Goal: Task Accomplishment & Management: Use online tool/utility

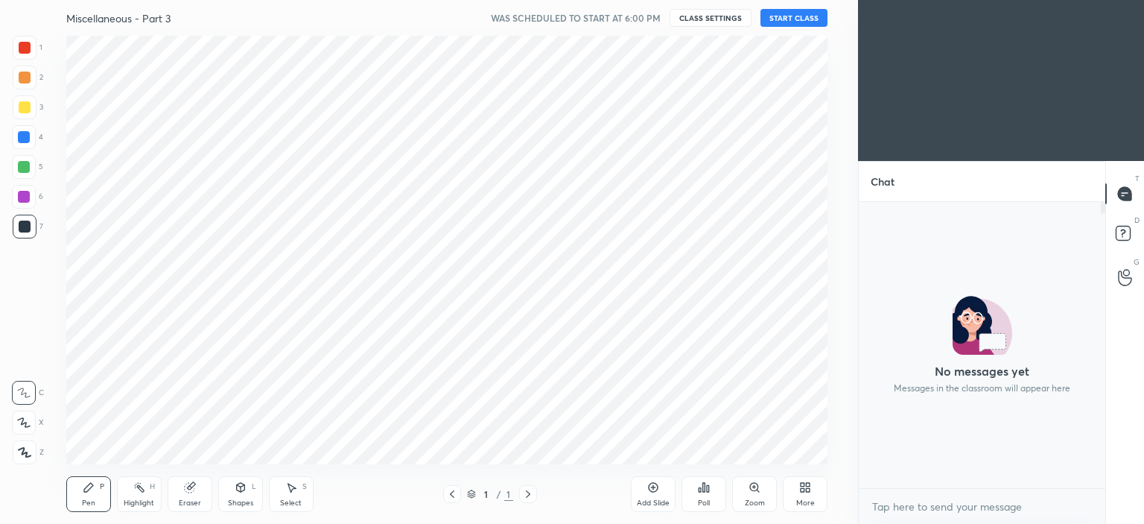
scroll to position [428, 799]
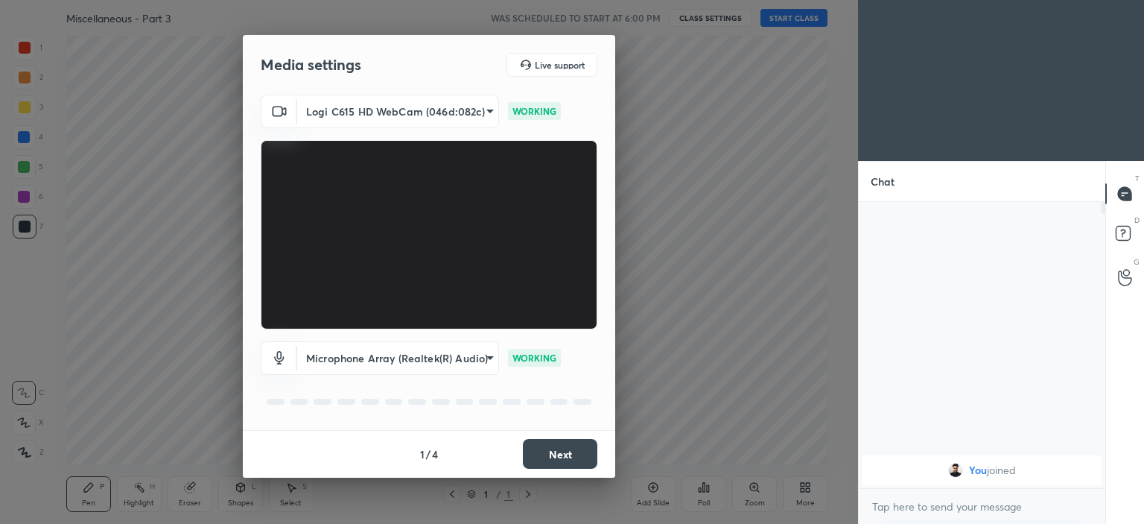
click at [559, 446] on button "Next" at bounding box center [560, 454] width 74 height 30
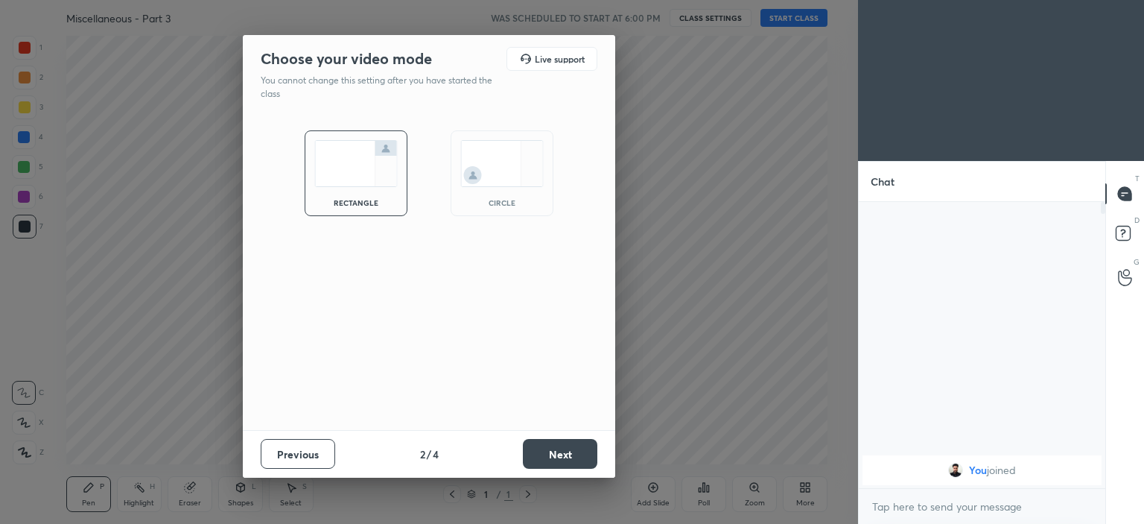
click at [493, 154] on img at bounding box center [501, 163] width 83 height 47
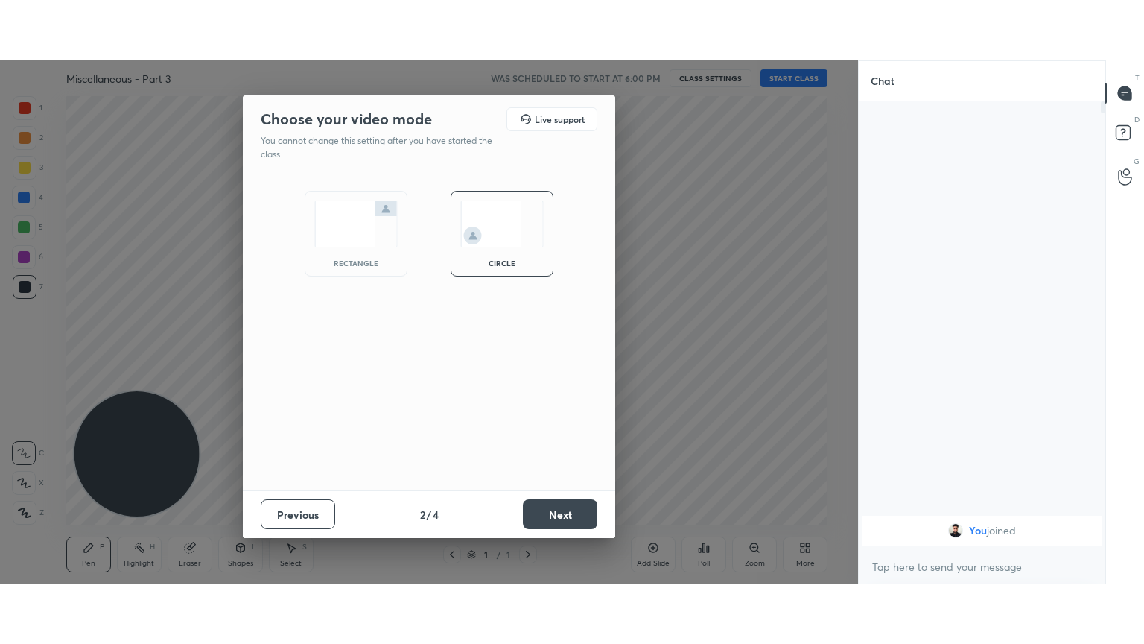
scroll to position [319, 242]
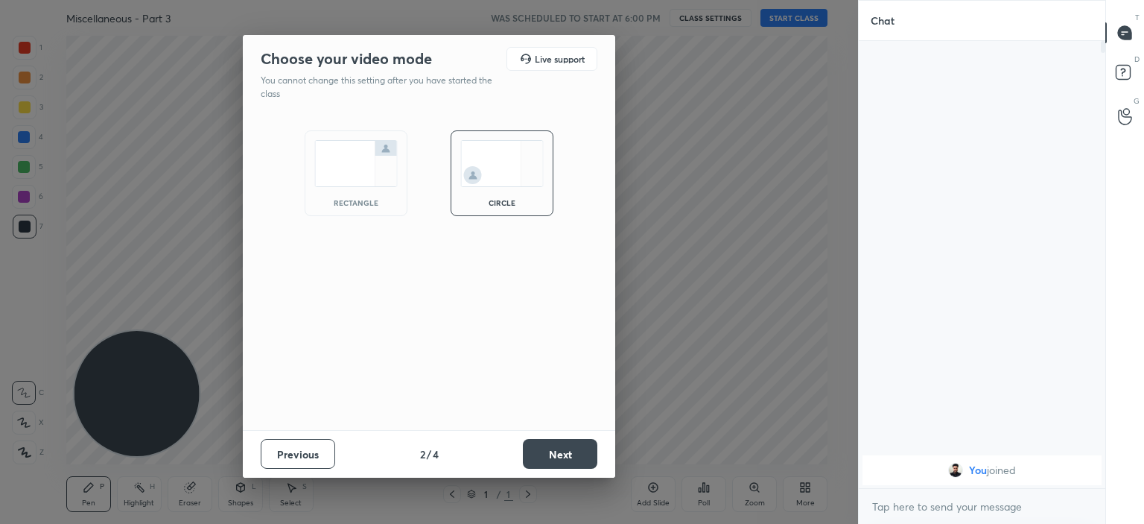
click at [565, 455] on button "Next" at bounding box center [560, 454] width 74 height 30
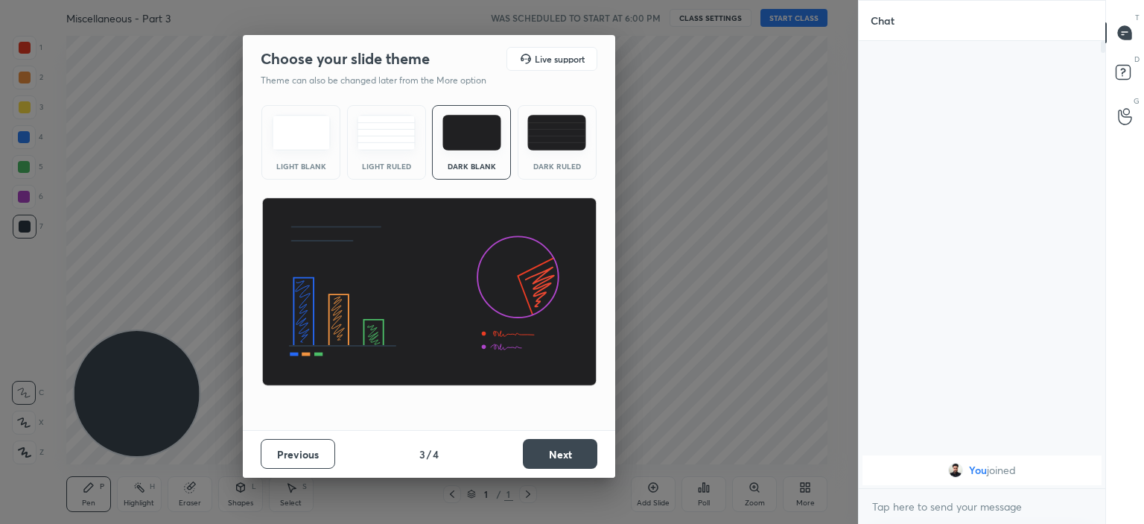
click at [548, 450] on button "Next" at bounding box center [560, 454] width 74 height 30
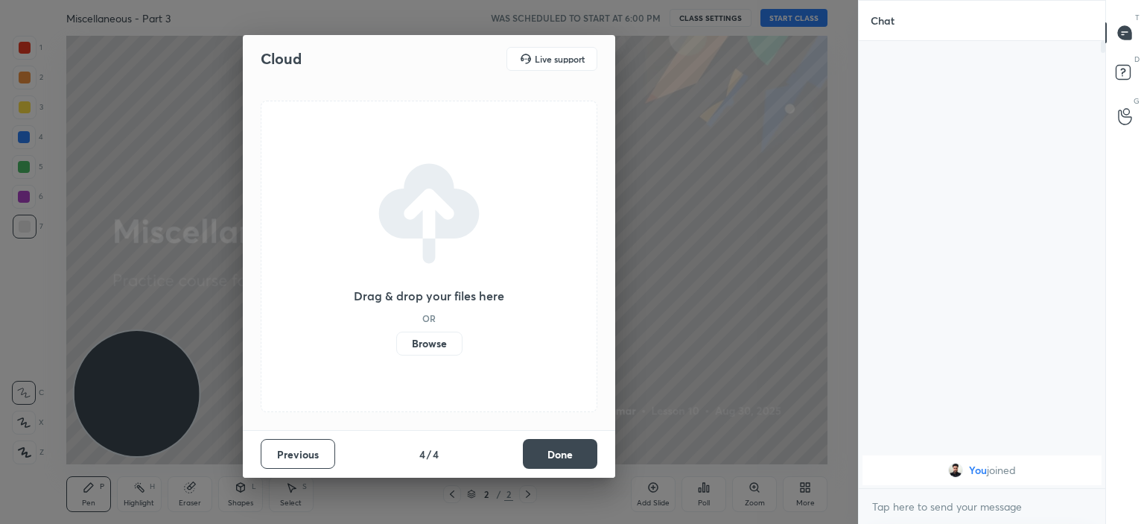
click at [433, 342] on label "Browse" at bounding box center [429, 344] width 66 height 24
click at [396, 342] on input "Browse" at bounding box center [396, 344] width 0 height 24
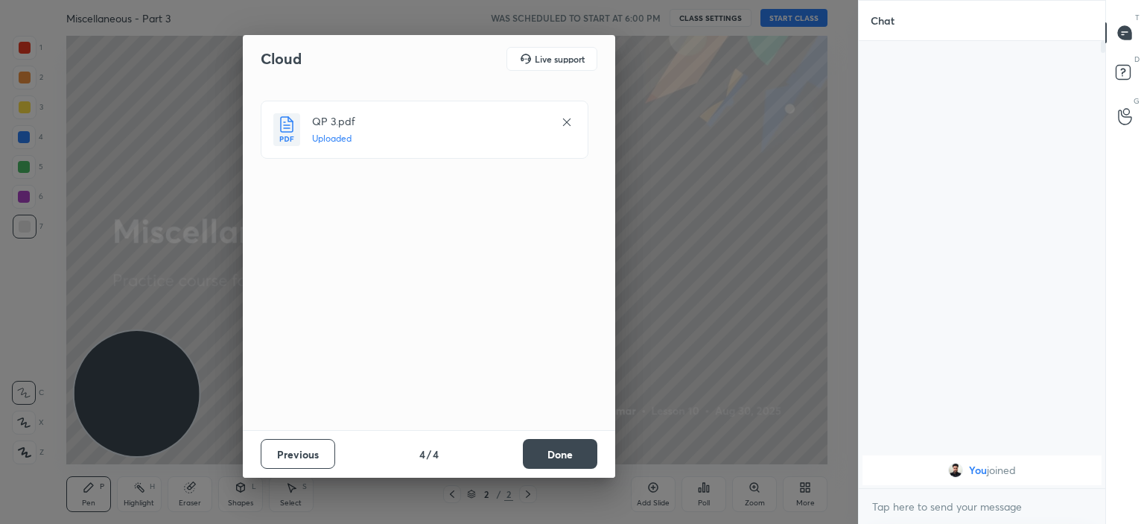
click at [555, 455] on button "Done" at bounding box center [560, 454] width 74 height 30
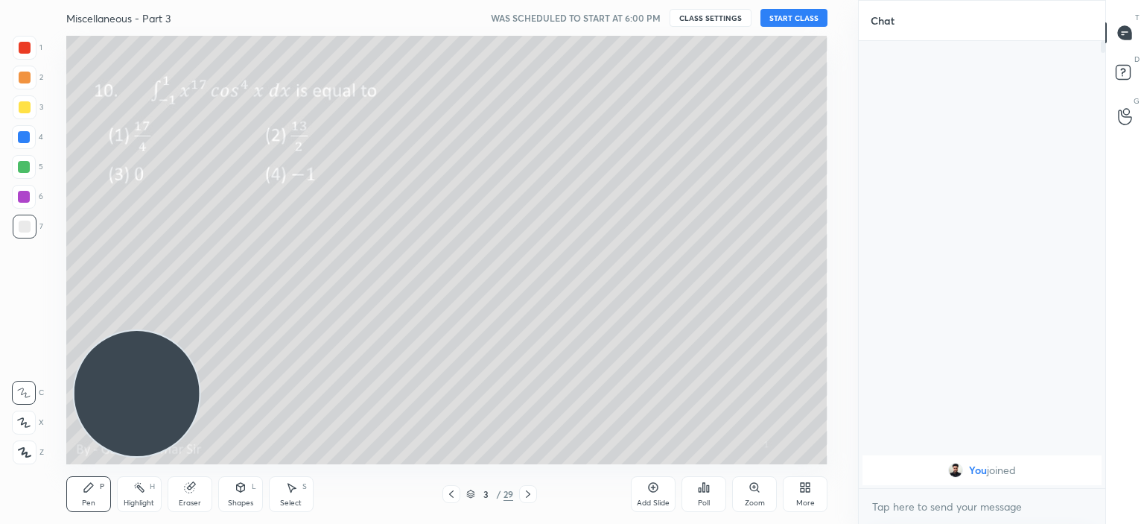
click at [808, 16] on button "START CLASS" at bounding box center [794, 18] width 67 height 18
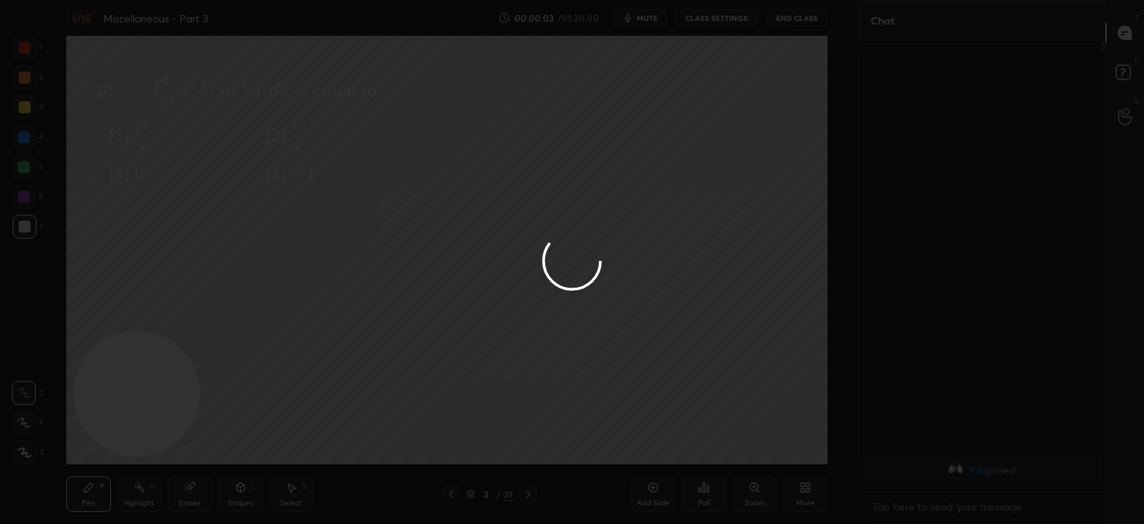
click at [451, 494] on div at bounding box center [572, 262] width 1144 height 524
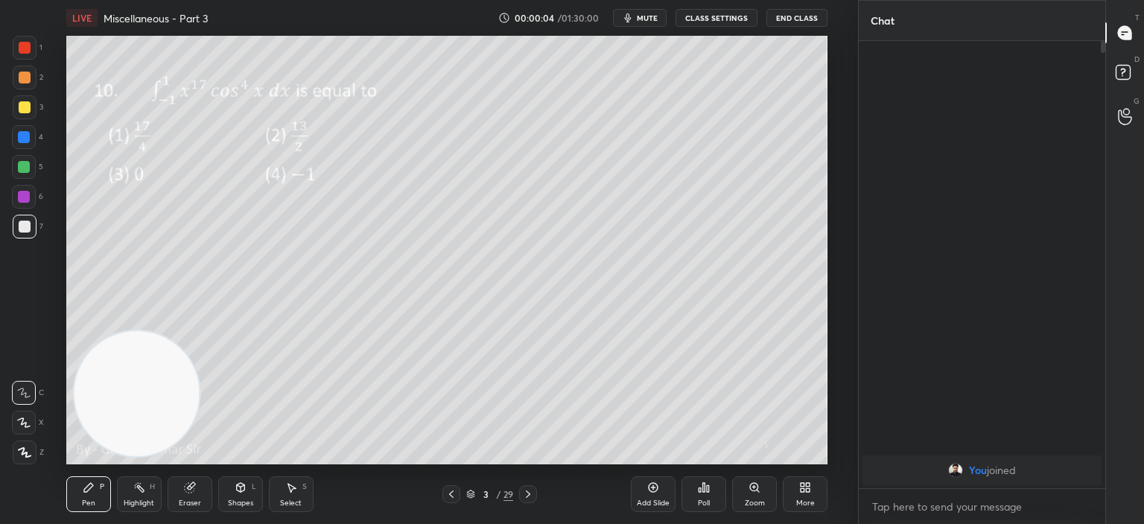
click at [451, 494] on icon at bounding box center [452, 494] width 12 height 12
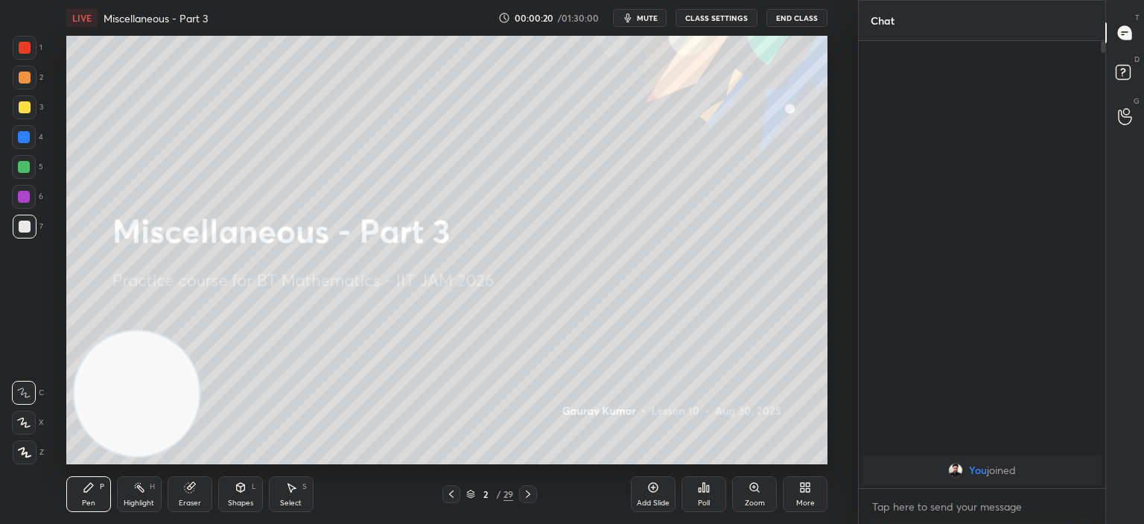
click at [808, 495] on div "More" at bounding box center [805, 494] width 45 height 36
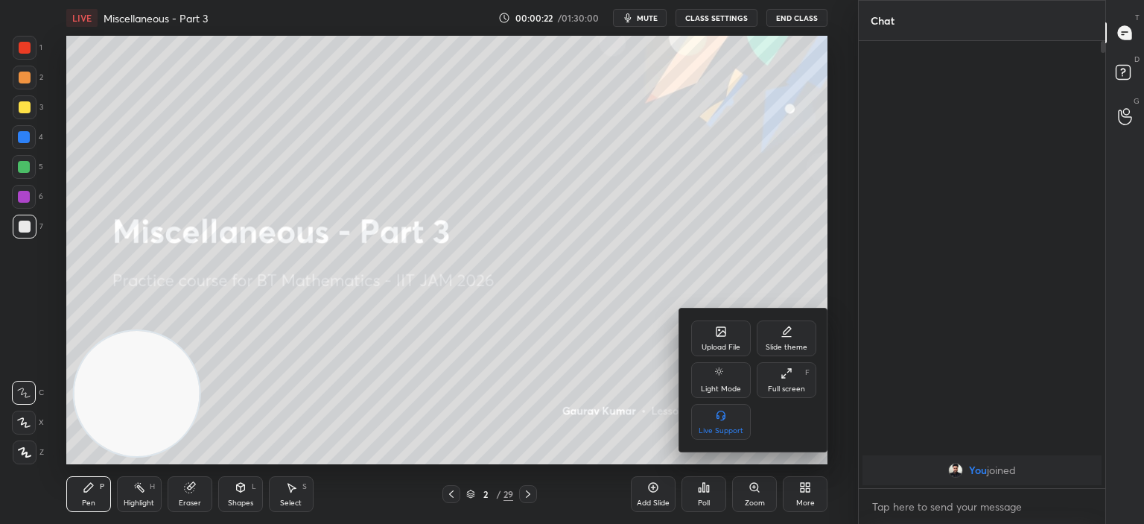
click at [793, 382] on div "Full screen F" at bounding box center [787, 380] width 60 height 36
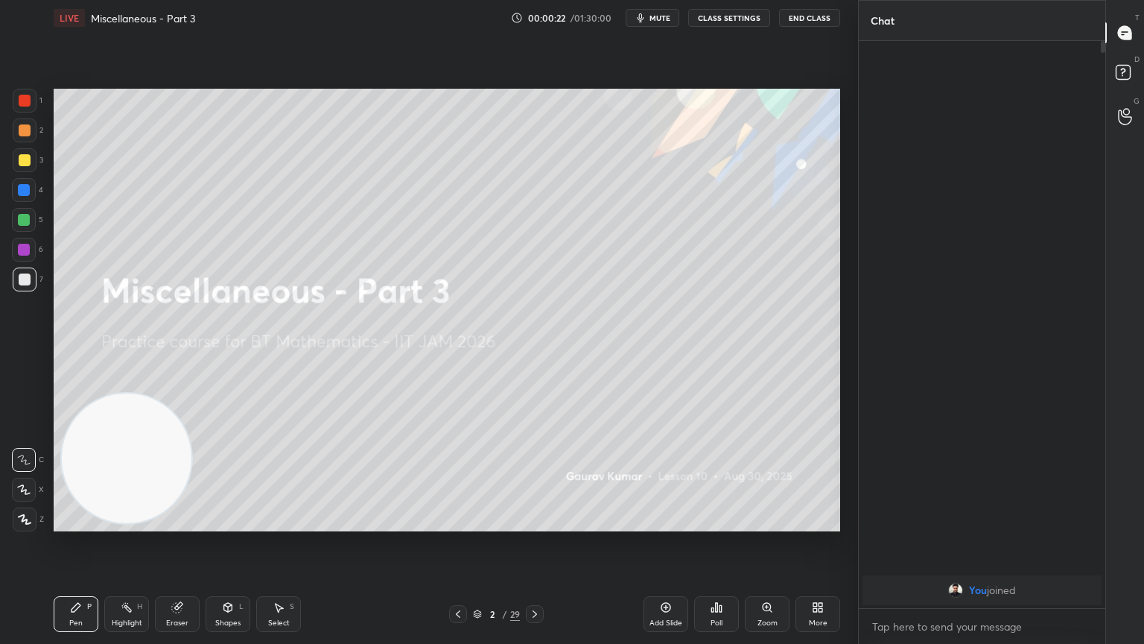
scroll to position [439, 242]
type textarea "x"
click at [538, 523] on icon at bounding box center [535, 614] width 12 height 12
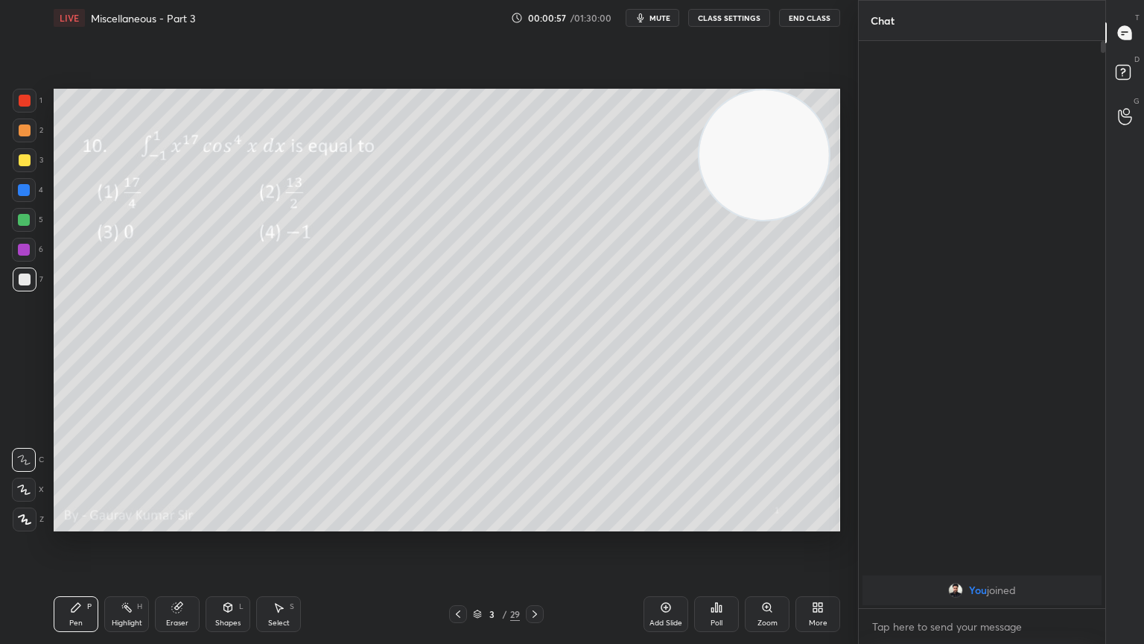
drag, startPoint x: 116, startPoint y: 471, endPoint x: 754, endPoint y: 146, distance: 715.7
click at [754, 146] on video at bounding box center [765, 155] width 130 height 130
click at [713, 523] on icon at bounding box center [717, 607] width 12 height 12
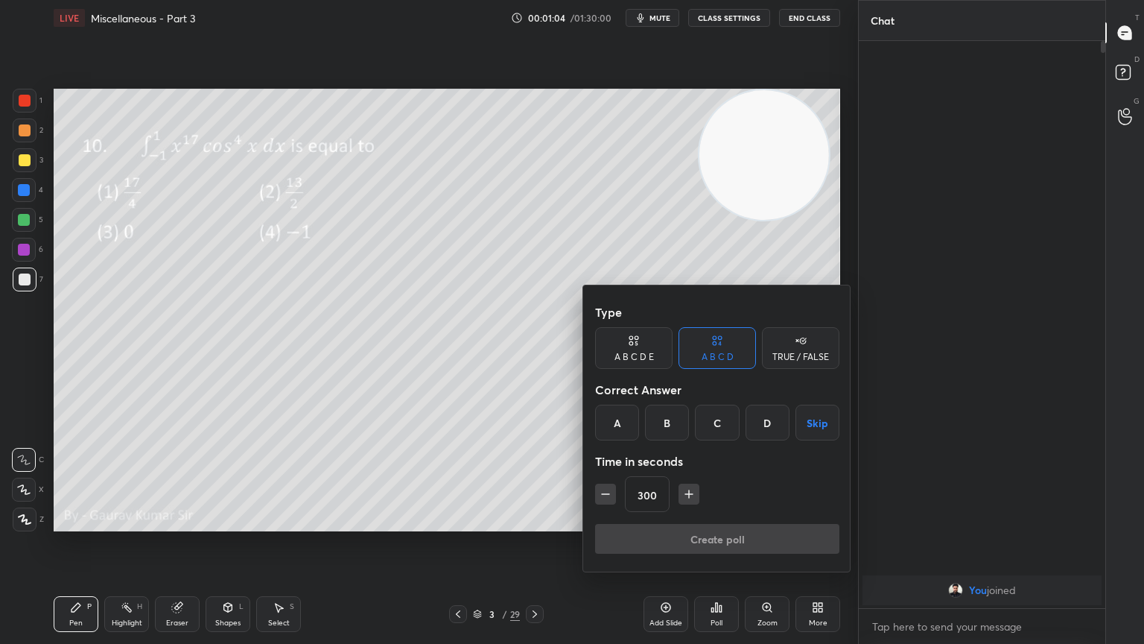
click at [602, 487] on icon "button" at bounding box center [605, 493] width 15 height 15
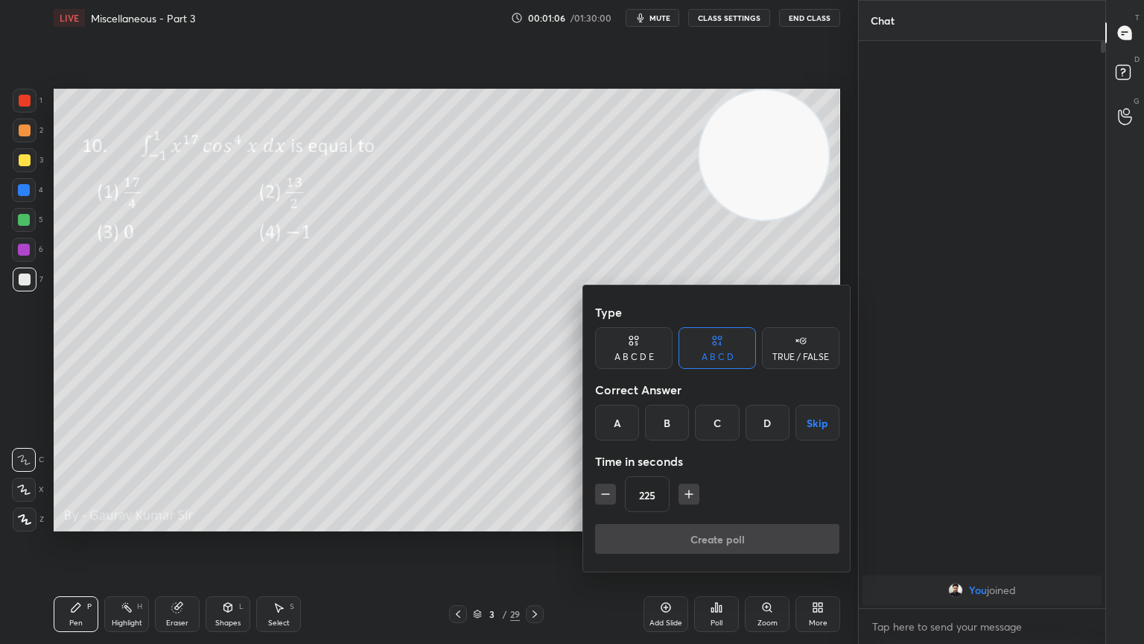
click at [602, 487] on icon "button" at bounding box center [605, 493] width 15 height 15
type input "180"
click at [811, 428] on button "Skip" at bounding box center [818, 423] width 44 height 36
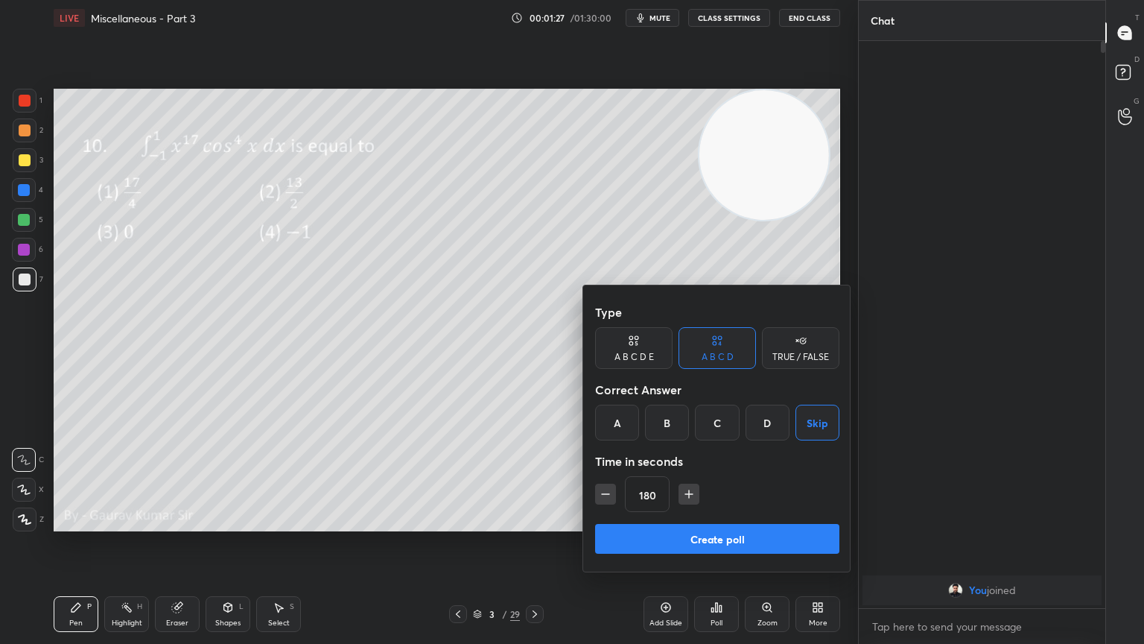
click at [746, 523] on button "Create poll" at bounding box center [717, 539] width 244 height 30
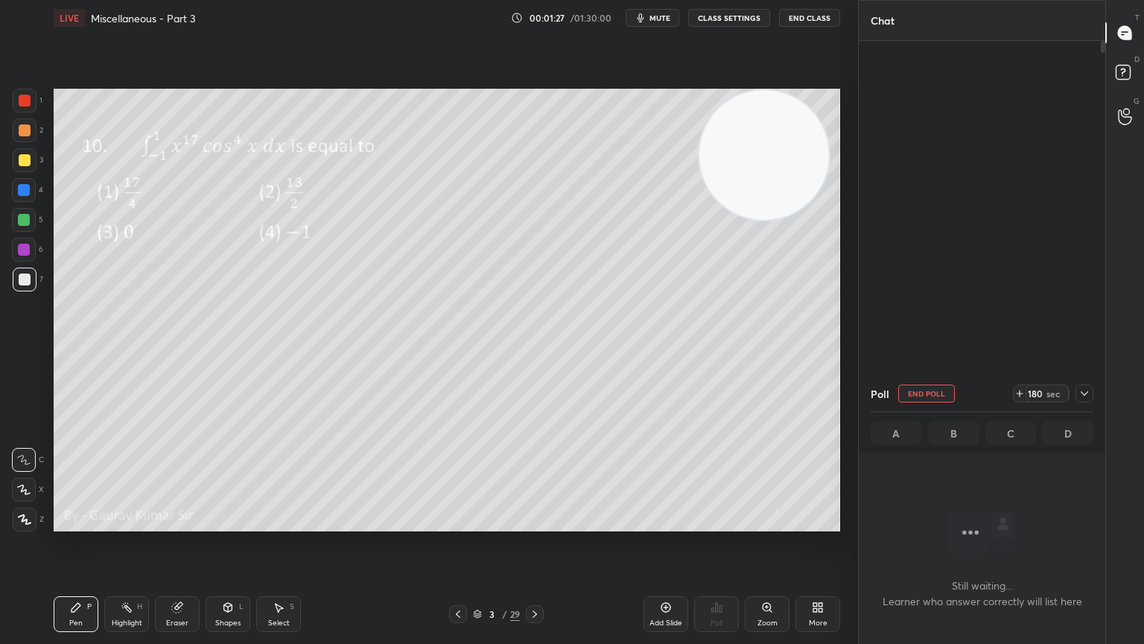
scroll to position [361, 242]
click at [1090, 393] on icon at bounding box center [1085, 393] width 12 height 12
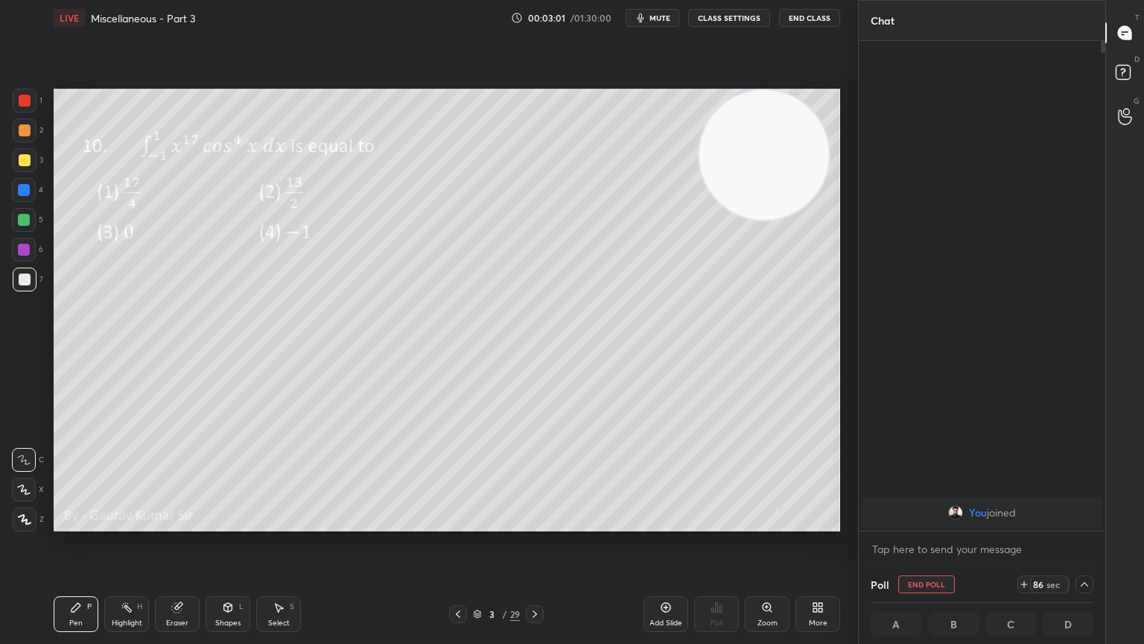
click at [27, 489] on icon at bounding box center [23, 489] width 13 height 10
click at [29, 218] on div at bounding box center [24, 220] width 12 height 12
click at [183, 523] on div "Eraser" at bounding box center [177, 614] width 45 height 36
click at [25, 488] on icon at bounding box center [24, 489] width 12 height 13
click at [87, 523] on div "Pen P" at bounding box center [76, 614] width 45 height 36
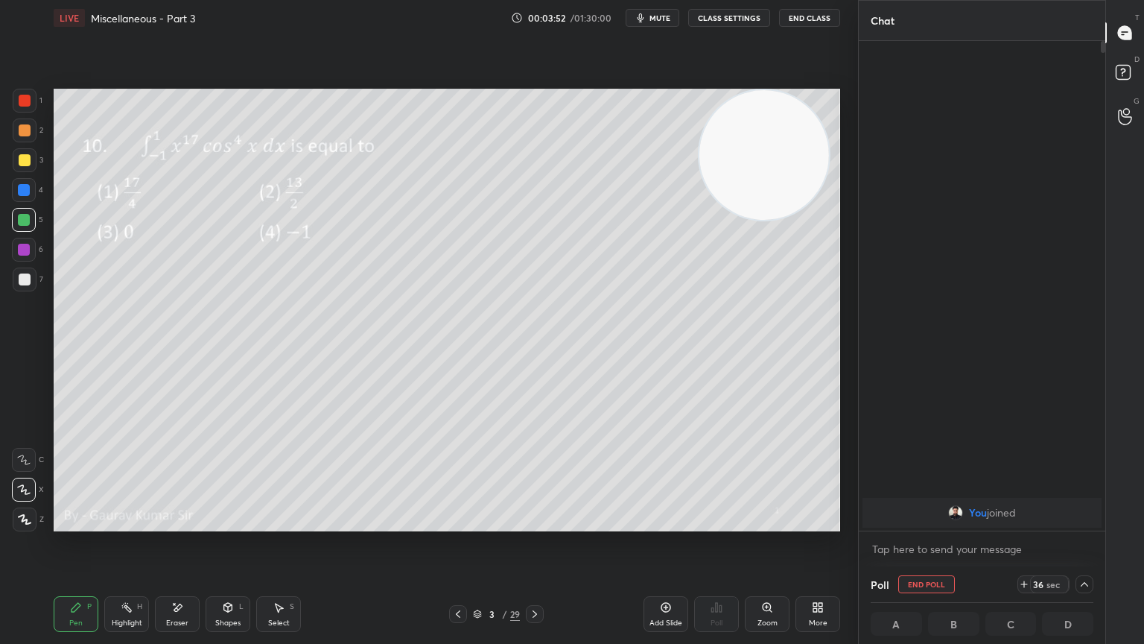
click at [28, 248] on div at bounding box center [24, 250] width 12 height 12
click at [22, 163] on div at bounding box center [25, 160] width 12 height 12
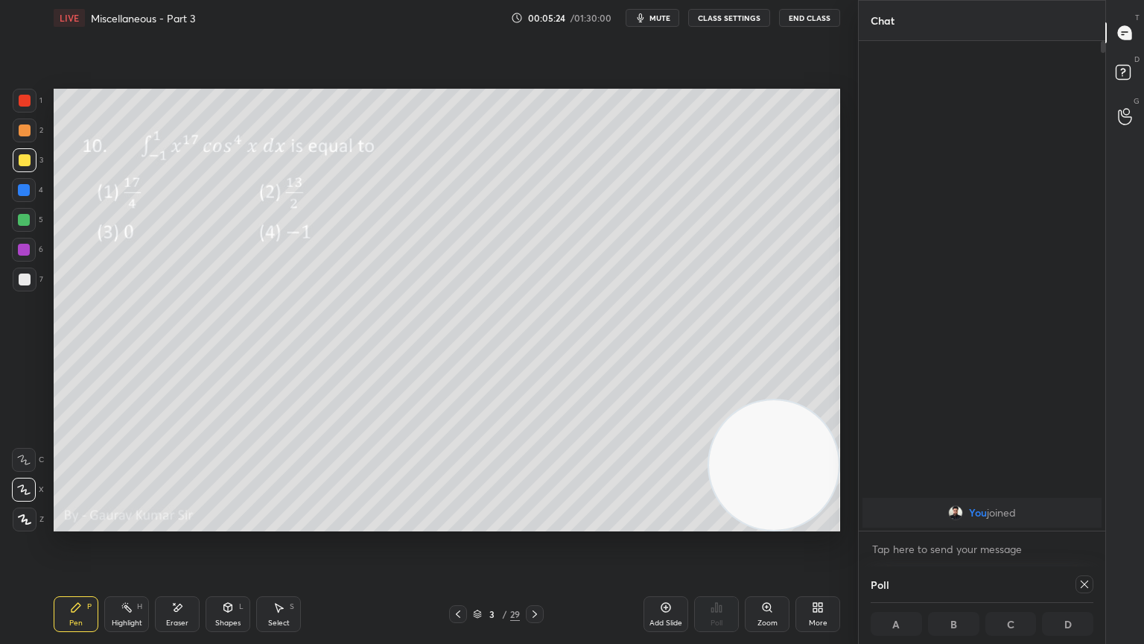
click at [25, 252] on div at bounding box center [24, 250] width 12 height 12
click at [536, 523] on icon at bounding box center [535, 613] width 4 height 7
click at [1079, 523] on icon at bounding box center [1085, 584] width 12 height 12
click at [725, 523] on div "Poll" at bounding box center [716, 614] width 45 height 36
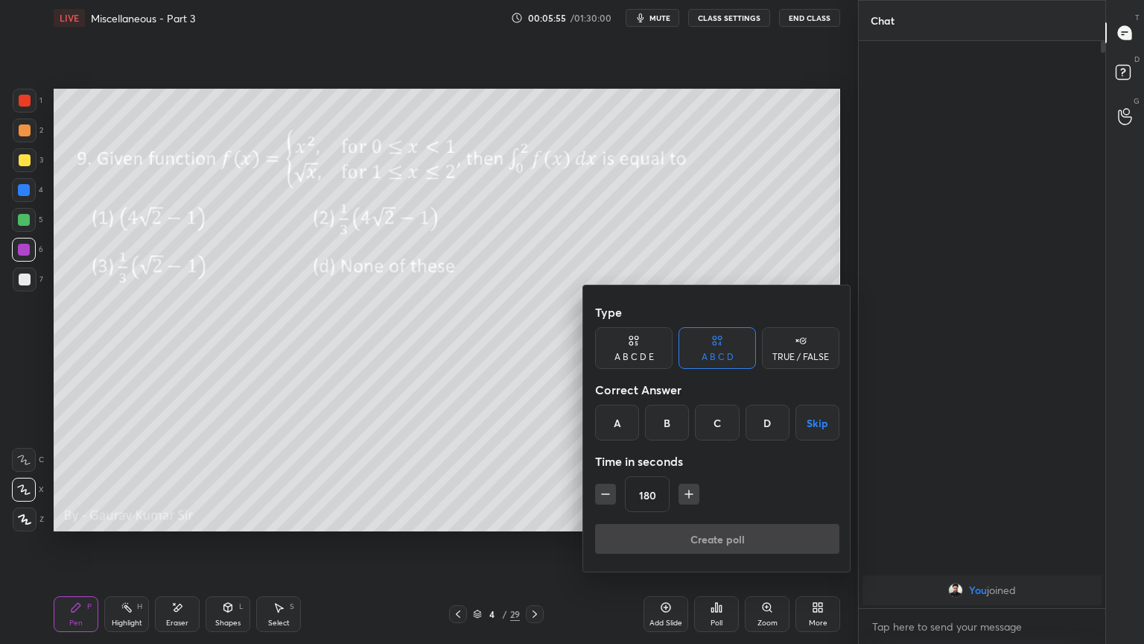
click at [808, 417] on button "Skip" at bounding box center [818, 423] width 44 height 36
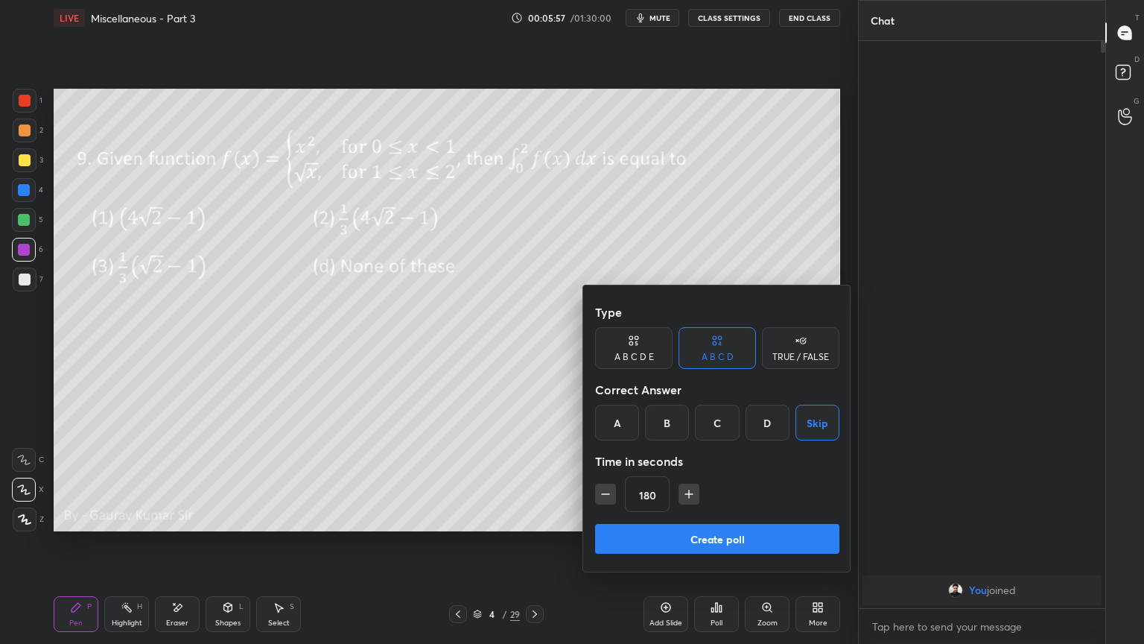
click at [757, 523] on button "Create poll" at bounding box center [717, 539] width 244 height 30
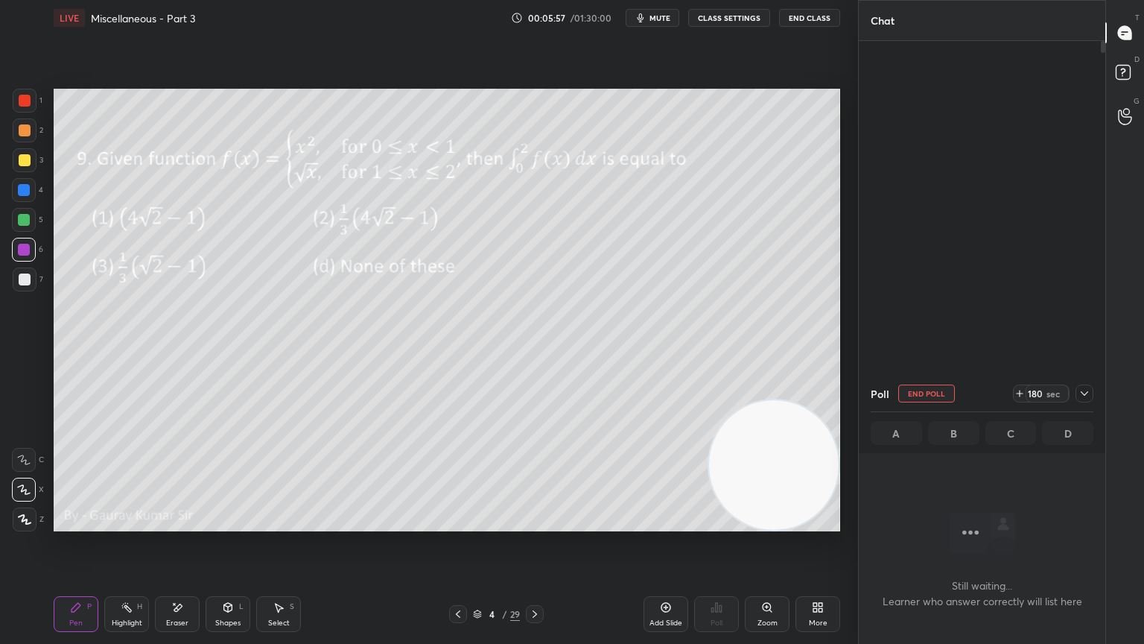
scroll to position [5, 4]
click at [619, 523] on div "Setting up your live class Poll for secs No correct answer Start poll" at bounding box center [447, 310] width 799 height 548
click at [25, 224] on div at bounding box center [24, 220] width 12 height 12
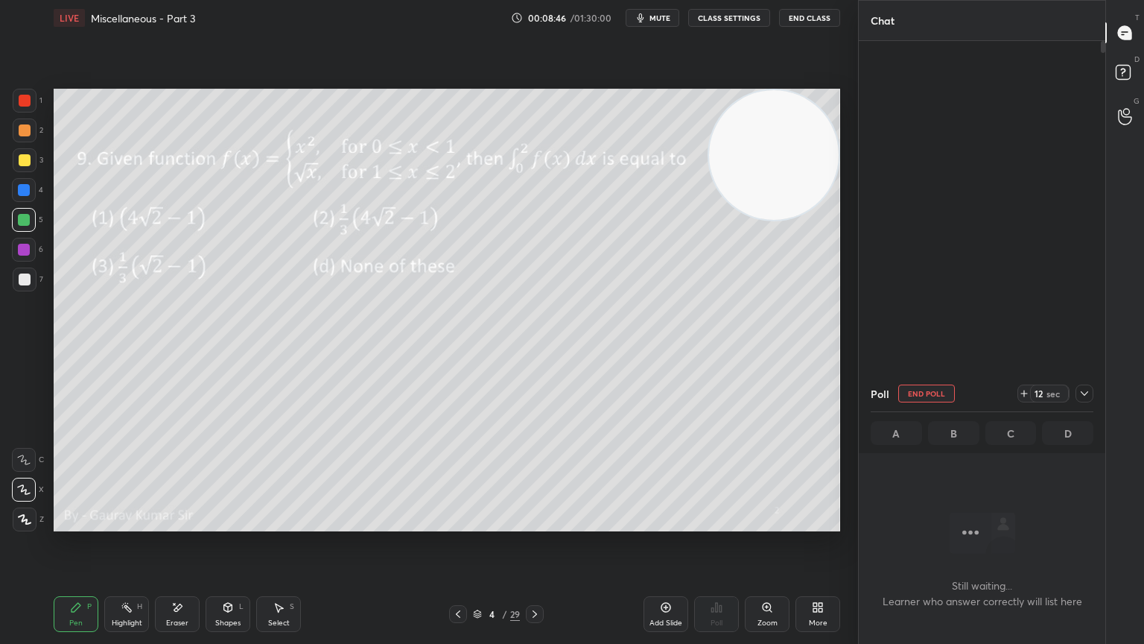
click at [23, 159] on div at bounding box center [25, 160] width 12 height 12
click at [538, 523] on icon at bounding box center [535, 614] width 12 height 12
click at [453, 523] on icon at bounding box center [458, 614] width 12 height 12
click at [656, 523] on div "Add Slide" at bounding box center [666, 614] width 45 height 36
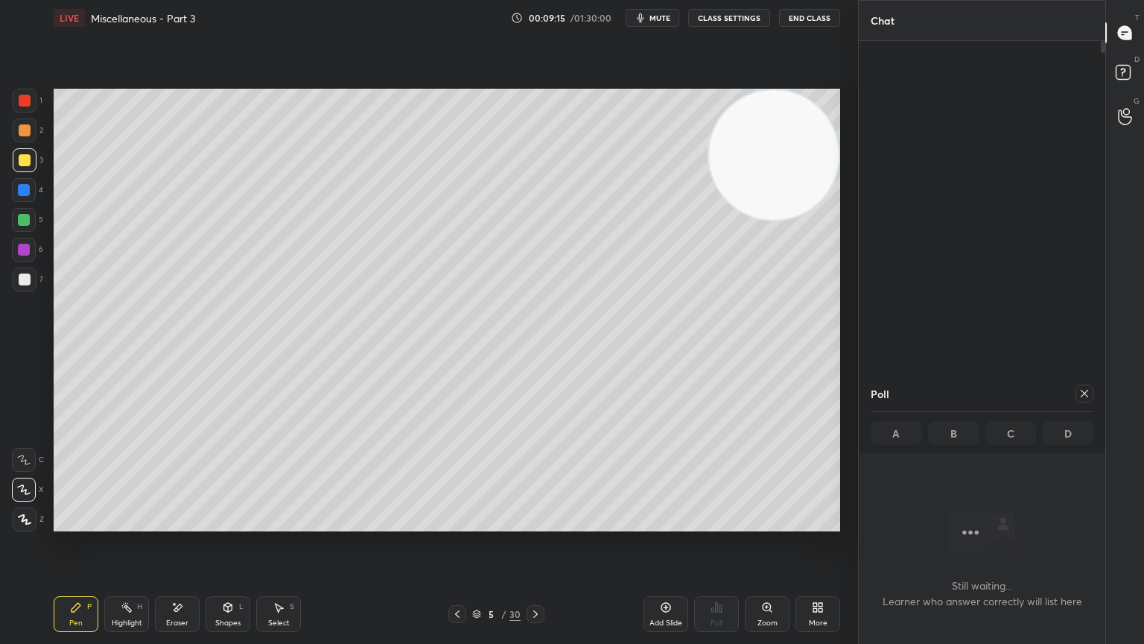
click at [453, 523] on icon at bounding box center [457, 614] width 12 height 12
click at [533, 523] on icon at bounding box center [536, 614] width 12 height 12
click at [456, 523] on icon at bounding box center [457, 613] width 4 height 7
click at [534, 523] on icon at bounding box center [536, 614] width 12 height 12
click at [455, 523] on icon at bounding box center [457, 614] width 12 height 12
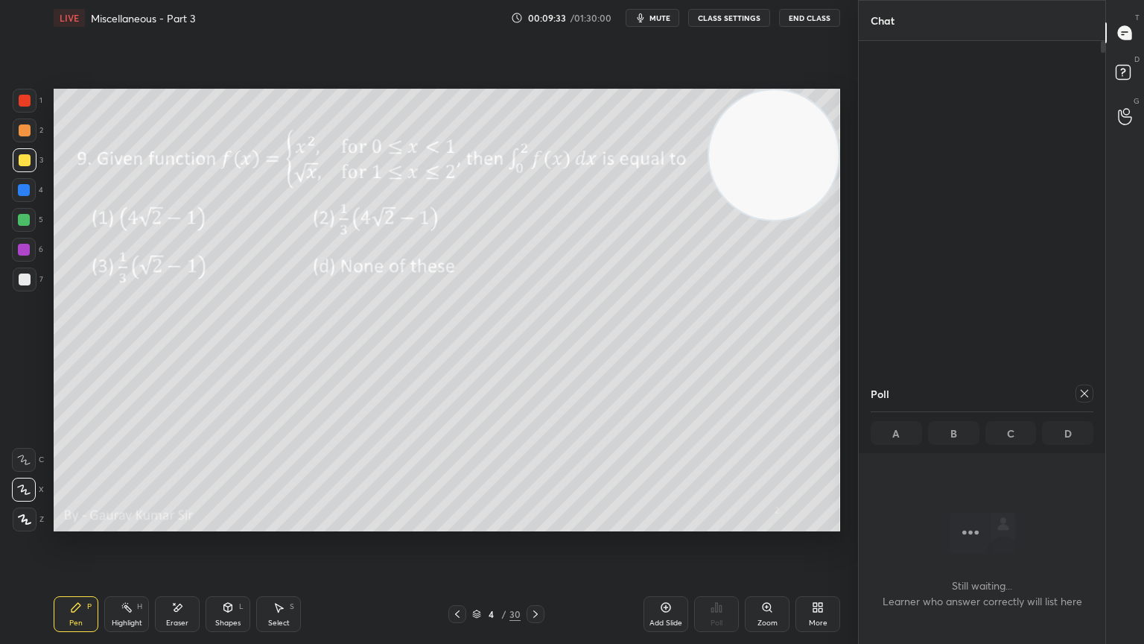
click at [534, 523] on icon at bounding box center [536, 614] width 12 height 12
click at [456, 523] on icon at bounding box center [457, 613] width 4 height 7
click at [533, 523] on icon at bounding box center [535, 613] width 4 height 7
click at [458, 523] on icon at bounding box center [457, 613] width 4 height 7
click at [534, 523] on icon at bounding box center [536, 614] width 12 height 12
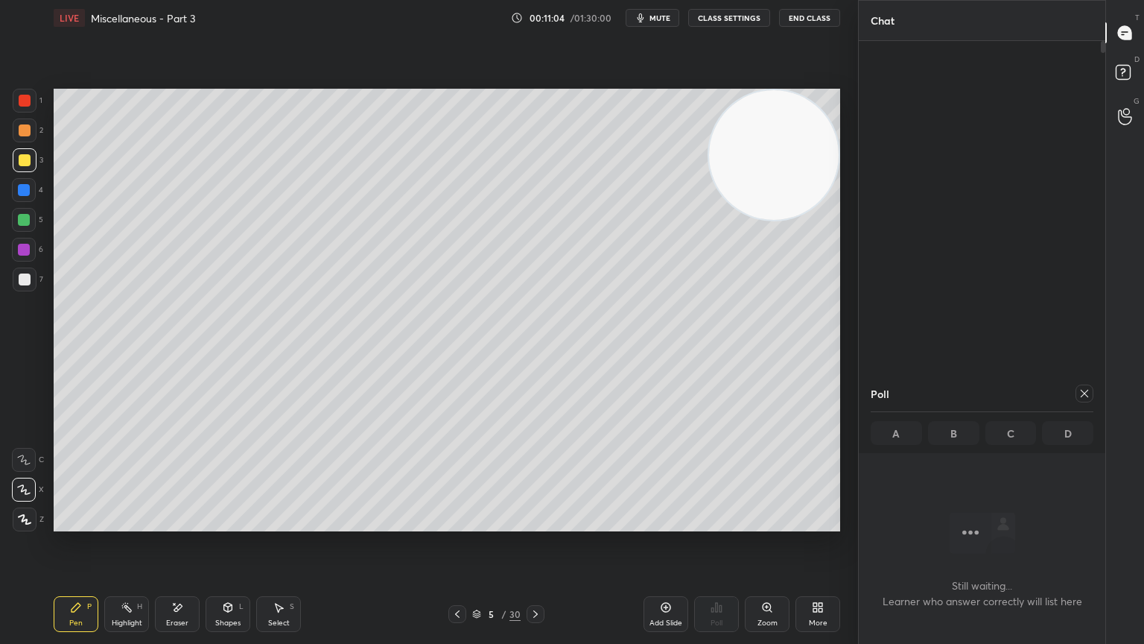
click at [539, 523] on icon at bounding box center [536, 614] width 12 height 12
click at [1087, 393] on icon at bounding box center [1085, 393] width 12 height 12
click at [723, 523] on div "Poll" at bounding box center [716, 614] width 45 height 36
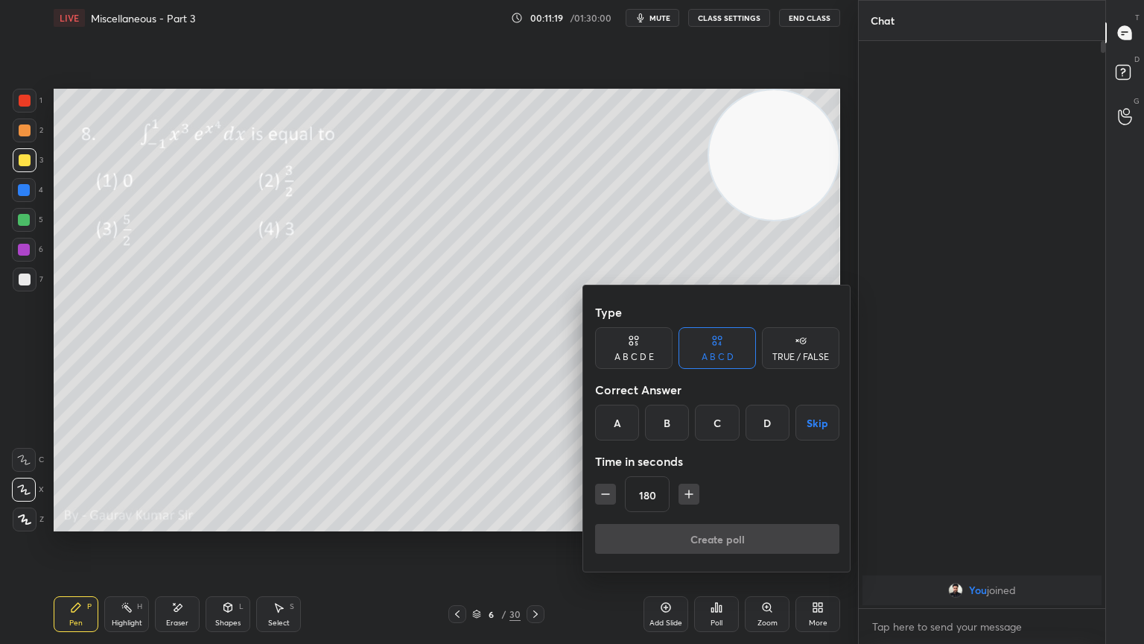
click at [810, 425] on button "Skip" at bounding box center [818, 423] width 44 height 36
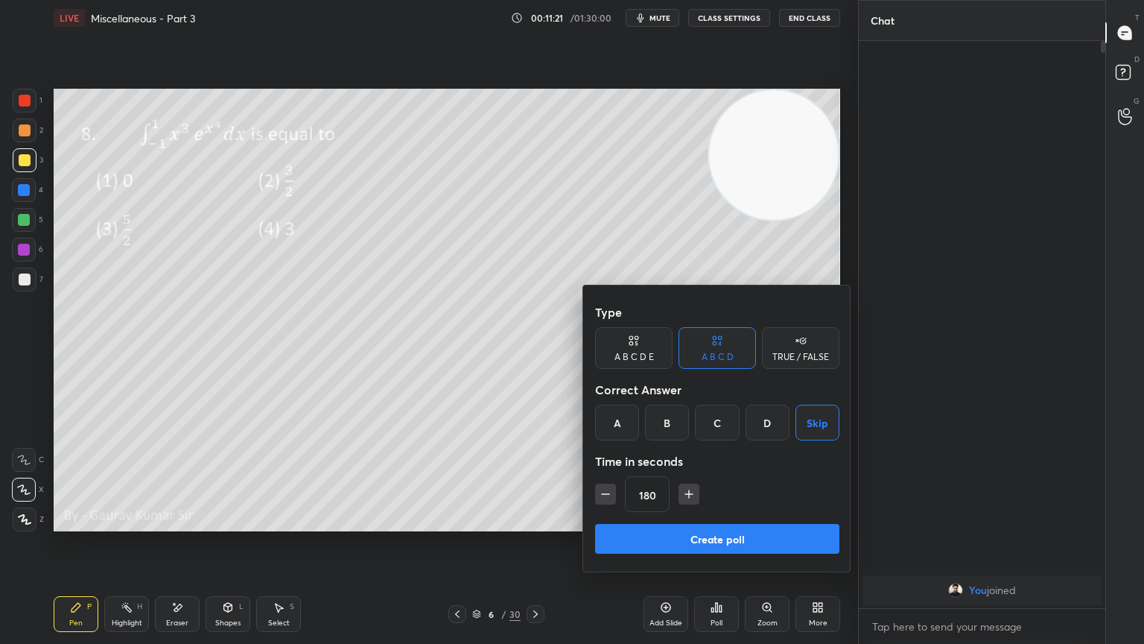
click at [730, 523] on button "Create poll" at bounding box center [717, 539] width 244 height 30
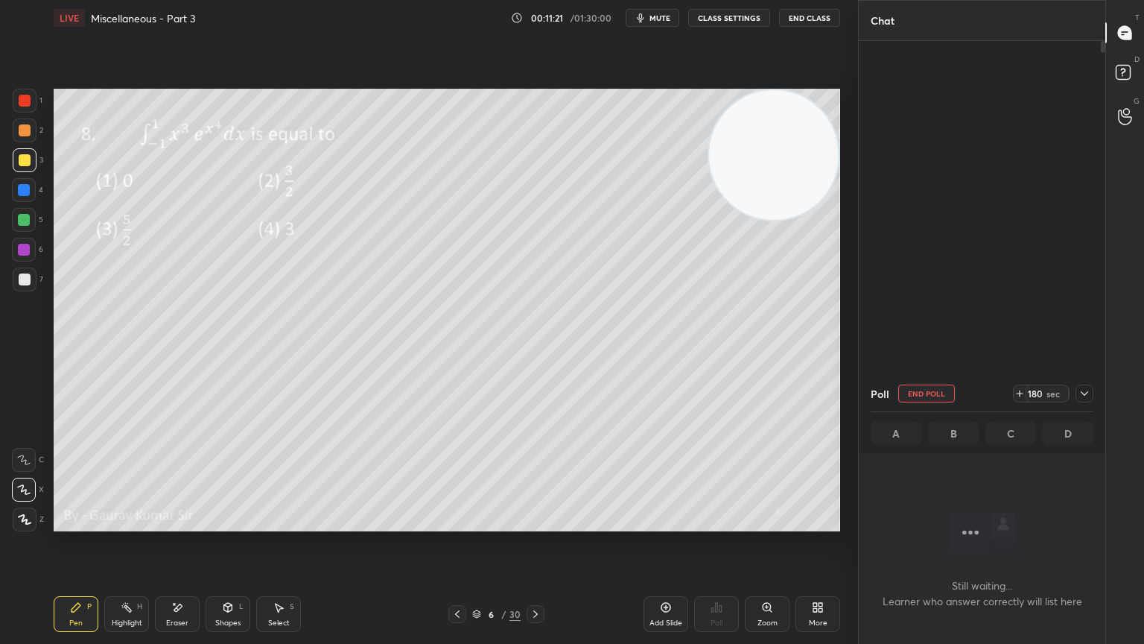
scroll to position [361, 242]
click at [548, 523] on div "Setting up your live class Poll for secs No correct answer Start poll" at bounding box center [447, 310] width 799 height 548
click at [25, 248] on div at bounding box center [24, 250] width 12 height 12
click at [25, 279] on div at bounding box center [25, 279] width 12 height 12
click at [174, 523] on div "Eraser" at bounding box center [177, 622] width 22 height 7
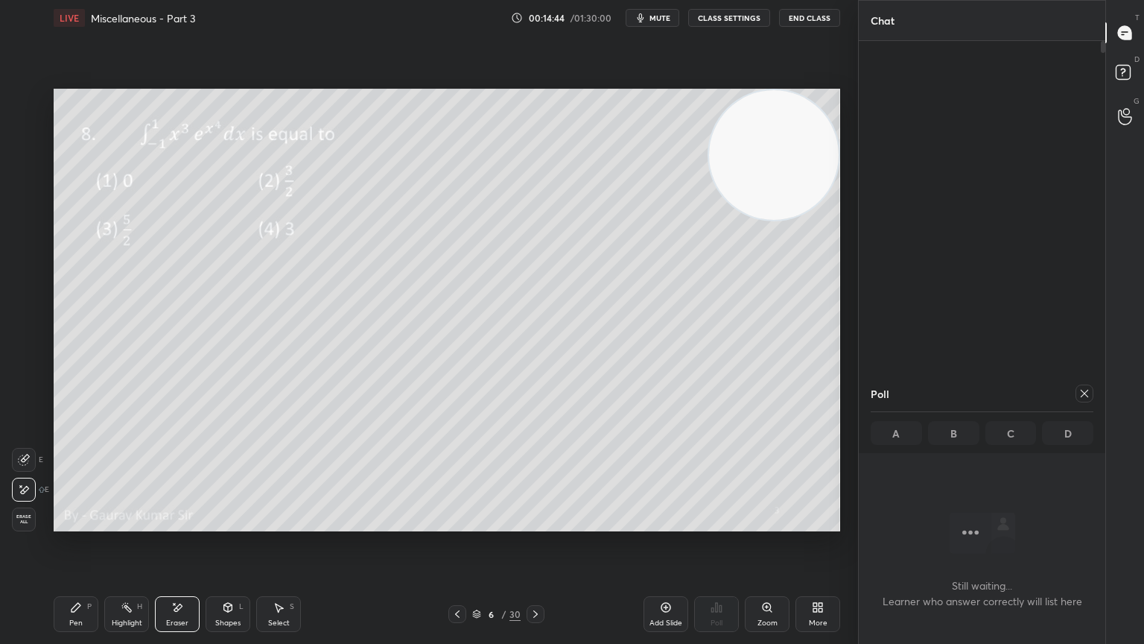
click at [63, 523] on div "Pen P" at bounding box center [76, 614] width 45 height 36
click at [1088, 391] on icon at bounding box center [1085, 393] width 12 height 12
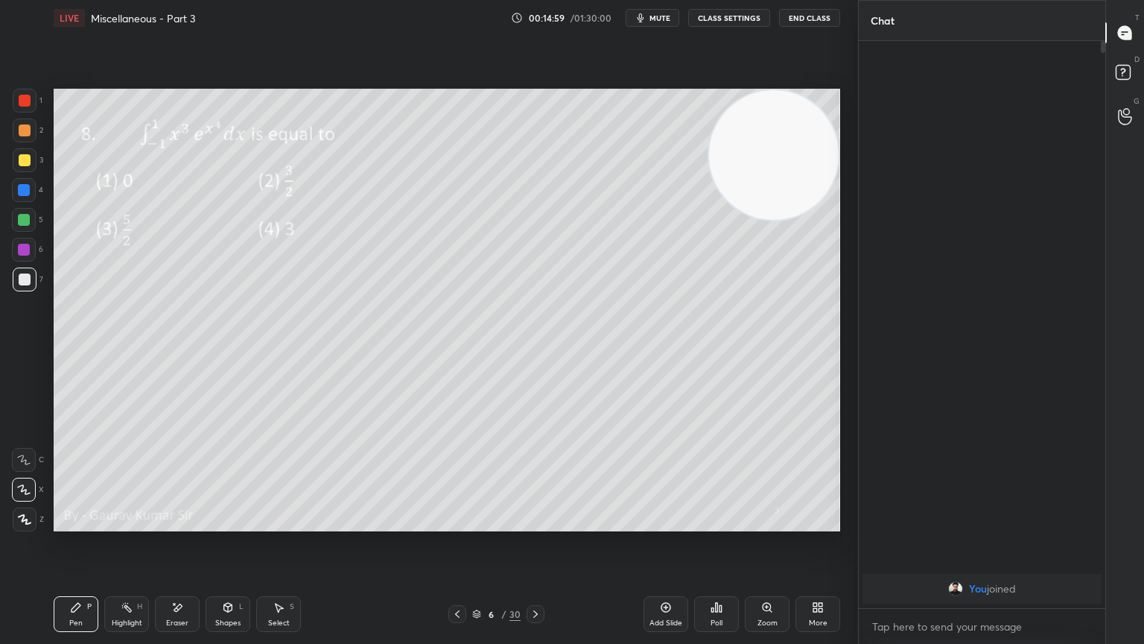
scroll to position [5, 4]
click at [538, 523] on icon at bounding box center [536, 614] width 12 height 12
click at [714, 523] on div "Poll" at bounding box center [717, 622] width 12 height 7
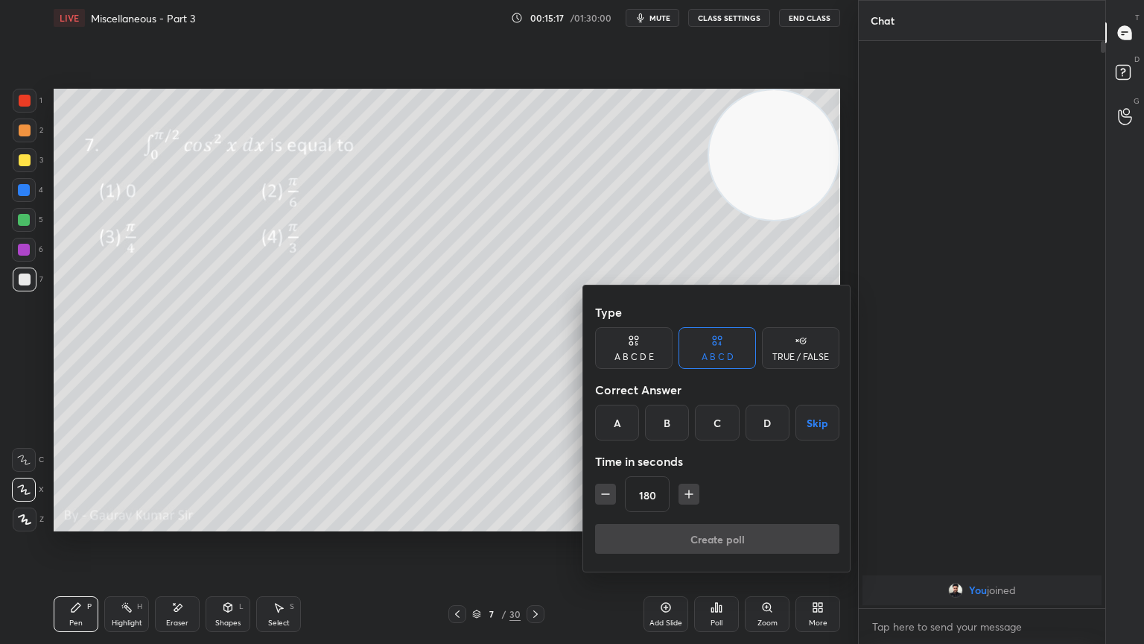
click at [831, 414] on button "Skip" at bounding box center [818, 423] width 44 height 36
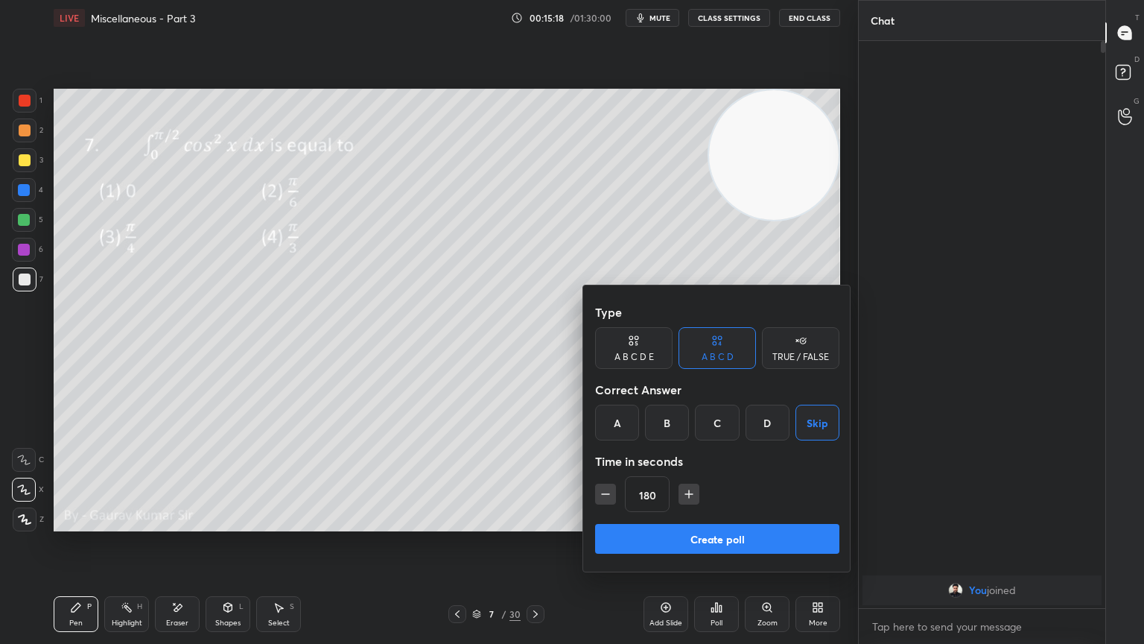
click at [738, 523] on button "Create poll" at bounding box center [717, 539] width 244 height 30
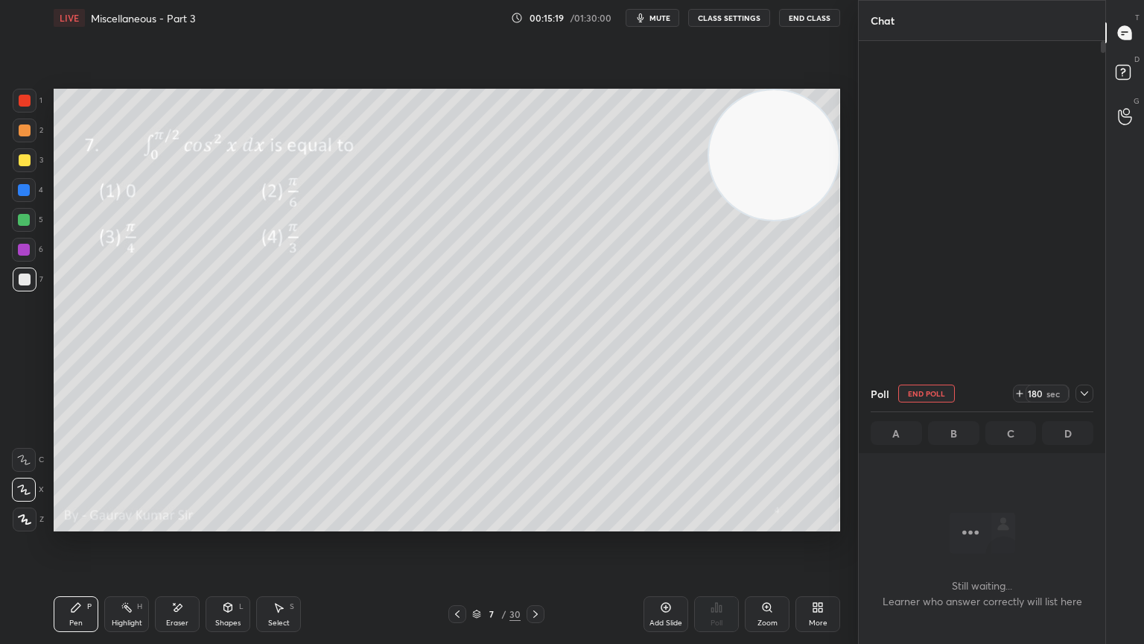
click at [498, 523] on div "Setting up your live class Poll for secs No correct answer Start poll" at bounding box center [447, 310] width 799 height 548
click at [25, 246] on div at bounding box center [24, 250] width 12 height 12
click at [540, 523] on icon at bounding box center [536, 614] width 12 height 12
click at [1077, 393] on div at bounding box center [1085, 393] width 18 height 18
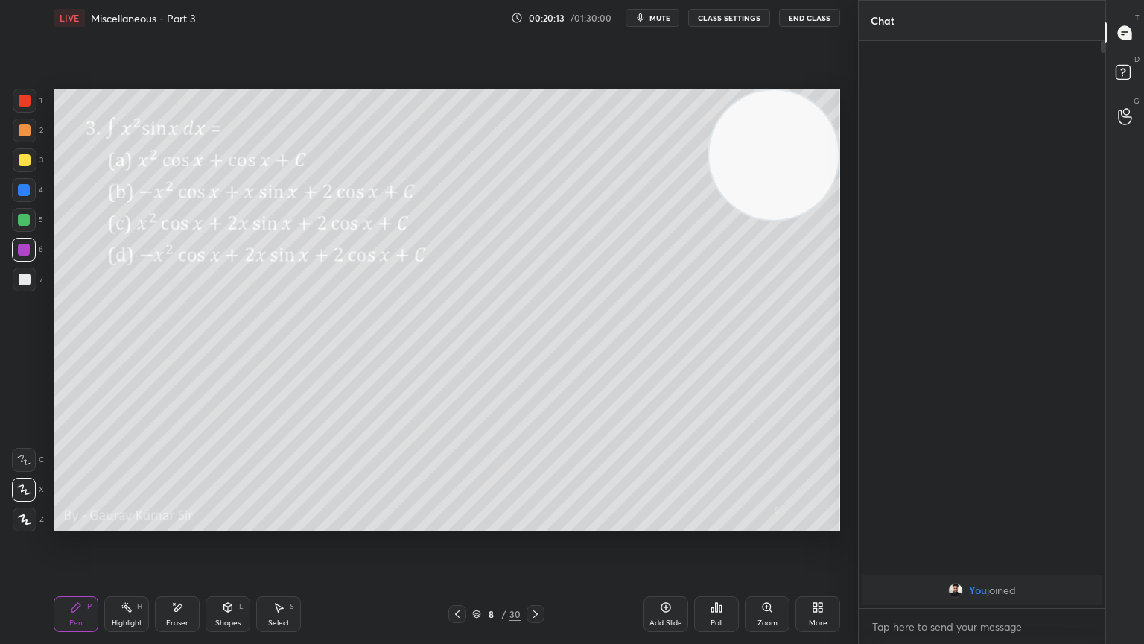
click at [706, 523] on div "Poll" at bounding box center [716, 614] width 45 height 36
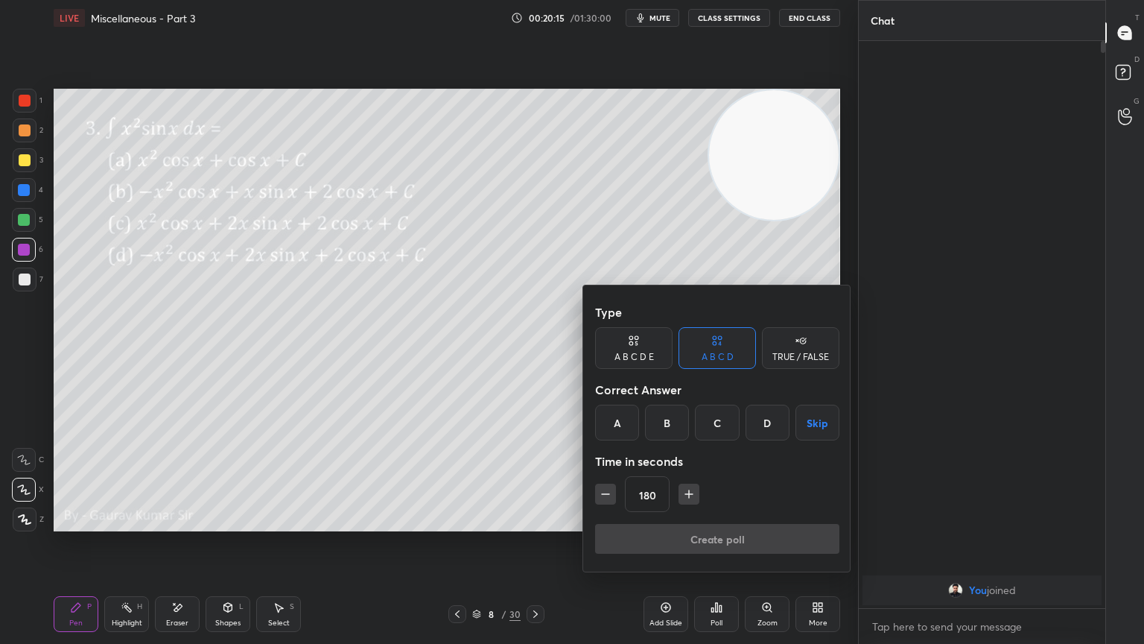
click at [801, 423] on button "Skip" at bounding box center [818, 423] width 44 height 36
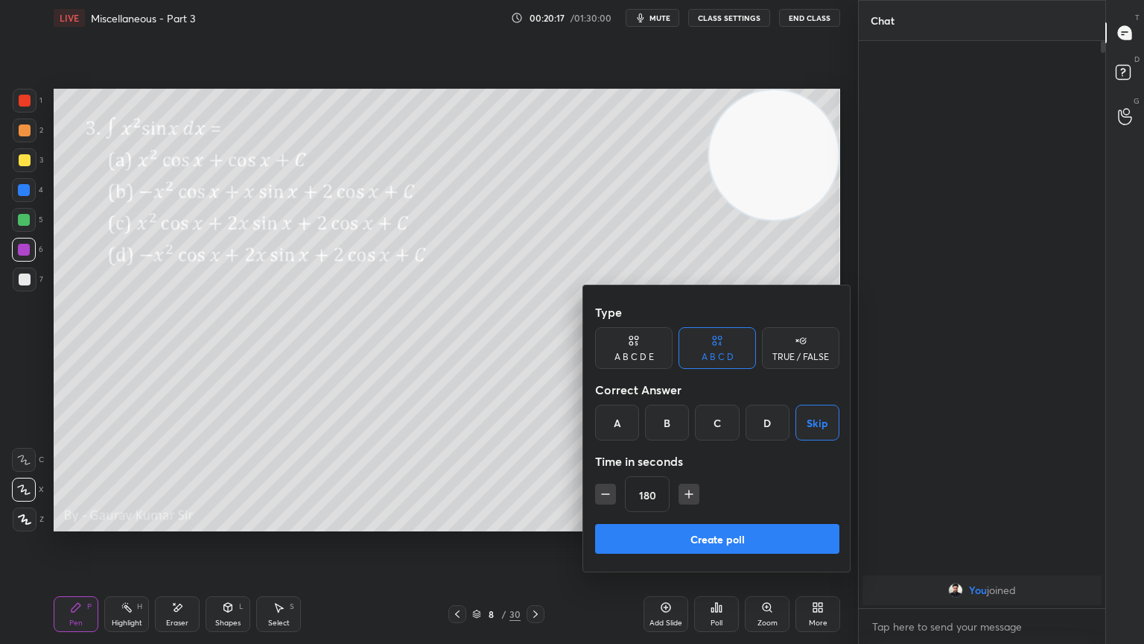
click at [757, 523] on button "Create poll" at bounding box center [717, 539] width 244 height 30
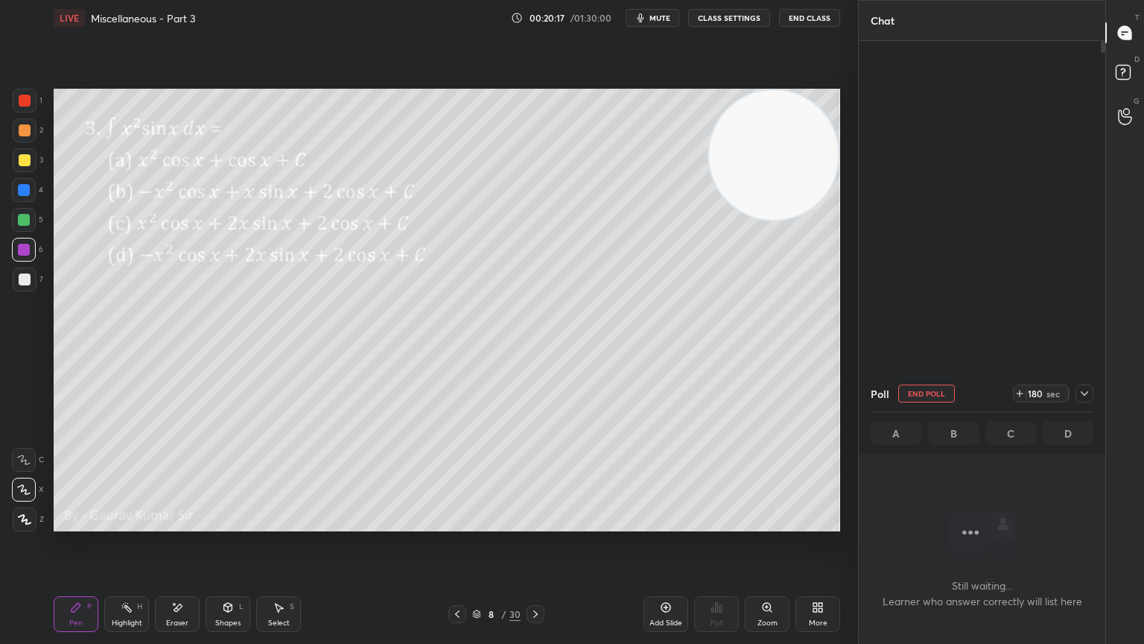
scroll to position [361, 242]
click at [635, 523] on div "Setting up your live class Poll for secs No correct answer Start poll" at bounding box center [447, 310] width 799 height 548
click at [665, 9] on button "mute" at bounding box center [653, 18] width 54 height 18
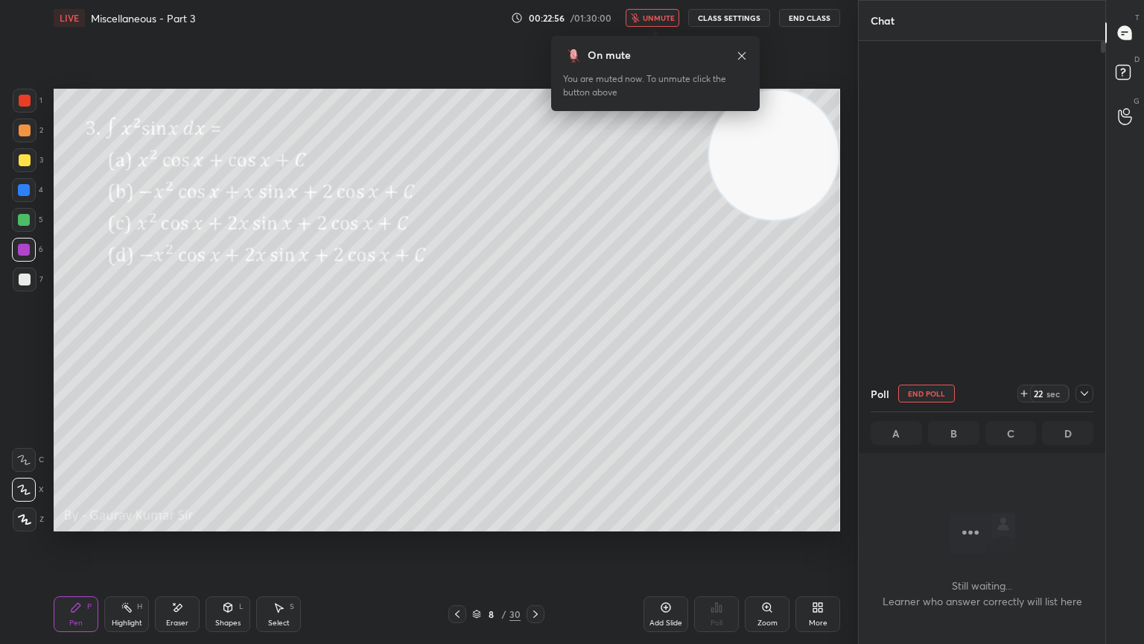
click at [739, 57] on icon at bounding box center [742, 56] width 12 height 12
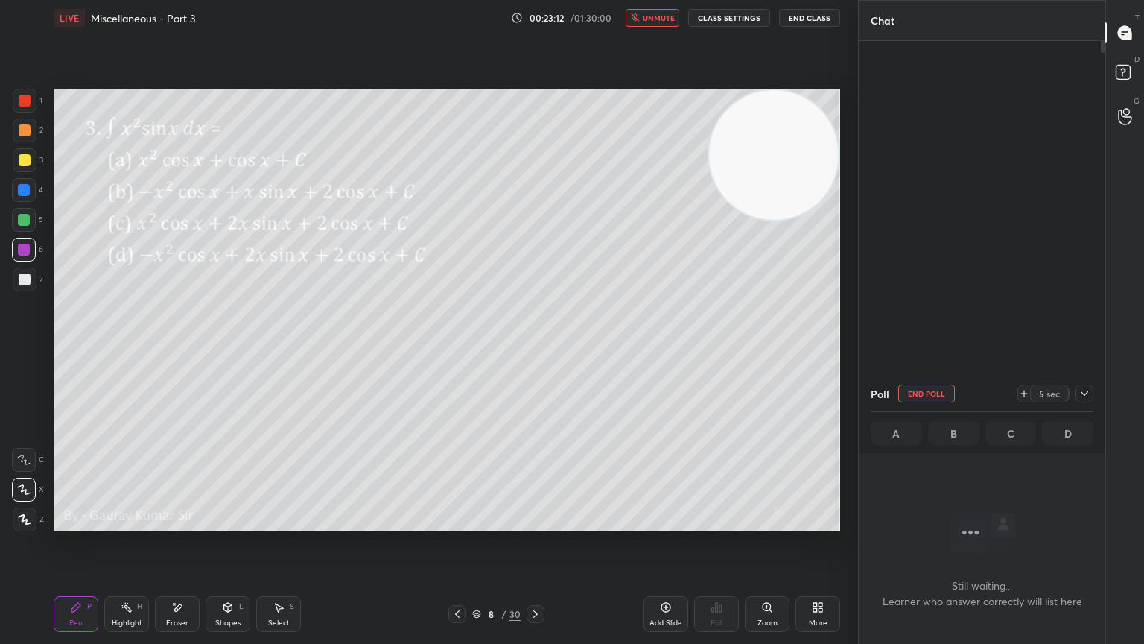
click at [659, 21] on span "unmute" at bounding box center [659, 18] width 32 height 10
click at [27, 223] on div at bounding box center [24, 220] width 12 height 12
click at [668, 523] on div "Add Slide" at bounding box center [666, 614] width 45 height 36
click at [454, 523] on icon at bounding box center [458, 614] width 12 height 12
click at [534, 523] on icon at bounding box center [534, 614] width 12 height 12
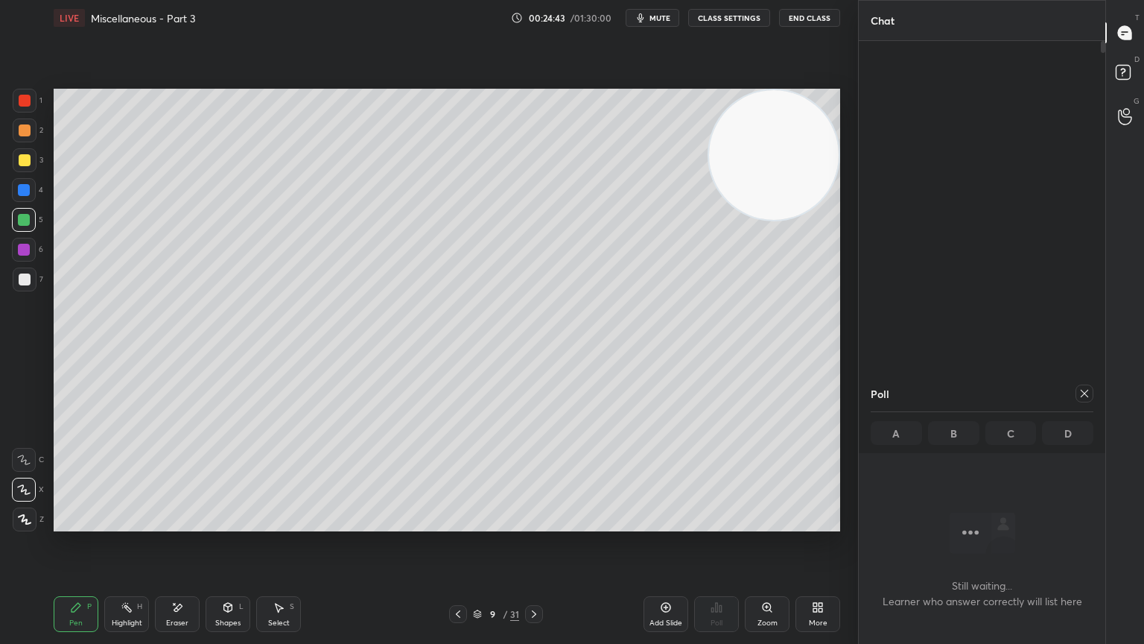
click at [458, 523] on icon at bounding box center [458, 614] width 12 height 12
click at [539, 523] on icon at bounding box center [534, 614] width 12 height 12
click at [455, 523] on icon at bounding box center [458, 614] width 12 height 12
click at [539, 523] on icon at bounding box center [534, 614] width 12 height 12
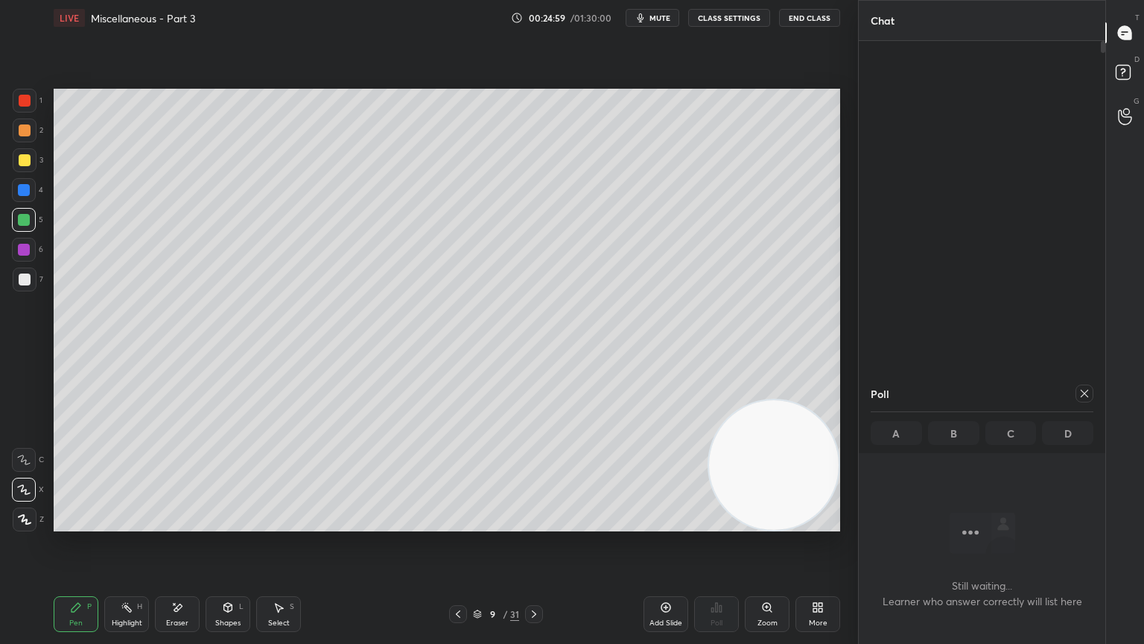
click at [455, 523] on icon at bounding box center [458, 614] width 12 height 12
click at [539, 523] on icon at bounding box center [534, 614] width 12 height 12
click at [458, 523] on icon at bounding box center [458, 614] width 12 height 12
click at [529, 523] on icon at bounding box center [534, 614] width 12 height 12
click at [451, 523] on div at bounding box center [458, 614] width 18 height 18
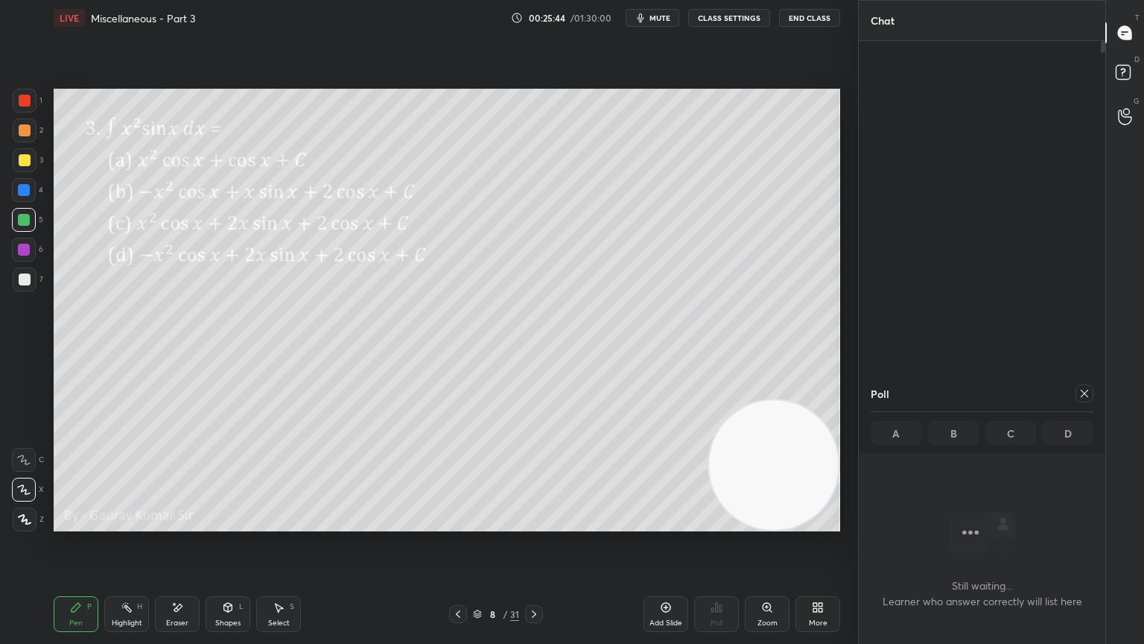
click at [534, 523] on icon at bounding box center [534, 614] width 12 height 12
click at [459, 523] on icon at bounding box center [458, 614] width 12 height 12
click at [516, 523] on div "31" at bounding box center [514, 613] width 9 height 13
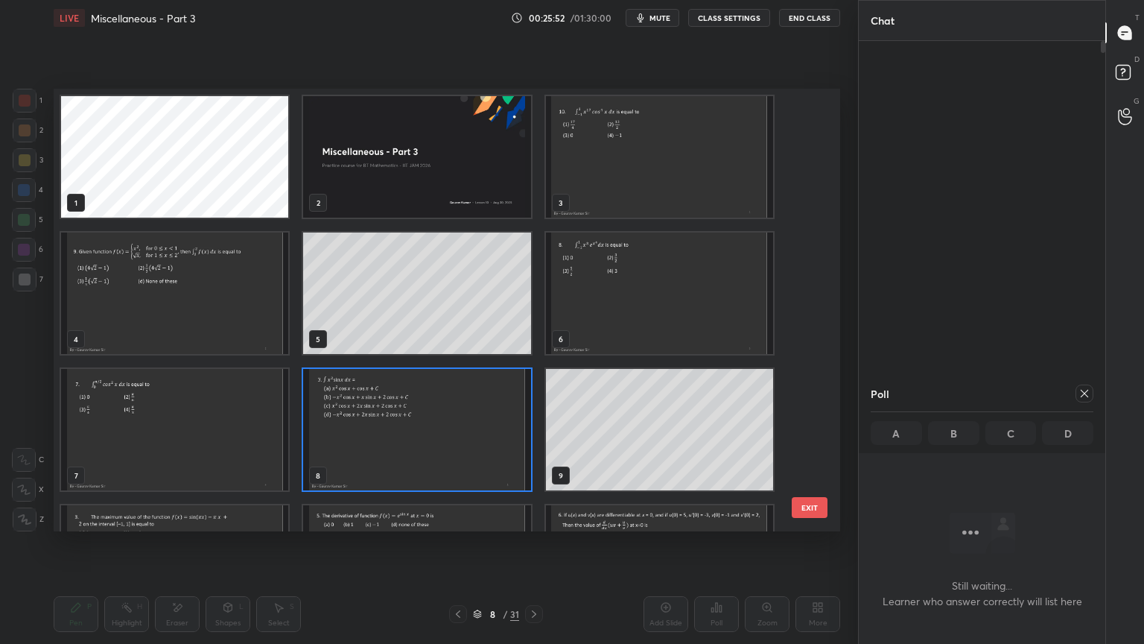
scroll to position [387, 0]
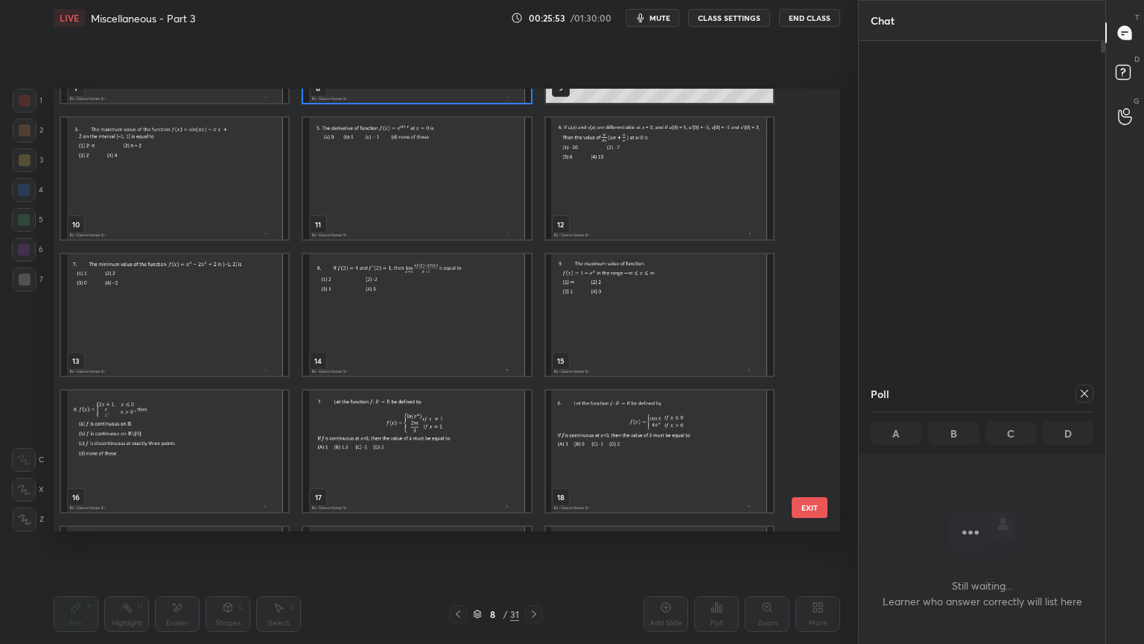
click at [805, 509] on button "EXIT" at bounding box center [810, 507] width 36 height 21
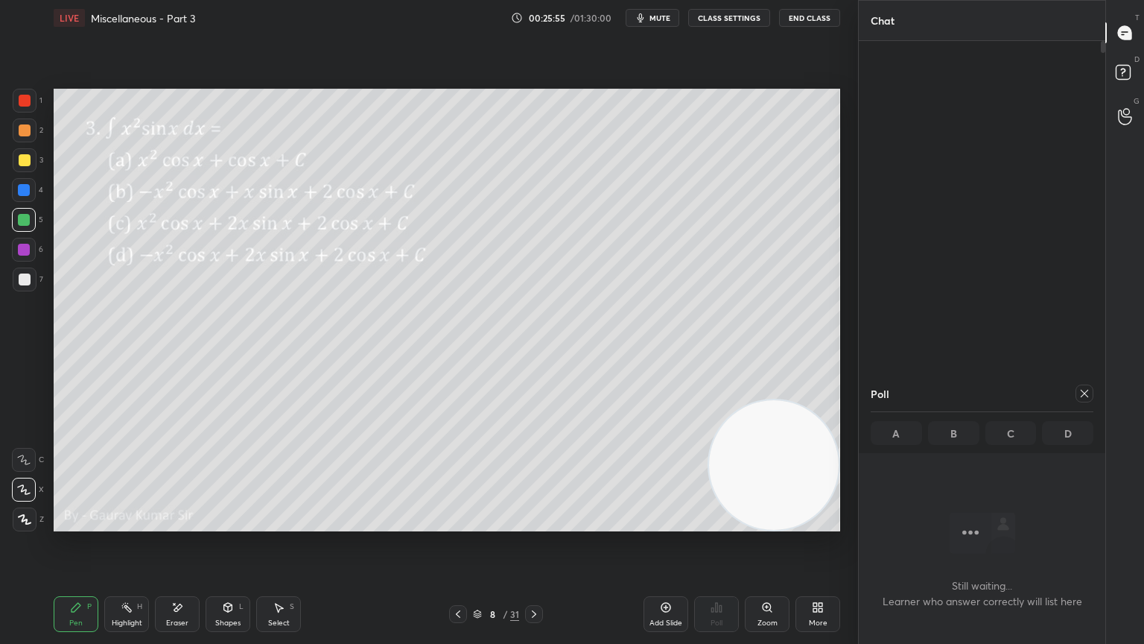
click at [533, 523] on icon at bounding box center [534, 614] width 12 height 12
click at [458, 523] on icon at bounding box center [458, 614] width 12 height 12
click at [530, 523] on icon at bounding box center [534, 614] width 12 height 12
click at [457, 523] on icon at bounding box center [458, 614] width 12 height 12
click at [536, 523] on icon at bounding box center [534, 614] width 12 height 12
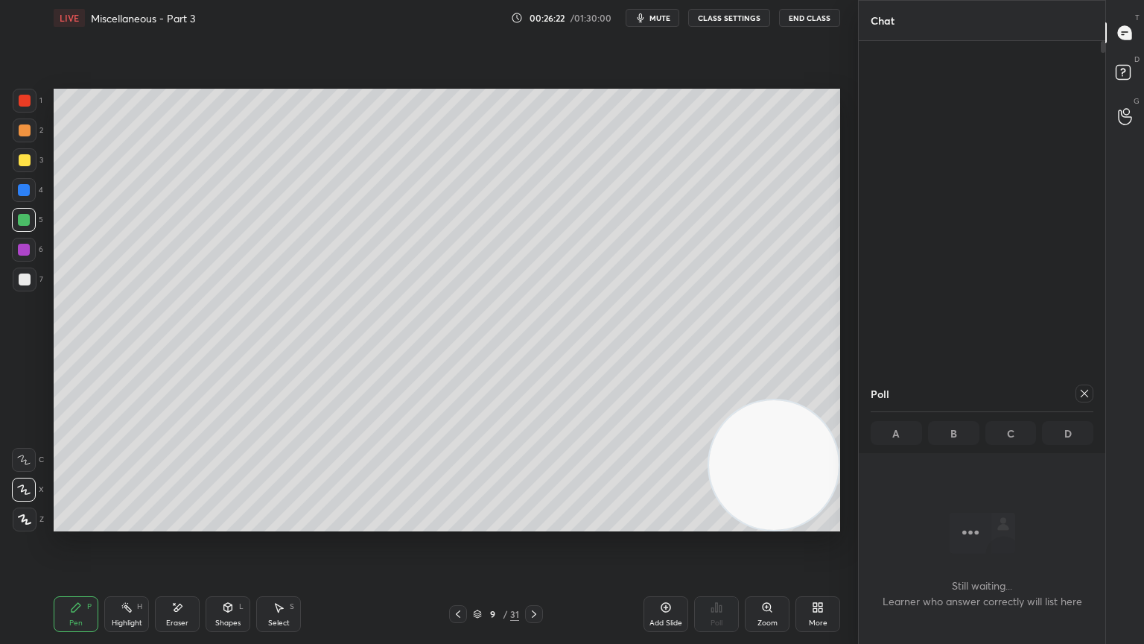
click at [536, 523] on icon at bounding box center [534, 614] width 12 height 12
click at [1089, 394] on icon at bounding box center [1085, 393] width 12 height 12
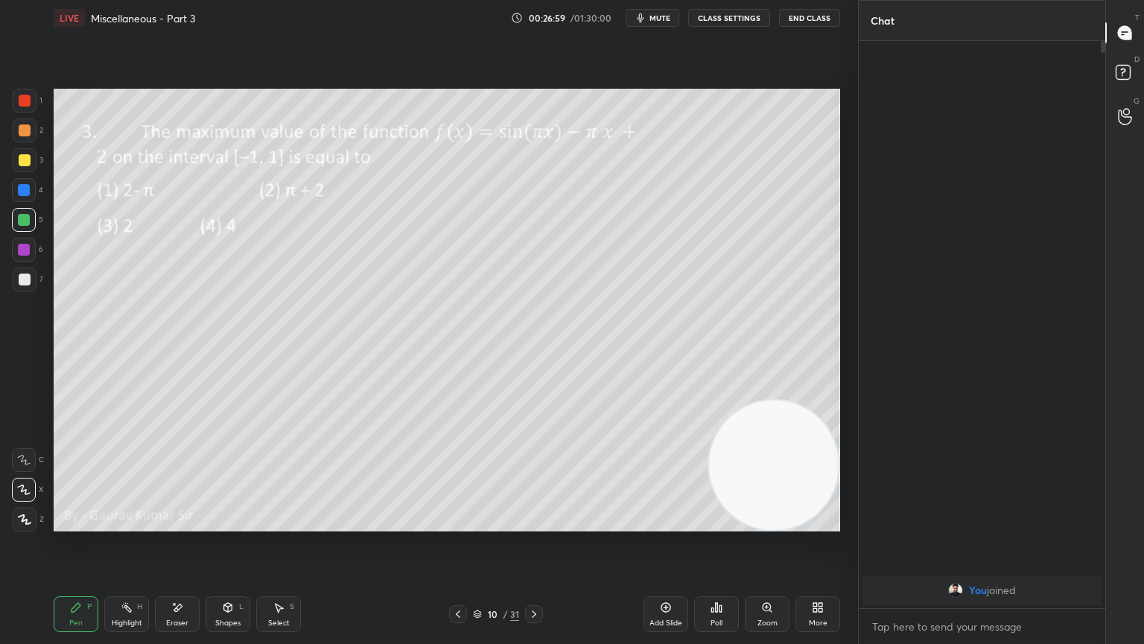
scroll to position [5, 4]
click at [720, 523] on div "Poll" at bounding box center [716, 614] width 45 height 36
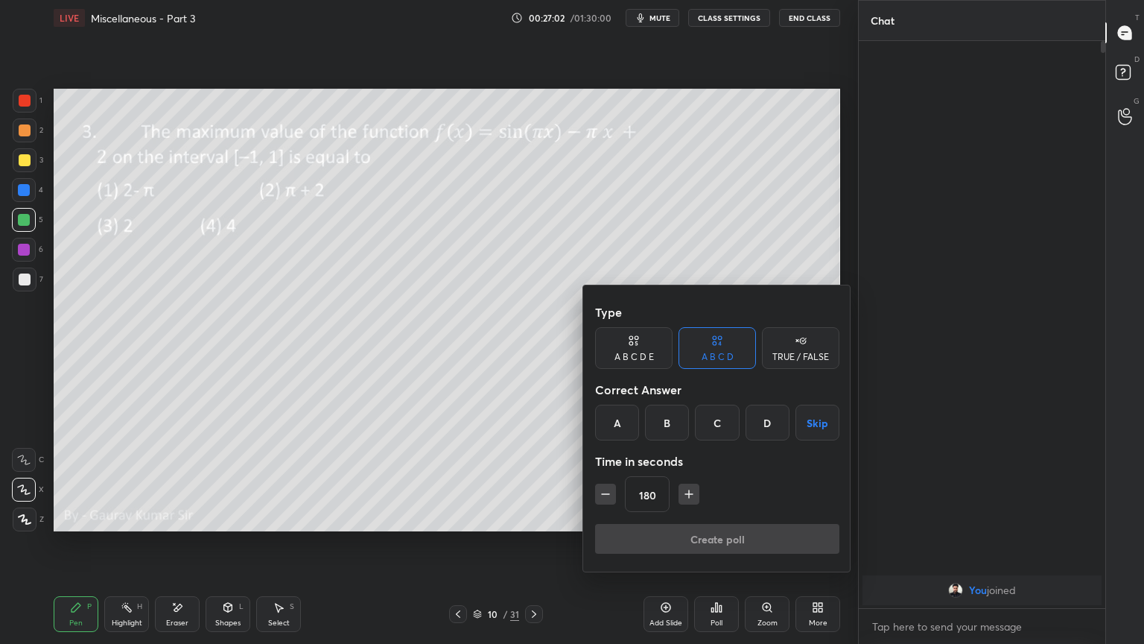
click at [819, 423] on button "Skip" at bounding box center [818, 423] width 44 height 36
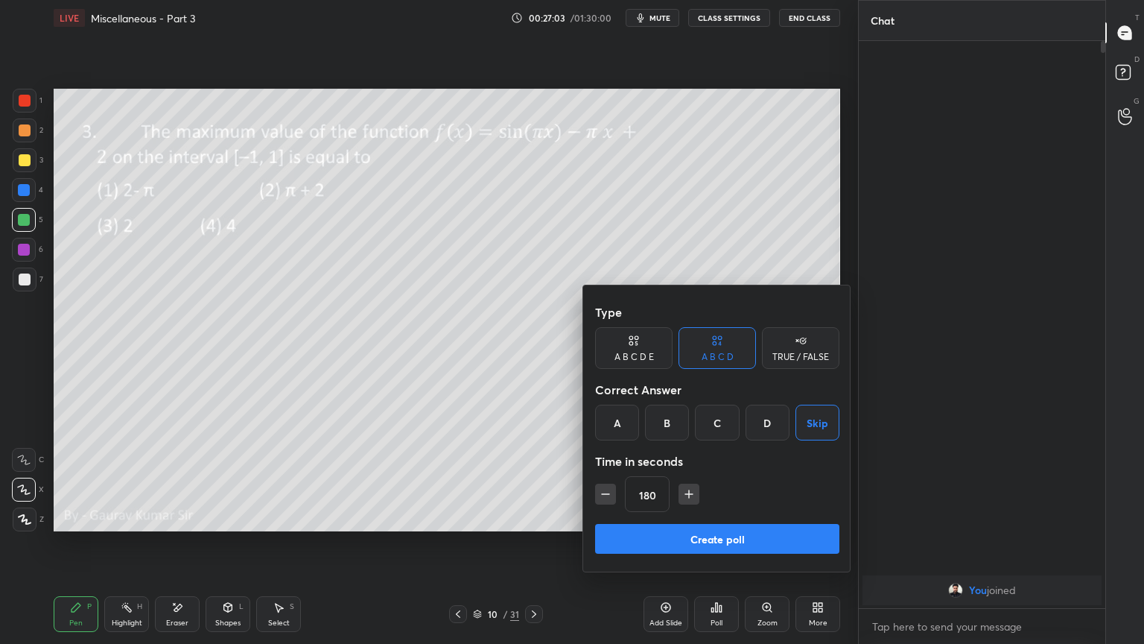
click at [744, 523] on button "Create poll" at bounding box center [717, 539] width 244 height 30
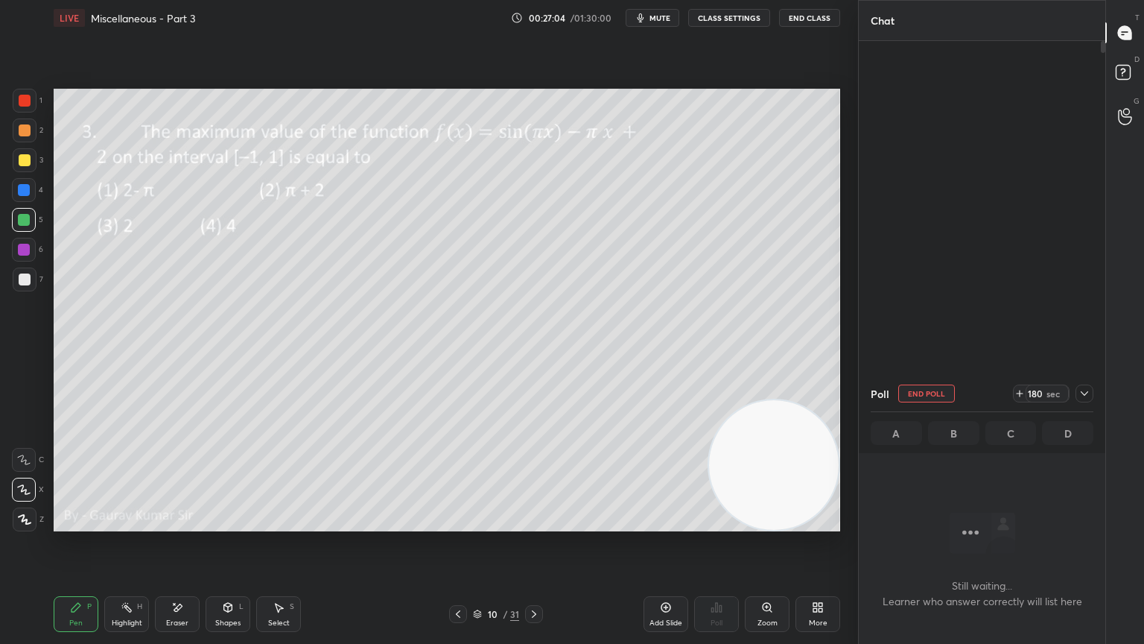
scroll to position [361, 242]
click at [27, 250] on div at bounding box center [24, 250] width 12 height 12
click at [182, 523] on div "Eraser" at bounding box center [177, 622] width 22 height 7
click at [80, 523] on div "Pen" at bounding box center [75, 622] width 13 height 7
click at [28, 280] on div at bounding box center [25, 279] width 12 height 12
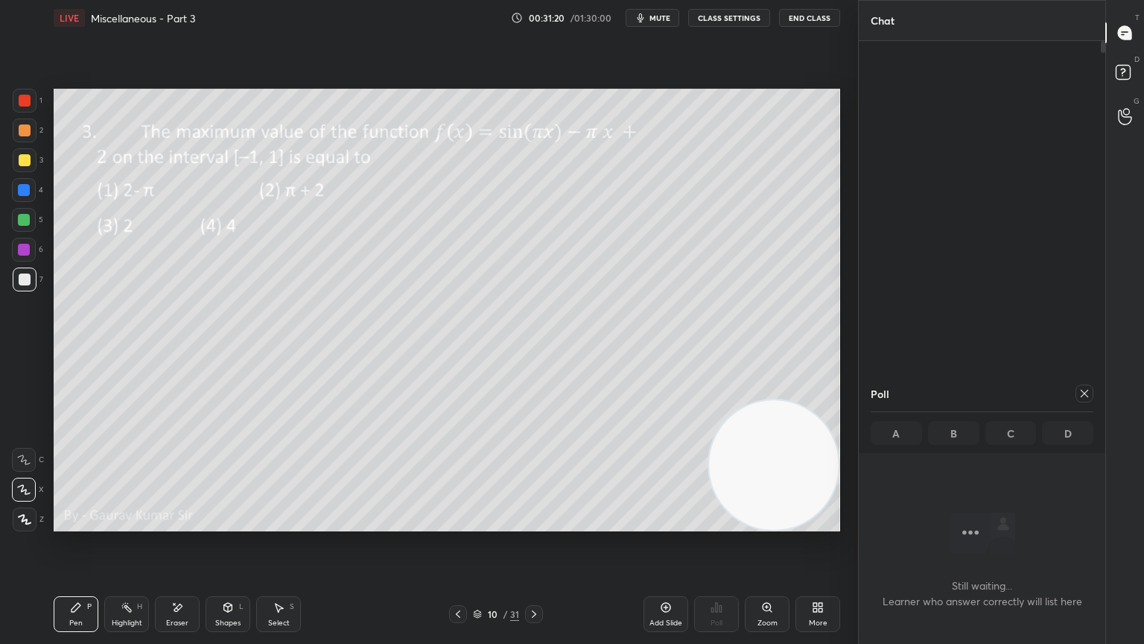
click at [663, 523] on div "Add Slide" at bounding box center [666, 614] width 45 height 36
click at [24, 158] on div at bounding box center [25, 160] width 12 height 12
click at [459, 523] on icon at bounding box center [458, 614] width 12 height 12
click at [537, 523] on icon at bounding box center [535, 614] width 12 height 12
click at [457, 523] on icon at bounding box center [458, 614] width 12 height 12
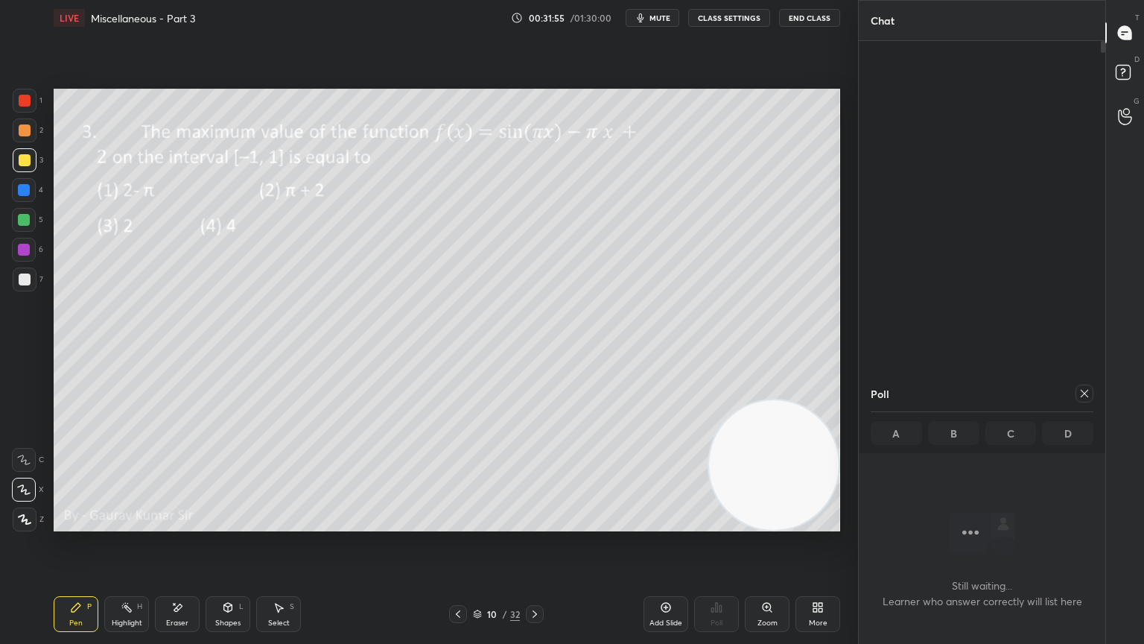
click at [534, 523] on icon at bounding box center [535, 614] width 12 height 12
click at [453, 523] on icon at bounding box center [458, 614] width 12 height 12
click at [535, 523] on icon at bounding box center [535, 613] width 4 height 7
click at [456, 523] on icon at bounding box center [458, 614] width 12 height 12
click at [537, 523] on icon at bounding box center [535, 614] width 12 height 12
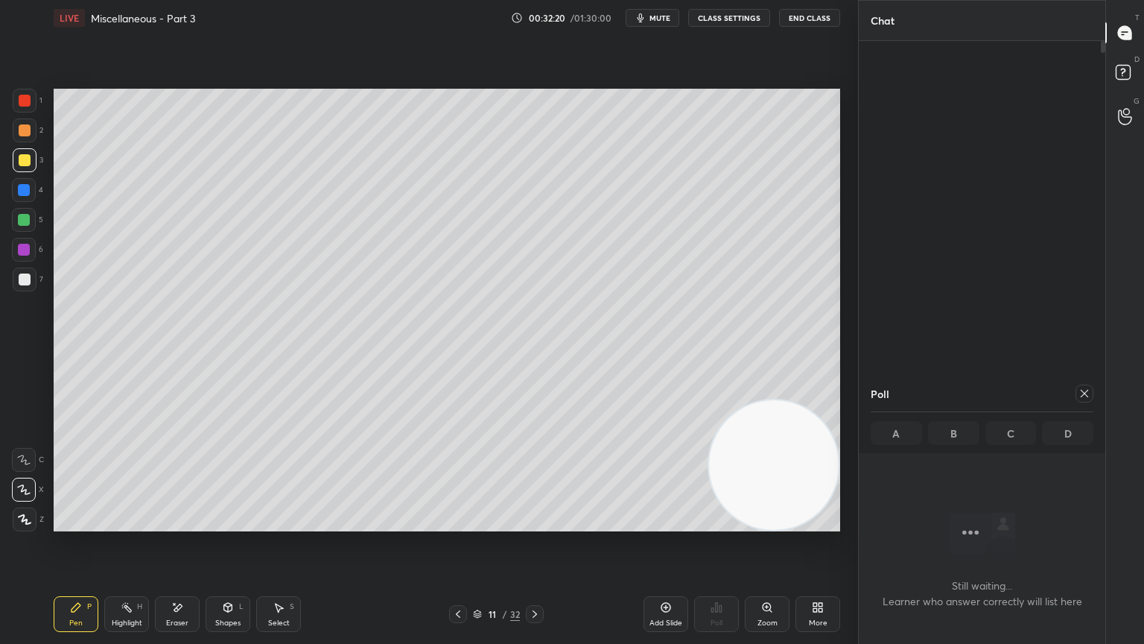
click at [22, 222] on div at bounding box center [24, 220] width 12 height 12
click at [453, 523] on icon at bounding box center [458, 614] width 12 height 12
click at [537, 523] on icon at bounding box center [535, 614] width 12 height 12
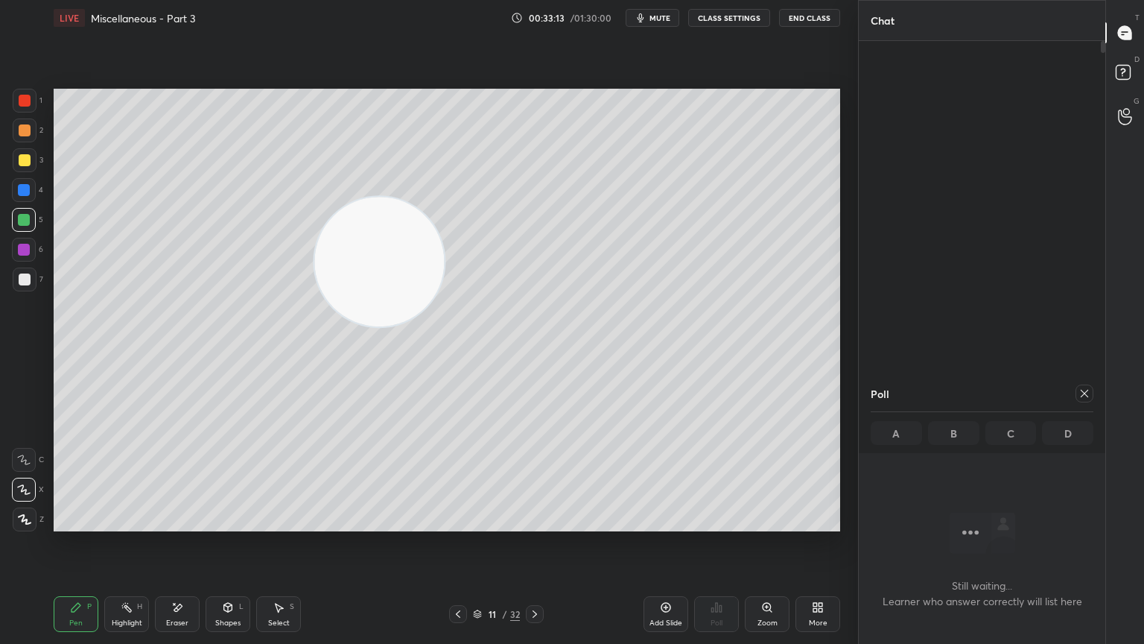
click at [19, 160] on div at bounding box center [25, 160] width 12 height 12
click at [457, 523] on icon at bounding box center [458, 614] width 12 height 12
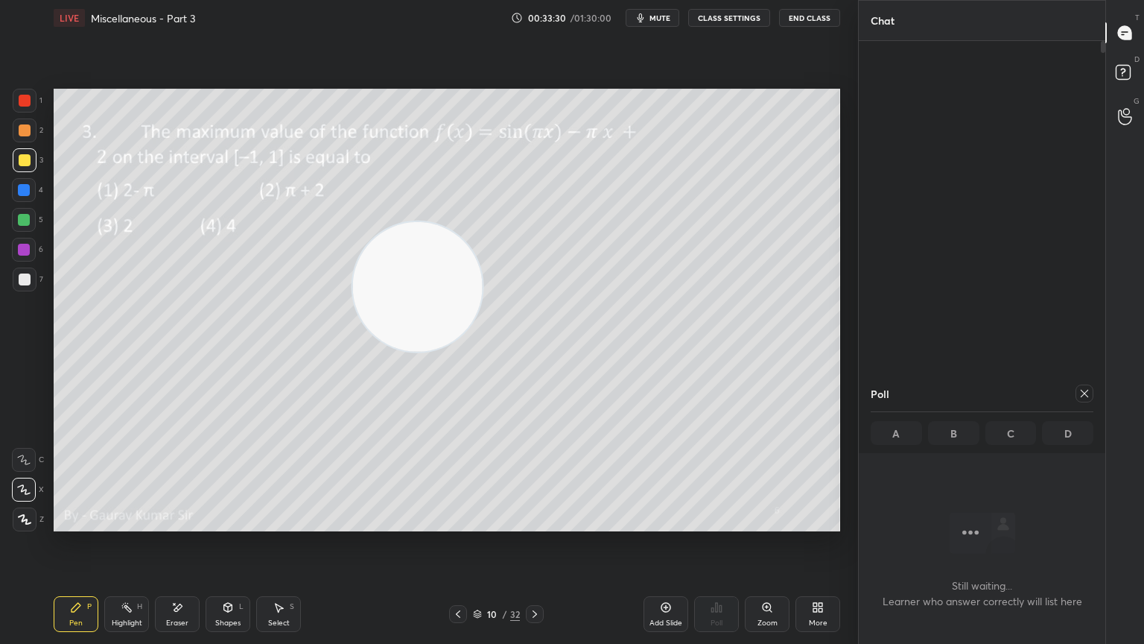
click at [178, 523] on div "Eraser" at bounding box center [177, 622] width 22 height 7
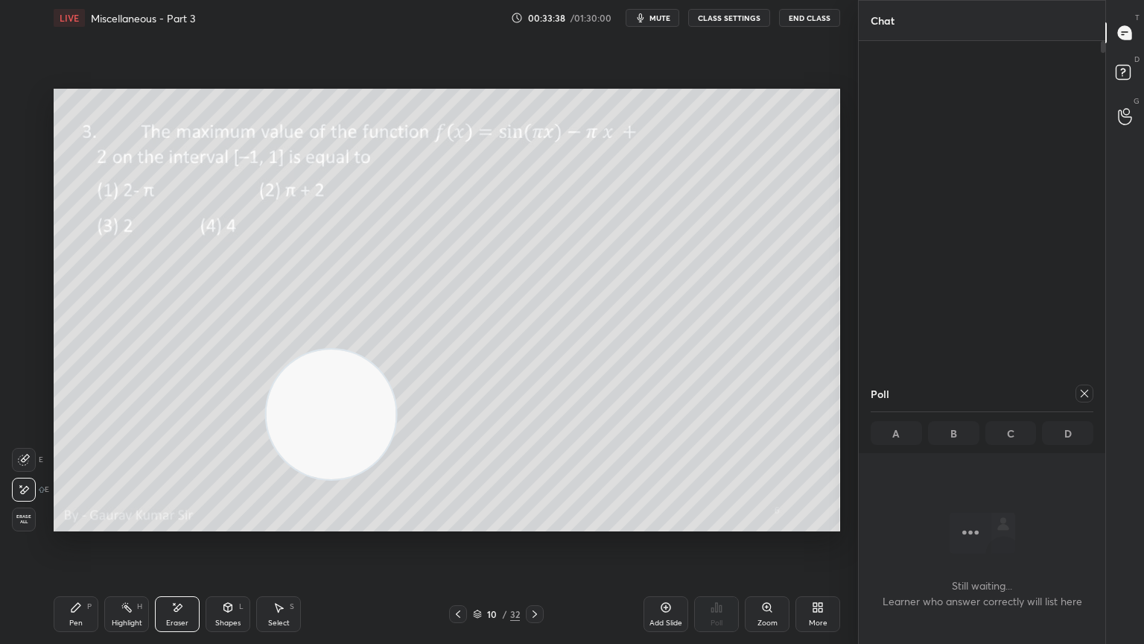
click at [85, 523] on div "Pen P" at bounding box center [76, 614] width 45 height 36
click at [539, 523] on icon at bounding box center [535, 614] width 12 height 12
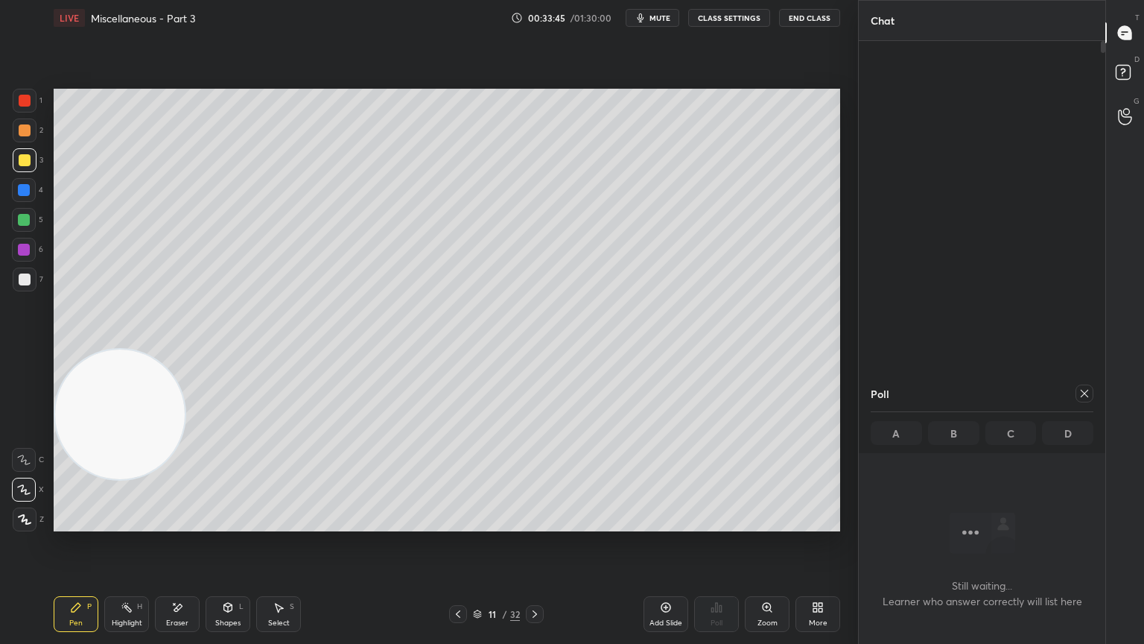
click at [24, 250] on div at bounding box center [24, 250] width 12 height 12
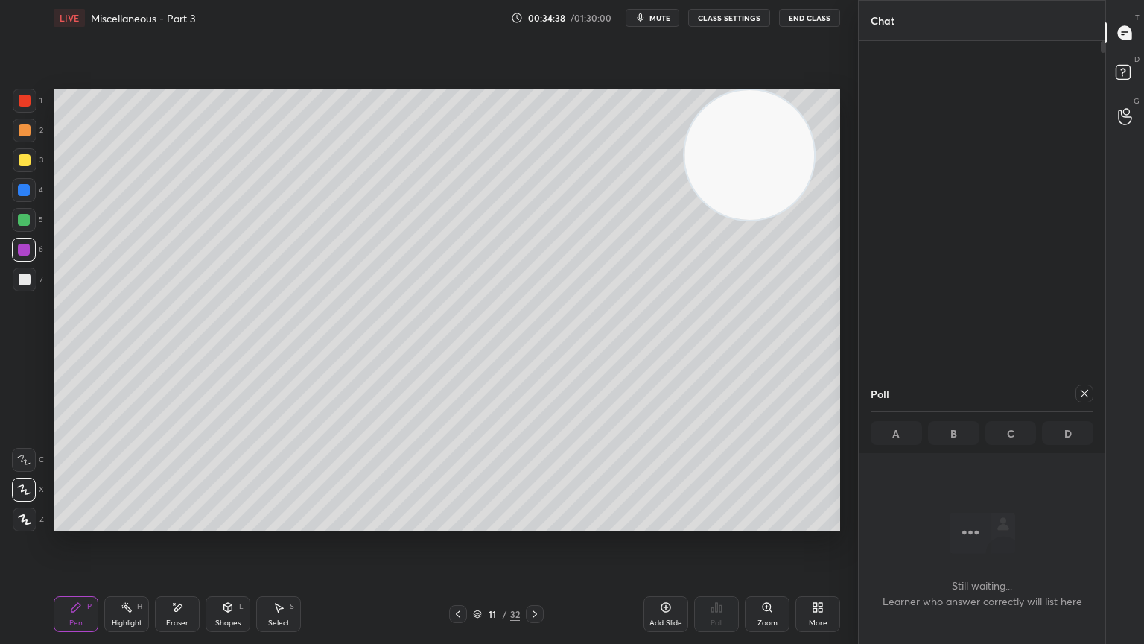
click at [666, 523] on div "Add Slide" at bounding box center [666, 622] width 33 height 7
click at [24, 161] on div at bounding box center [25, 160] width 12 height 12
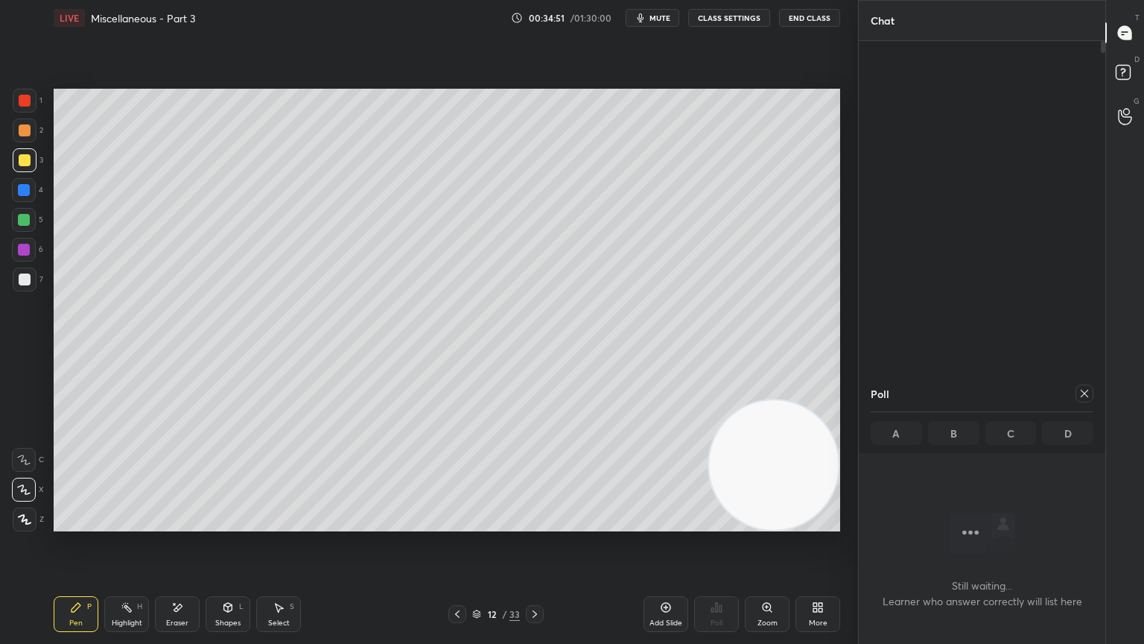
click at [457, 523] on icon at bounding box center [457, 614] width 12 height 12
click at [456, 523] on icon at bounding box center [457, 613] width 4 height 7
click at [536, 523] on icon at bounding box center [535, 614] width 12 height 12
click at [796, 15] on button "End Class" at bounding box center [809, 18] width 61 height 18
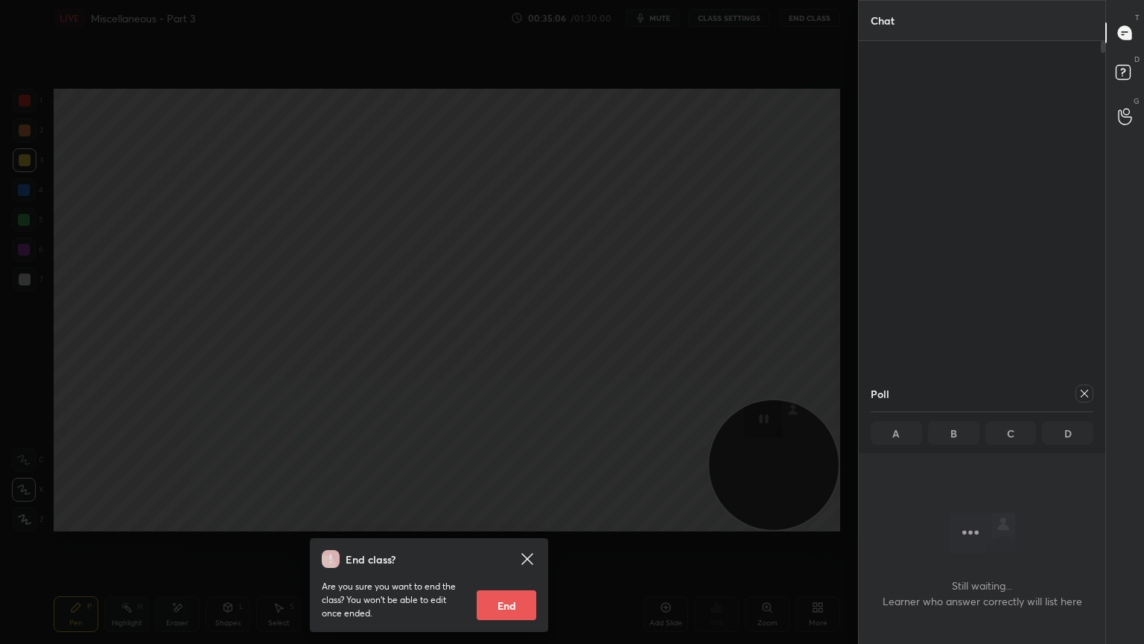
click at [524, 523] on icon at bounding box center [528, 559] width 18 height 18
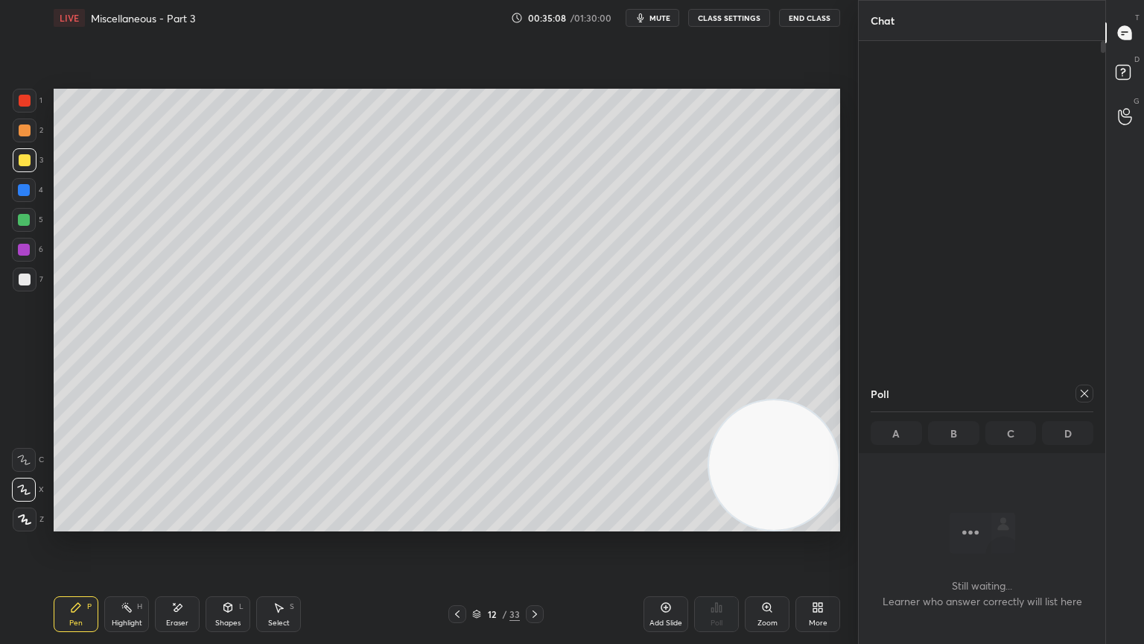
click at [638, 24] on button "mute" at bounding box center [653, 18] width 54 height 18
click at [1085, 390] on icon at bounding box center [1085, 393] width 12 height 12
type textarea "x"
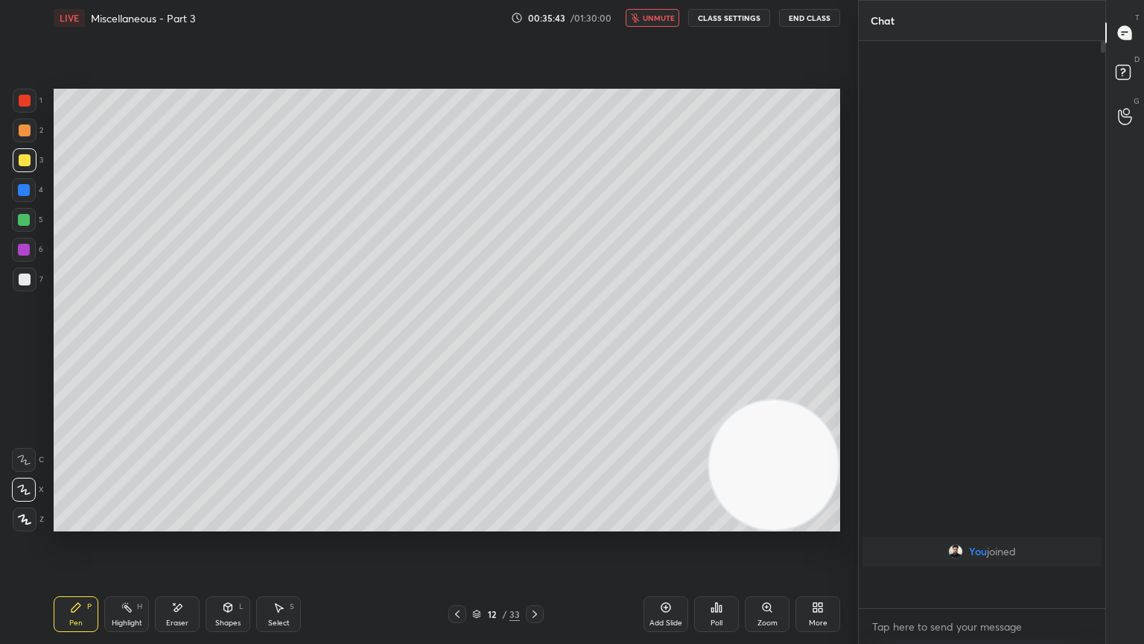
scroll to position [439, 242]
click at [662, 23] on button "unmute" at bounding box center [653, 18] width 54 height 18
click at [180, 523] on div "Eraser" at bounding box center [177, 622] width 22 height 7
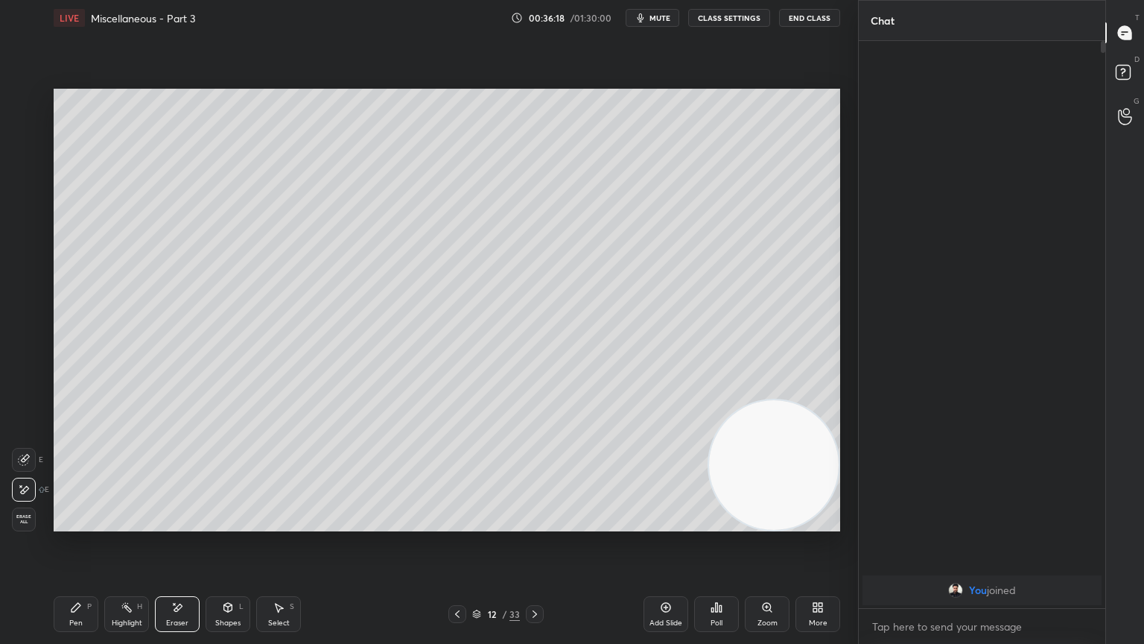
click at [85, 523] on div "Pen P" at bounding box center [76, 614] width 45 height 36
click at [453, 523] on icon at bounding box center [457, 614] width 12 height 12
click at [539, 523] on icon at bounding box center [535, 614] width 12 height 12
click at [456, 523] on icon at bounding box center [457, 613] width 4 height 7
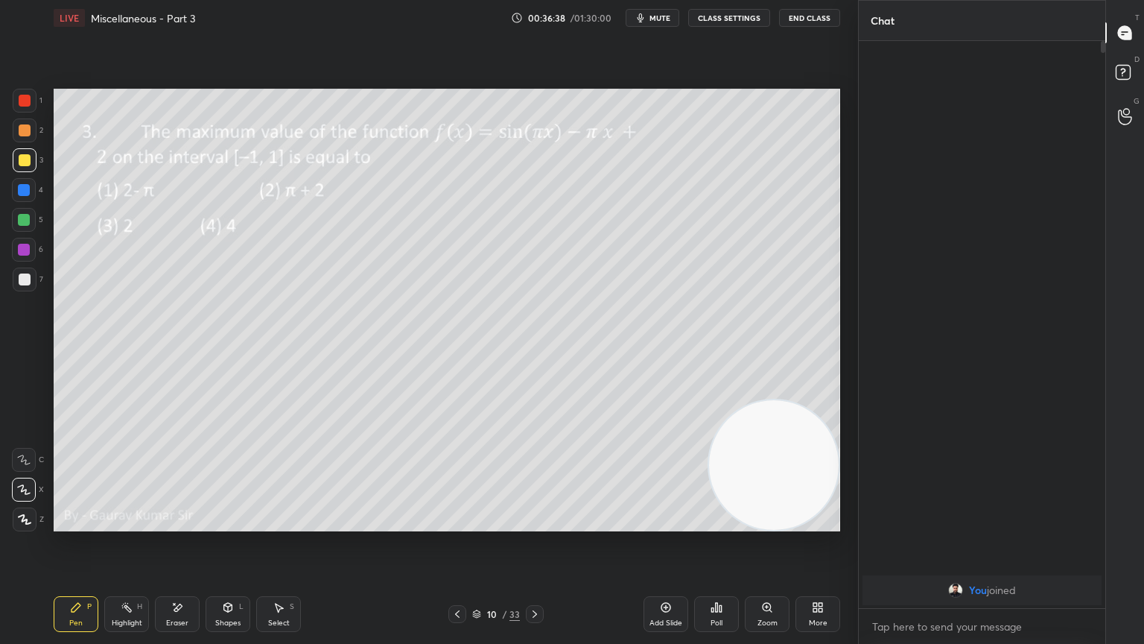
click at [176, 523] on div "Eraser" at bounding box center [177, 614] width 45 height 36
click at [90, 523] on div "Pen P" at bounding box center [76, 614] width 45 height 36
click at [530, 523] on icon at bounding box center [535, 614] width 12 height 12
click at [539, 523] on icon at bounding box center [535, 614] width 12 height 12
click at [24, 250] on div at bounding box center [24, 250] width 12 height 12
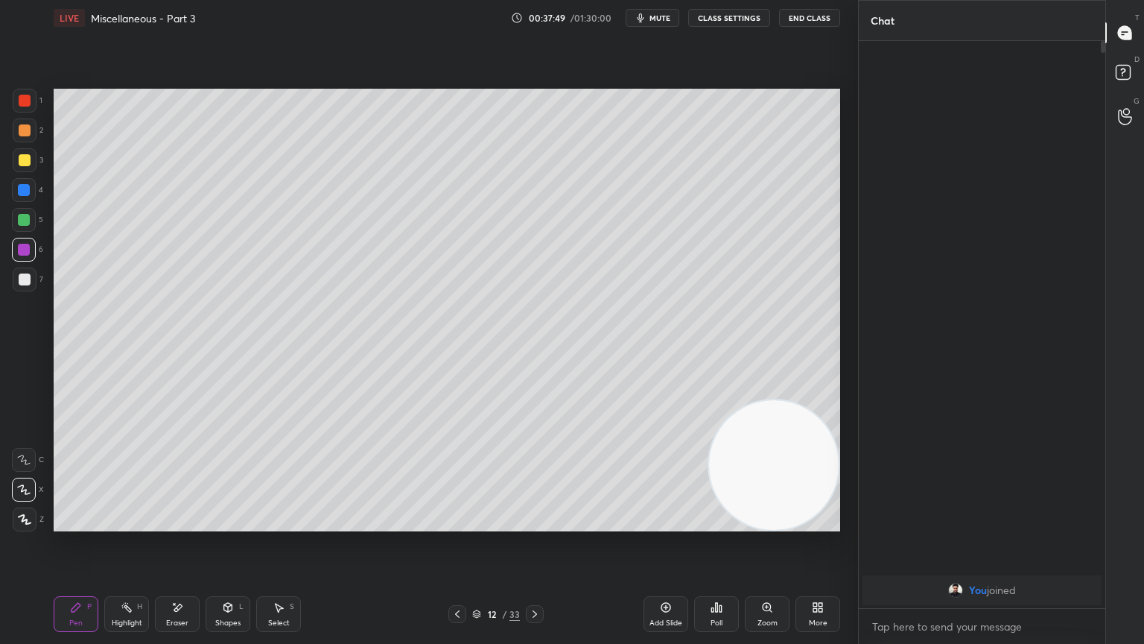
click at [451, 523] on icon at bounding box center [457, 614] width 12 height 12
click at [457, 523] on icon at bounding box center [457, 614] width 12 height 12
click at [25, 220] on div at bounding box center [24, 220] width 12 height 12
click at [539, 523] on icon at bounding box center [535, 614] width 12 height 12
click at [462, 523] on icon at bounding box center [457, 614] width 12 height 12
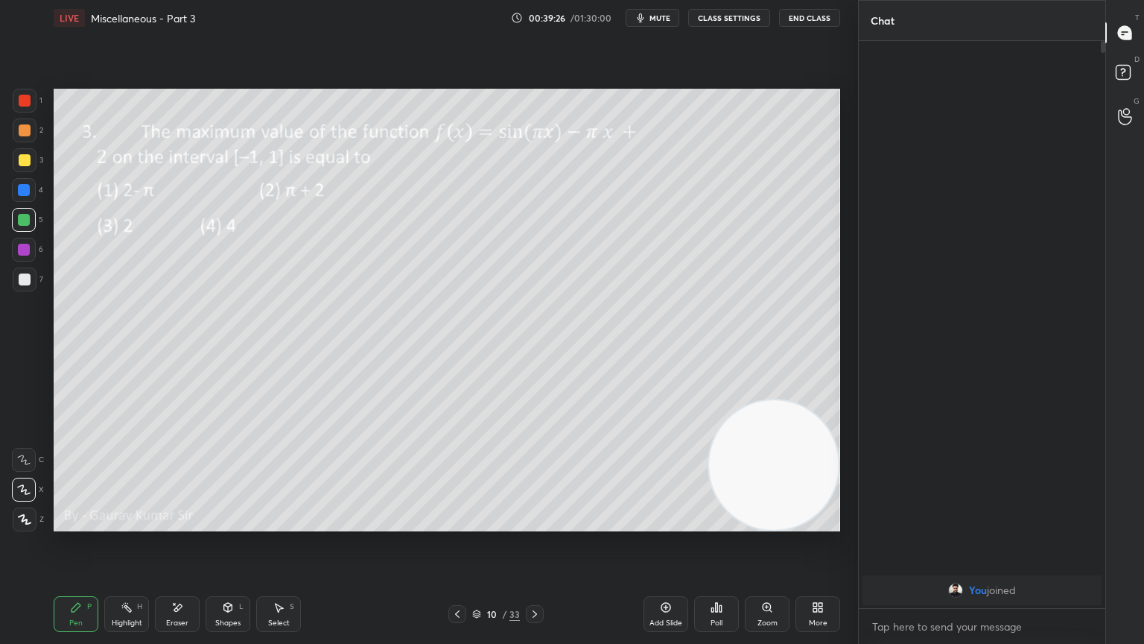
click at [533, 523] on icon at bounding box center [535, 614] width 12 height 12
click at [534, 523] on icon at bounding box center [535, 614] width 12 height 12
click at [729, 523] on div "Poll" at bounding box center [716, 614] width 45 height 36
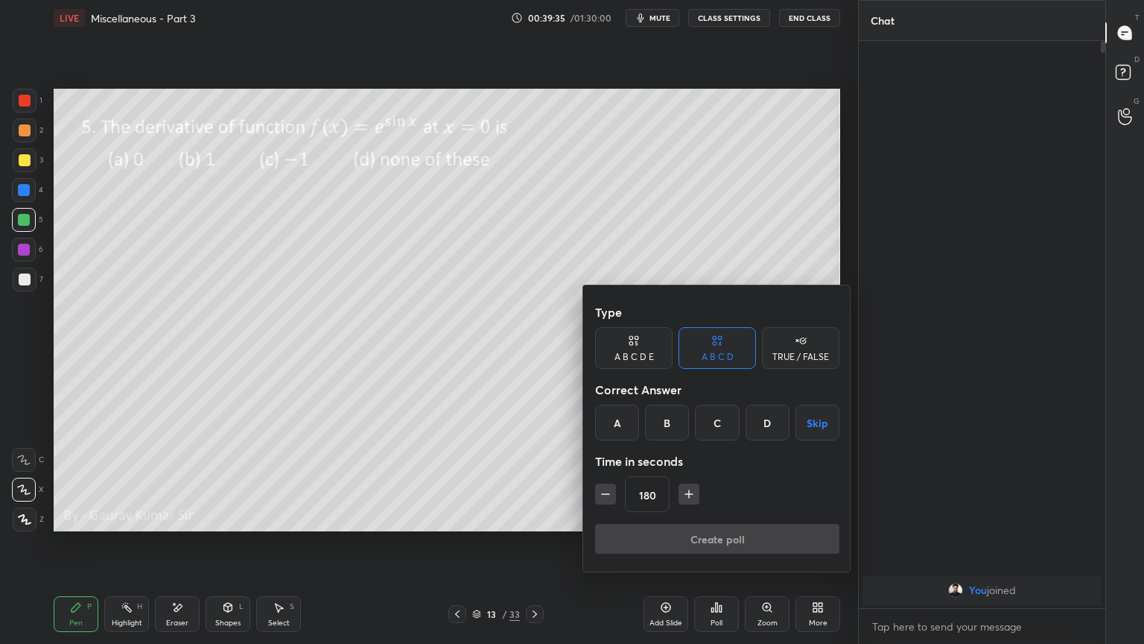
click at [605, 500] on icon "button" at bounding box center [605, 493] width 15 height 15
click at [605, 501] on icon "button" at bounding box center [605, 493] width 15 height 15
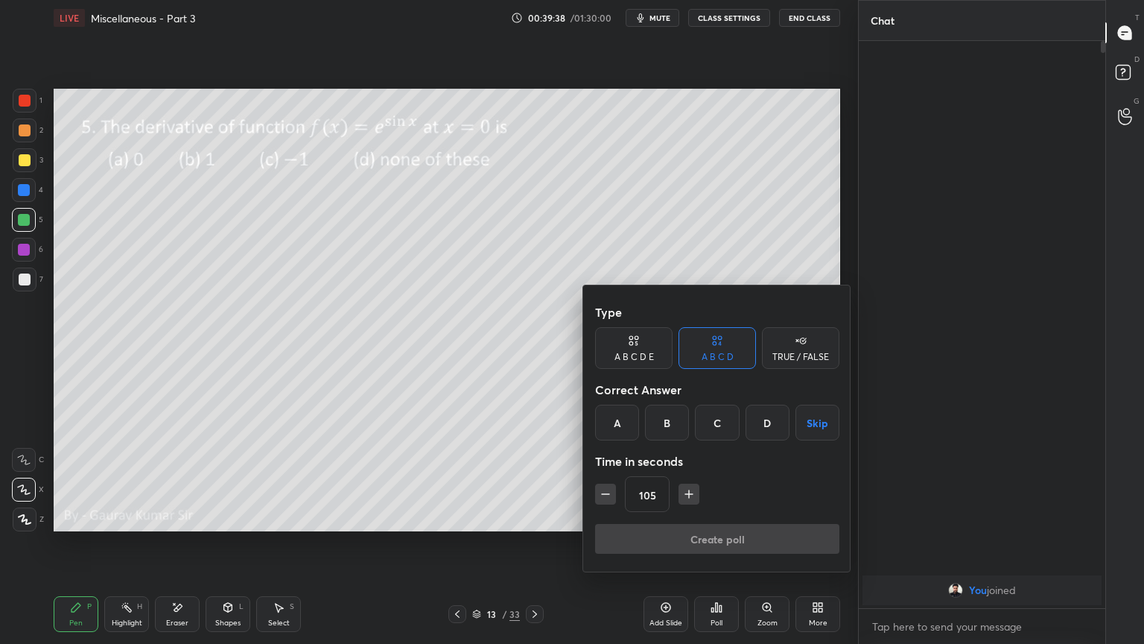
click at [690, 496] on icon "button" at bounding box center [689, 493] width 15 height 15
type input "120"
click at [815, 434] on button "Skip" at bounding box center [818, 423] width 44 height 36
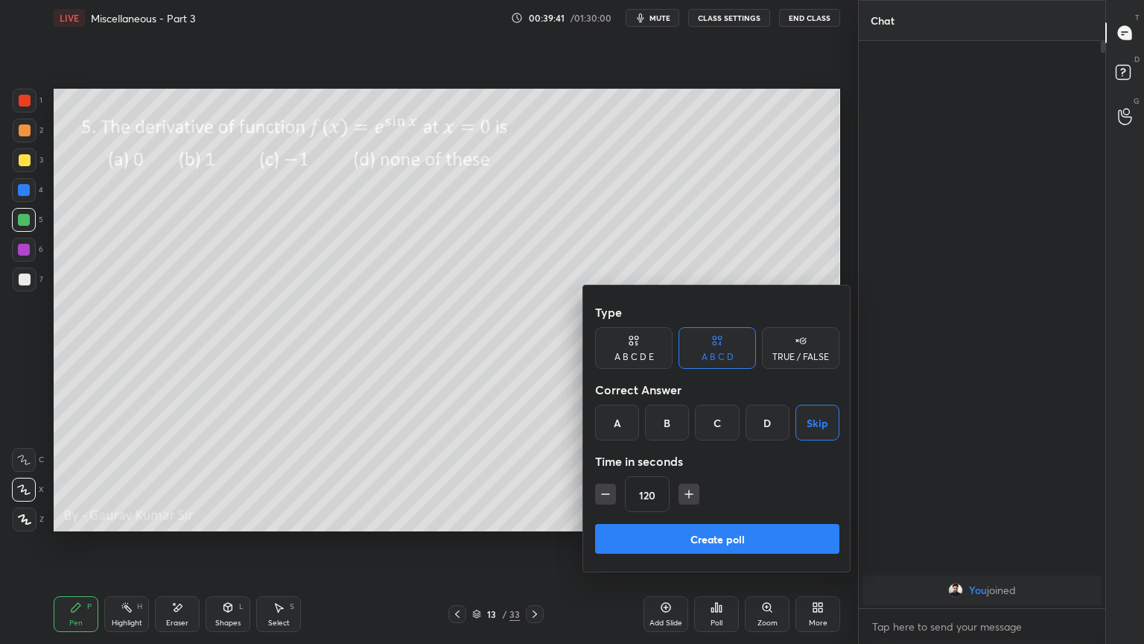
click at [742, 523] on button "Create poll" at bounding box center [717, 539] width 244 height 30
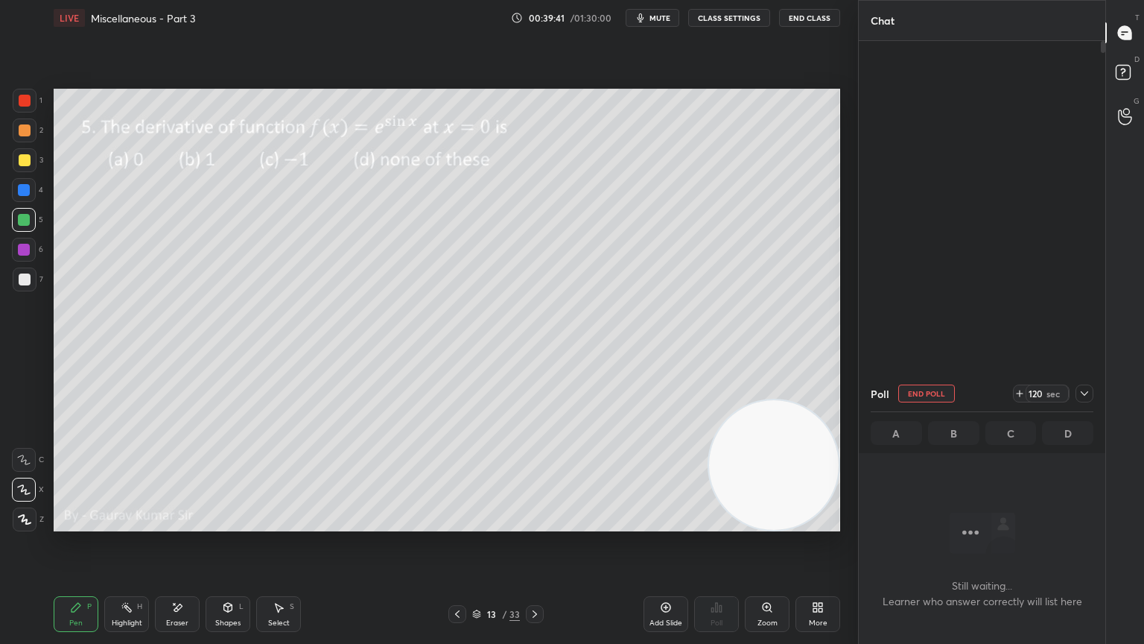
scroll to position [4, 4]
click at [452, 523] on div "Setting up your live class Poll for secs No correct answer Start poll" at bounding box center [447, 310] width 799 height 548
click at [19, 252] on div at bounding box center [24, 250] width 12 height 12
click at [536, 523] on icon at bounding box center [535, 614] width 12 height 12
click at [1082, 390] on icon at bounding box center [1085, 393] width 12 height 12
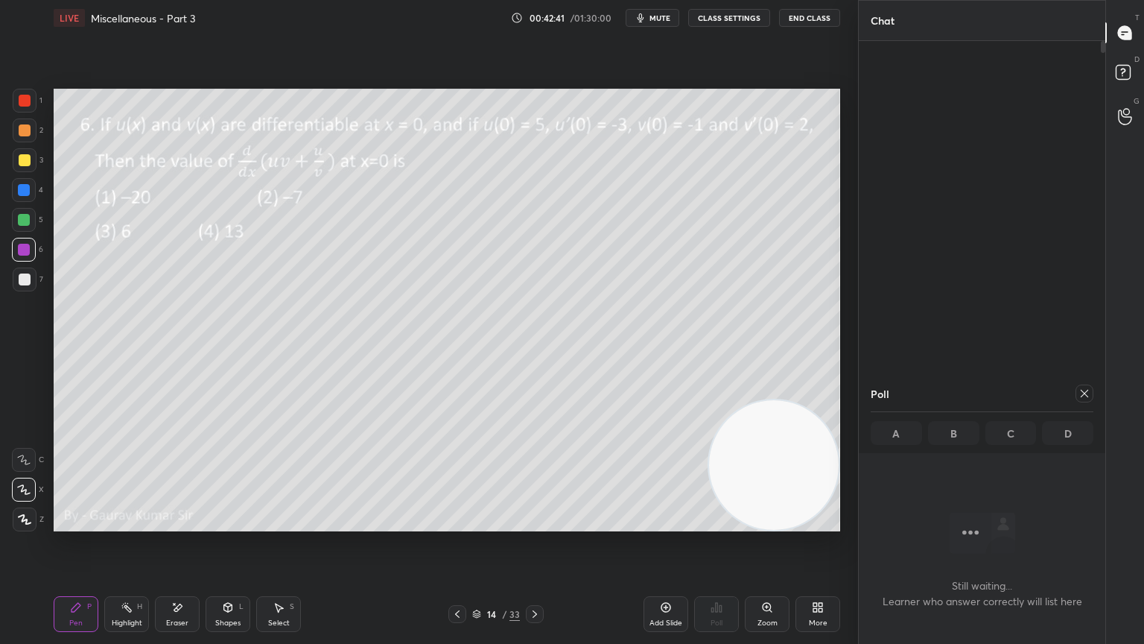
type textarea "x"
click at [721, 523] on div "Poll" at bounding box center [717, 622] width 12 height 7
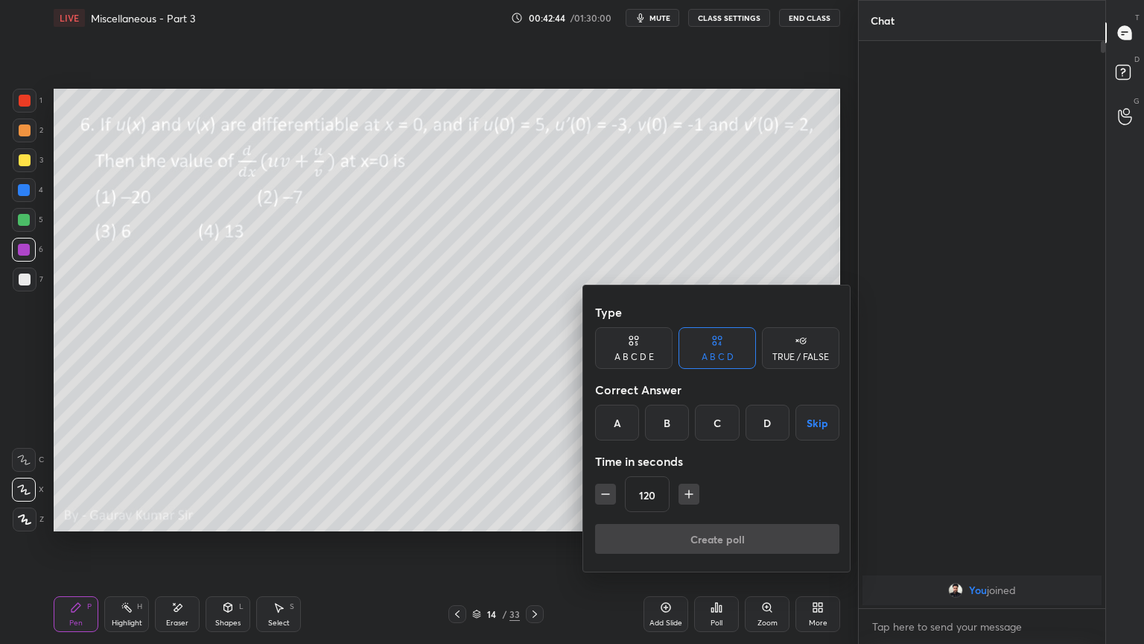
click at [813, 426] on button "Skip" at bounding box center [818, 423] width 44 height 36
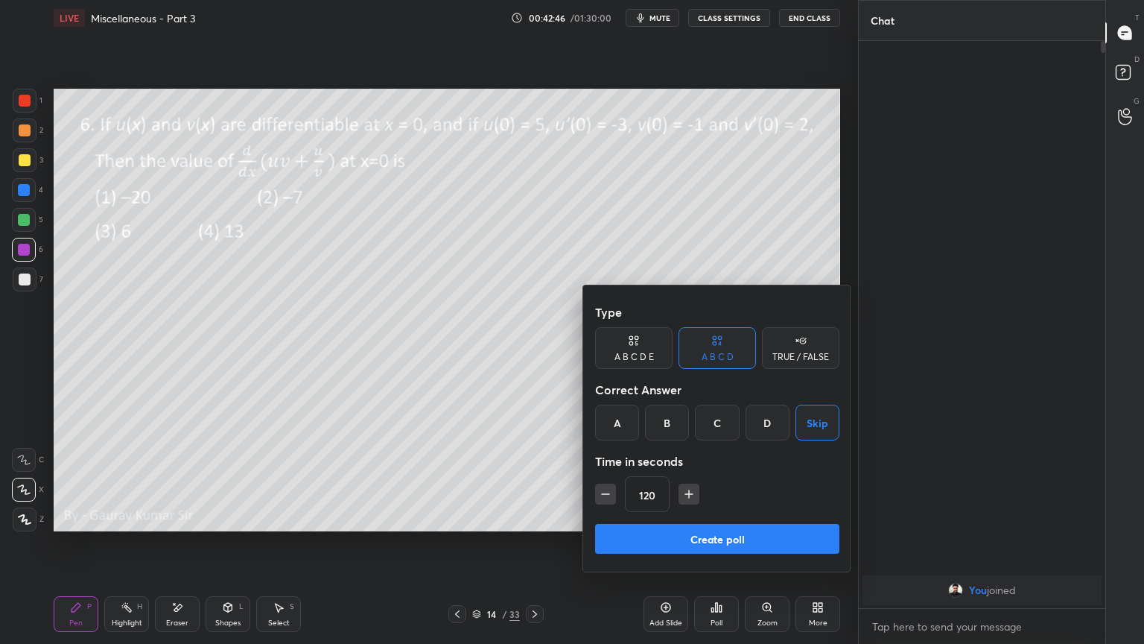
click at [685, 494] on icon "button" at bounding box center [688, 494] width 7 height 0
type input "180"
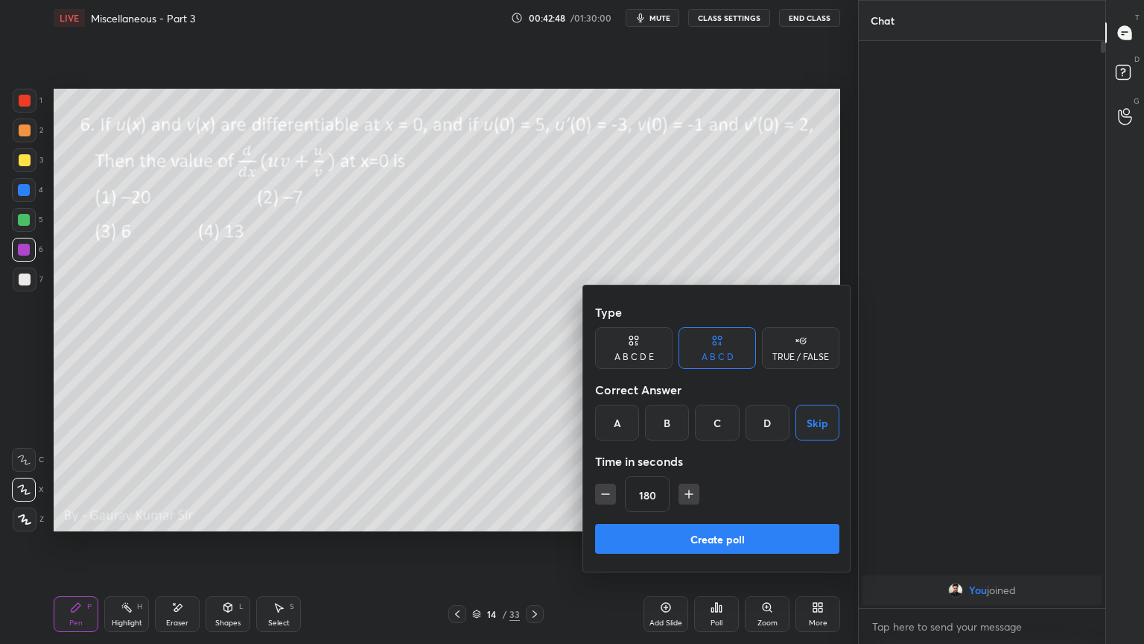
click at [665, 523] on button "Create poll" at bounding box center [717, 539] width 244 height 30
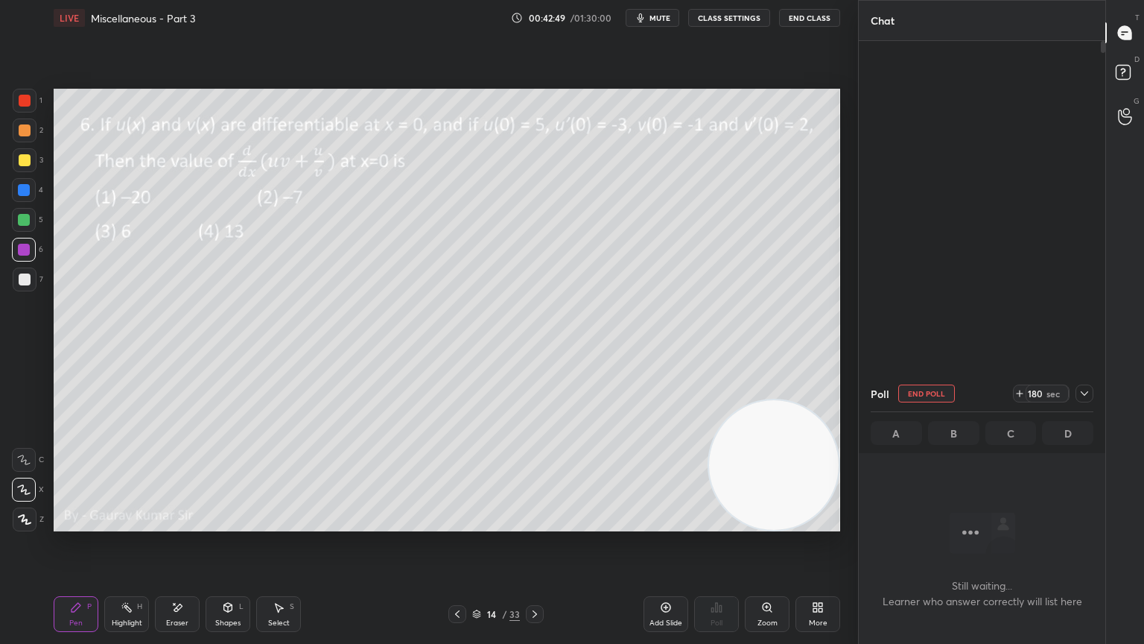
scroll to position [361, 242]
click at [18, 223] on div at bounding box center [24, 220] width 12 height 12
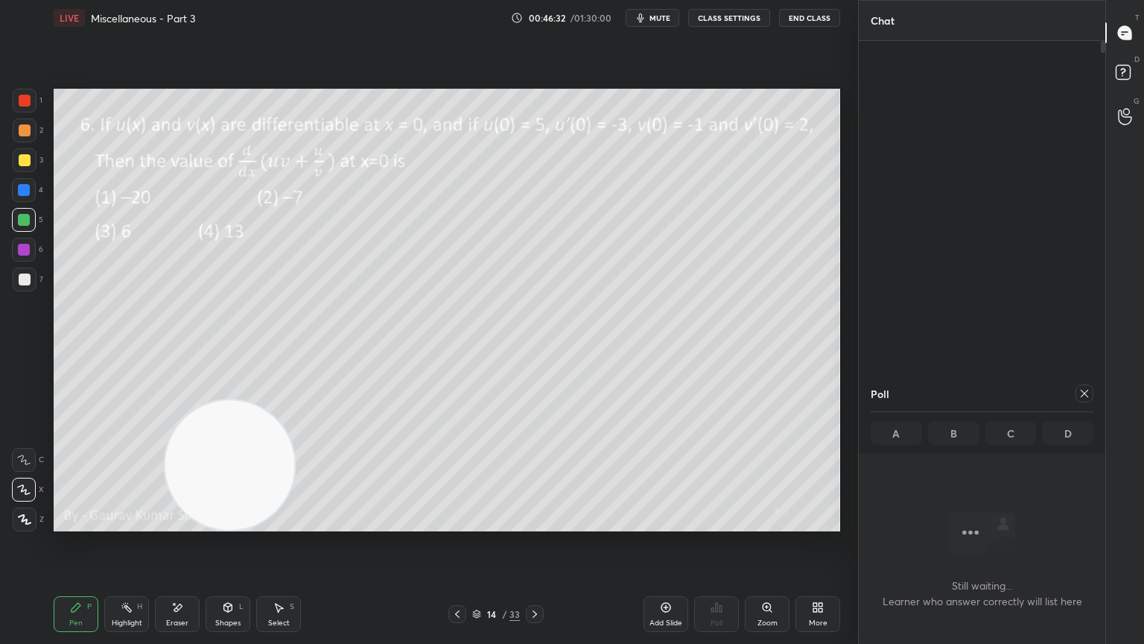
click at [666, 523] on div "Setting up your live class Poll for secs No correct answer Start poll" at bounding box center [447, 310] width 799 height 548
click at [220, 472] on video at bounding box center [230, 465] width 130 height 130
click at [210, 523] on div "Shapes L" at bounding box center [228, 614] width 45 height 36
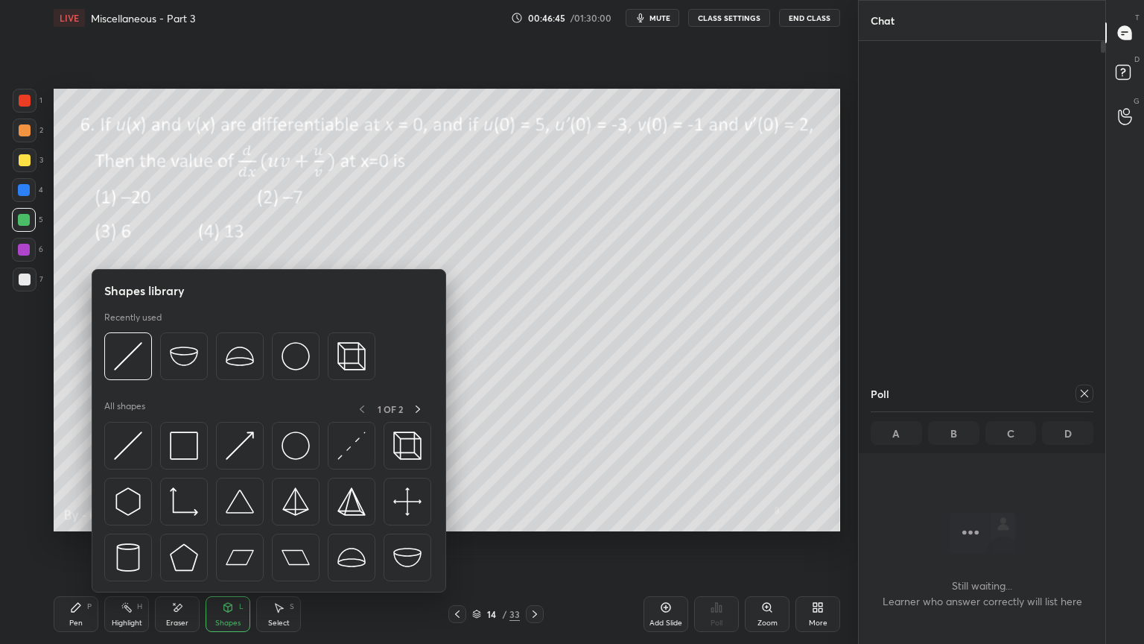
click at [179, 523] on div "Eraser" at bounding box center [177, 622] width 22 height 7
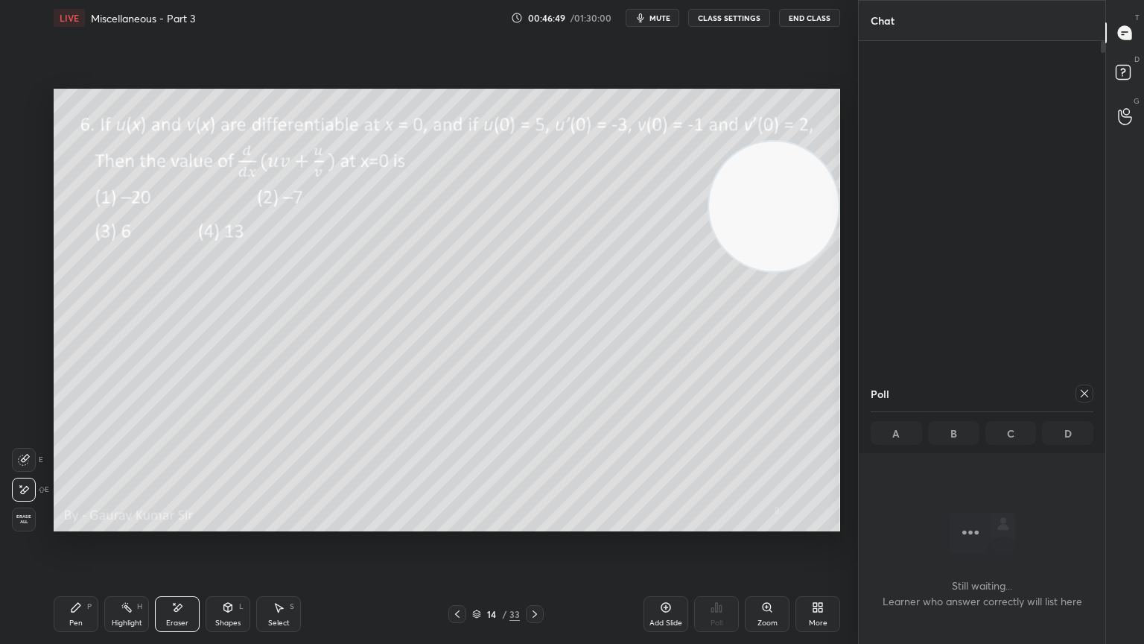
click at [65, 523] on div "Pen P" at bounding box center [76, 614] width 45 height 36
click at [191, 523] on div "Eraser" at bounding box center [177, 614] width 45 height 36
click at [75, 523] on div "Pen P" at bounding box center [76, 614] width 45 height 36
click at [177, 523] on div "Eraser" at bounding box center [177, 622] width 22 height 7
click at [75, 523] on icon at bounding box center [76, 607] width 9 height 9
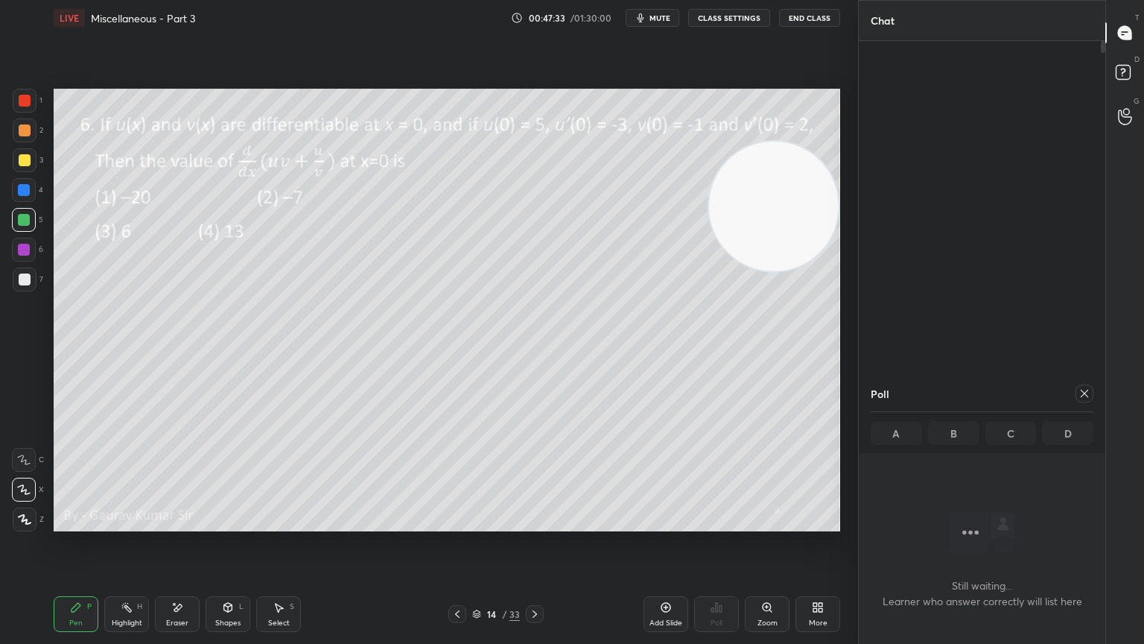
click at [194, 523] on div "Eraser" at bounding box center [177, 614] width 45 height 36
click at [79, 523] on div "Pen P" at bounding box center [76, 614] width 45 height 36
click at [799, 523] on div "More" at bounding box center [818, 614] width 45 height 36
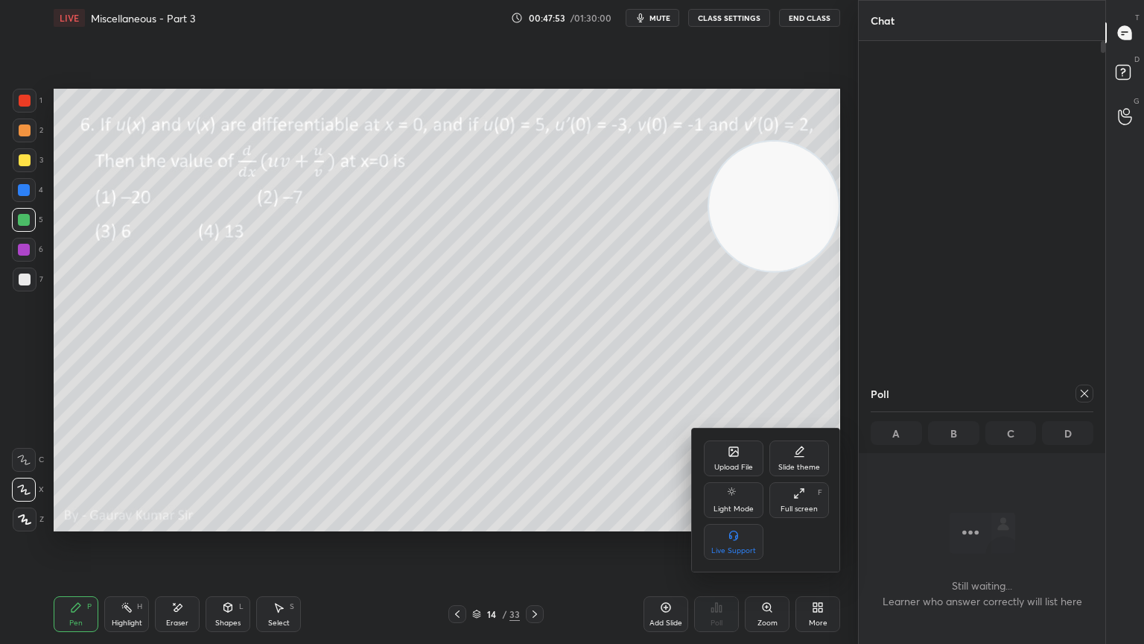
click at [555, 455] on div at bounding box center [572, 322] width 1144 height 644
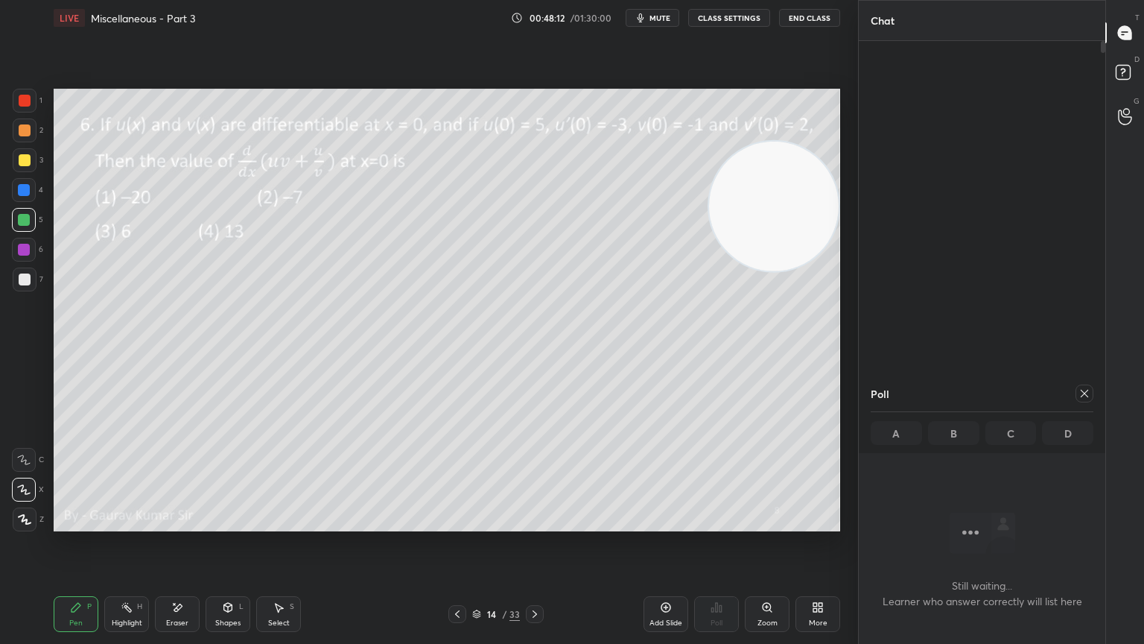
click at [190, 523] on div "Eraser" at bounding box center [177, 614] width 45 height 36
click at [656, 523] on div "Add Slide" at bounding box center [666, 622] width 33 height 7
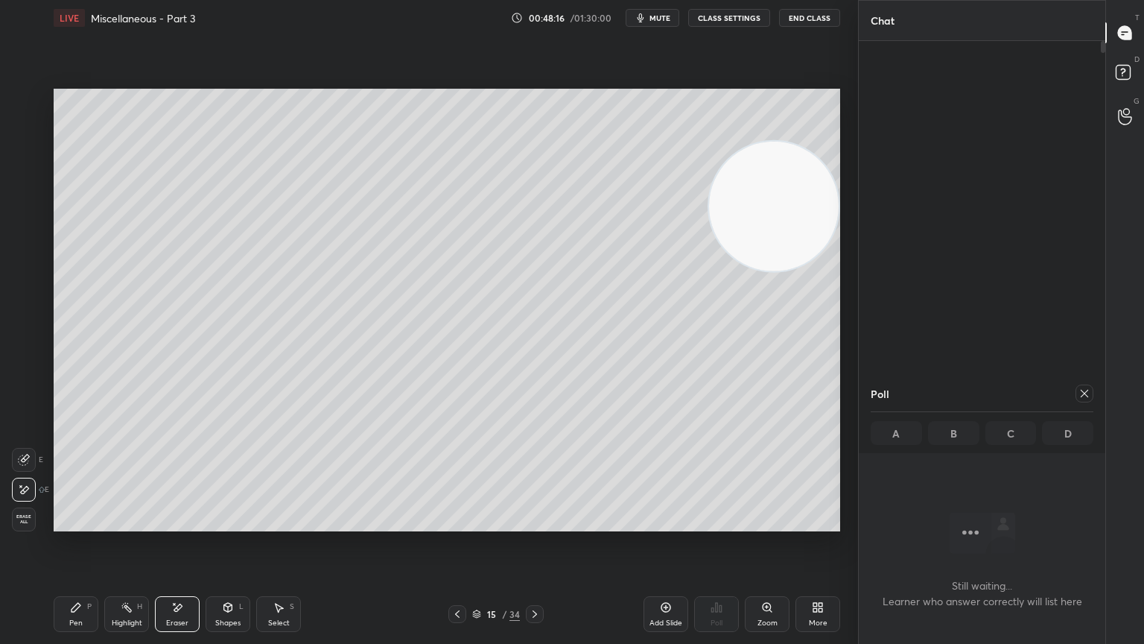
click at [66, 523] on div "Pen P" at bounding box center [76, 614] width 45 height 36
click at [459, 523] on icon at bounding box center [457, 614] width 12 height 12
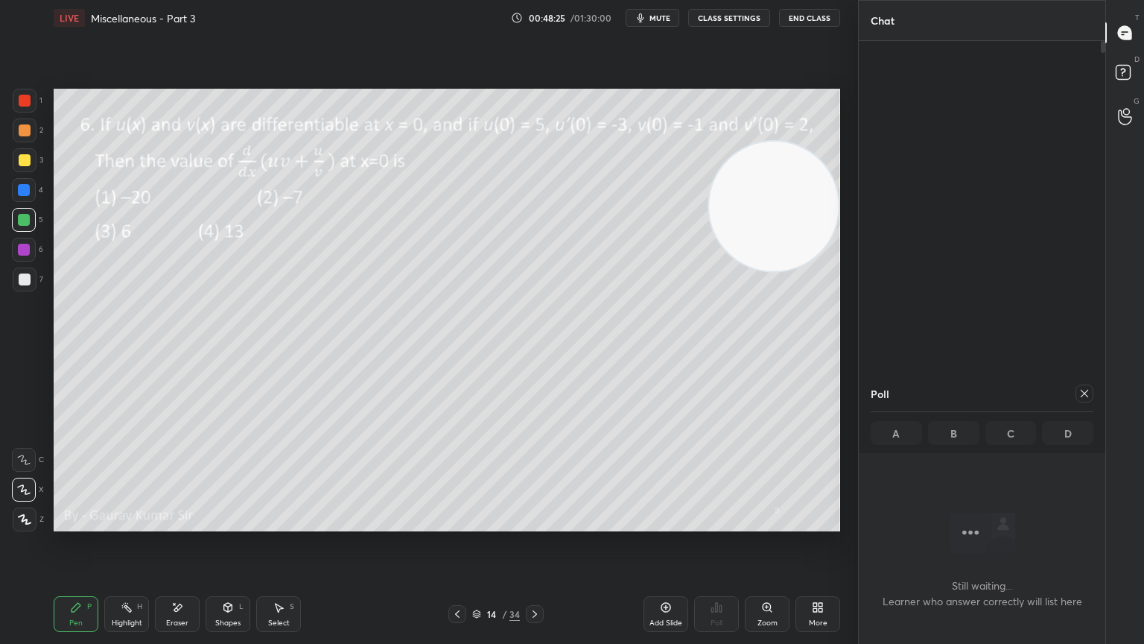
click at [540, 523] on icon at bounding box center [535, 614] width 12 height 12
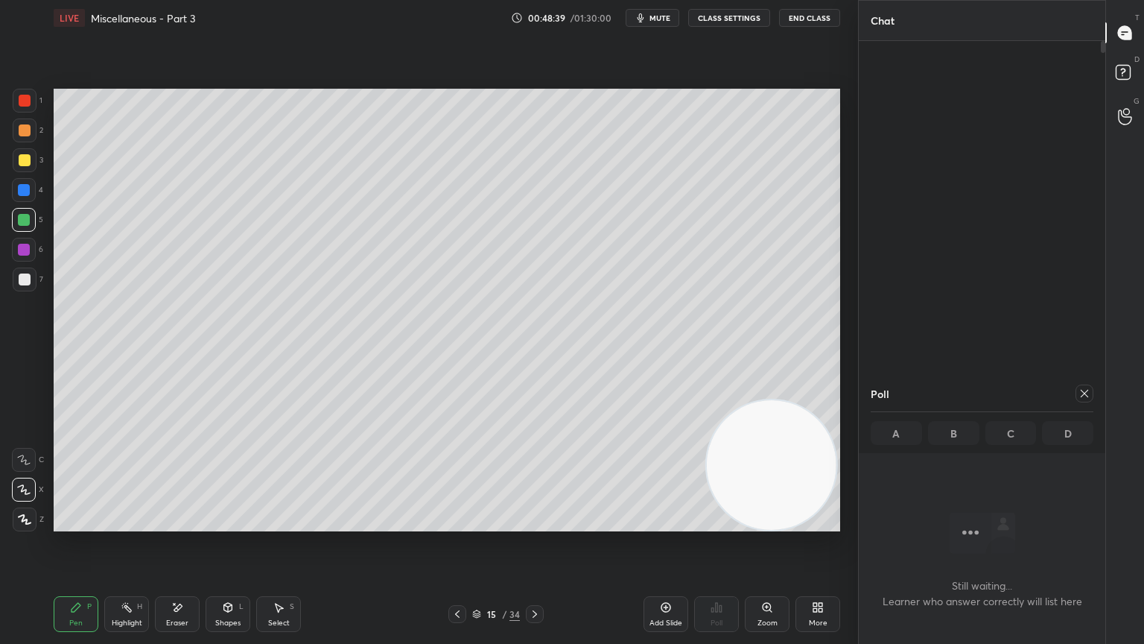
click at [451, 523] on icon at bounding box center [457, 614] width 12 height 12
click at [536, 523] on icon at bounding box center [535, 614] width 12 height 12
click at [22, 282] on div at bounding box center [25, 279] width 12 height 12
click at [457, 523] on icon at bounding box center [457, 614] width 12 height 12
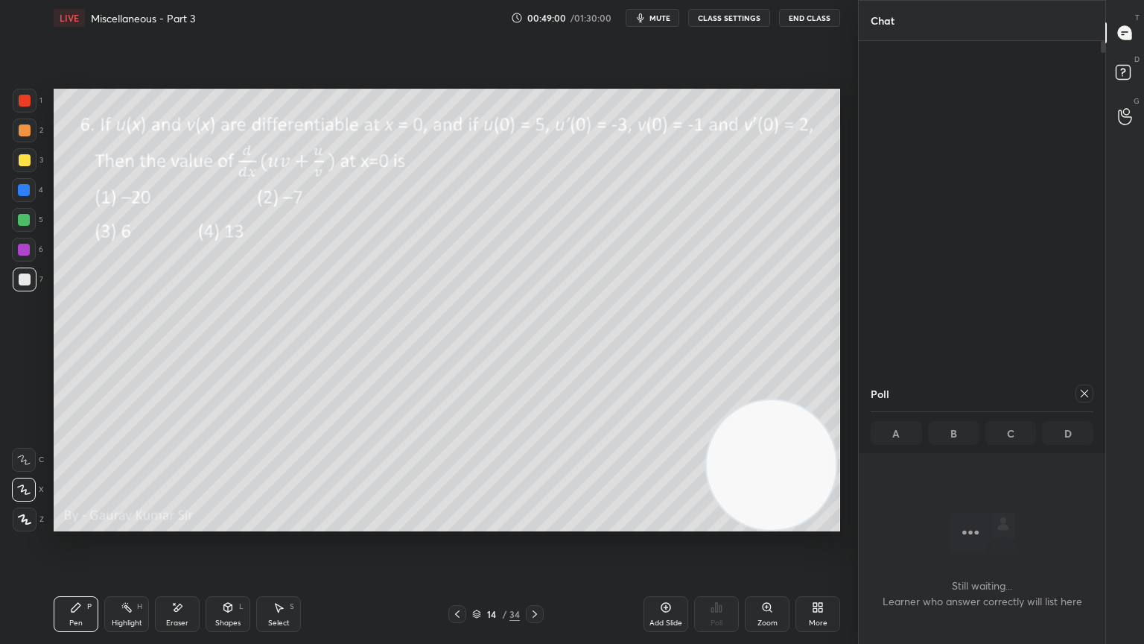
click at [534, 523] on icon at bounding box center [535, 614] width 12 height 12
click at [195, 523] on div "Eraser" at bounding box center [177, 614] width 45 height 36
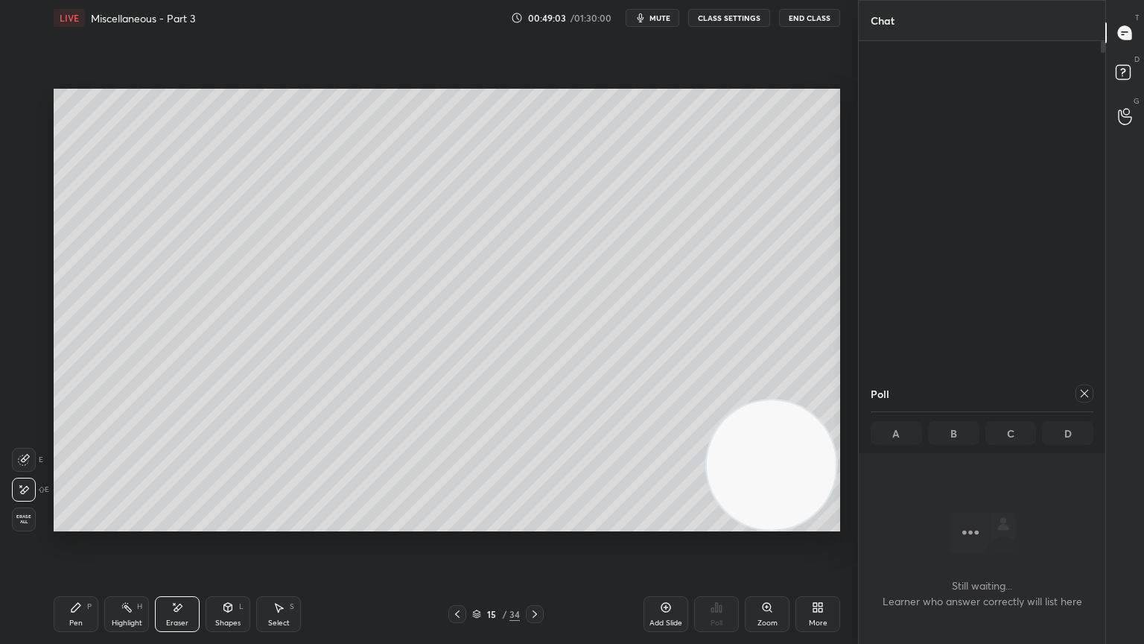
click at [89, 523] on div "P" at bounding box center [89, 606] width 4 height 7
click at [457, 523] on icon at bounding box center [457, 614] width 12 height 12
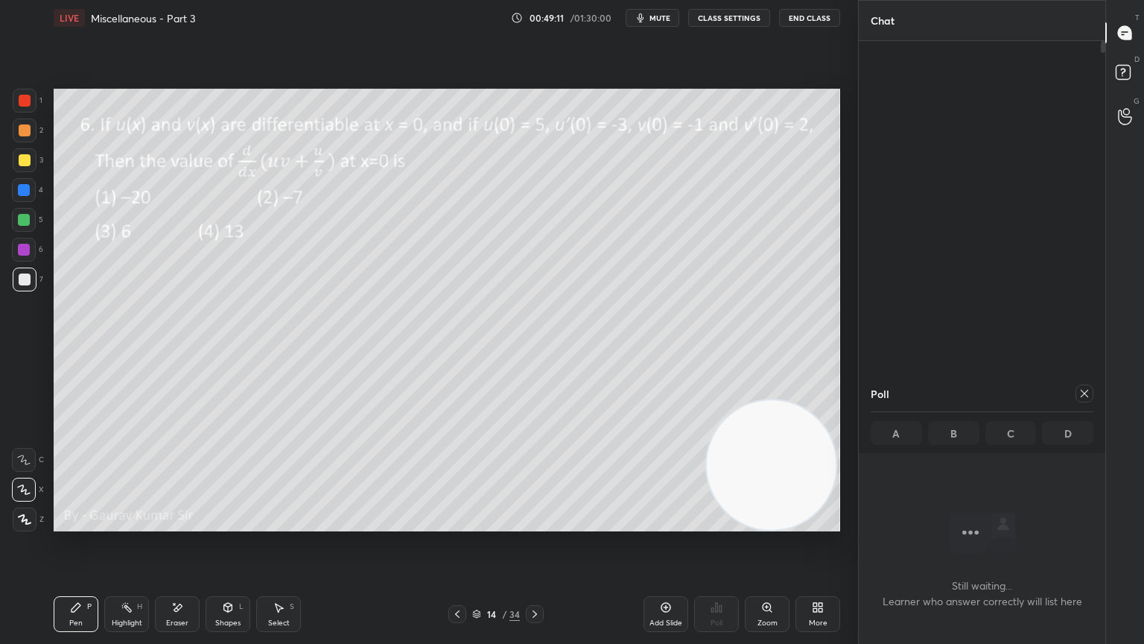
click at [534, 523] on icon at bounding box center [535, 614] width 12 height 12
click at [462, 523] on icon at bounding box center [457, 614] width 12 height 12
click at [534, 523] on icon at bounding box center [535, 614] width 12 height 12
click at [831, 523] on div "Setting up your live class Poll for secs No correct answer Start poll" at bounding box center [447, 310] width 799 height 548
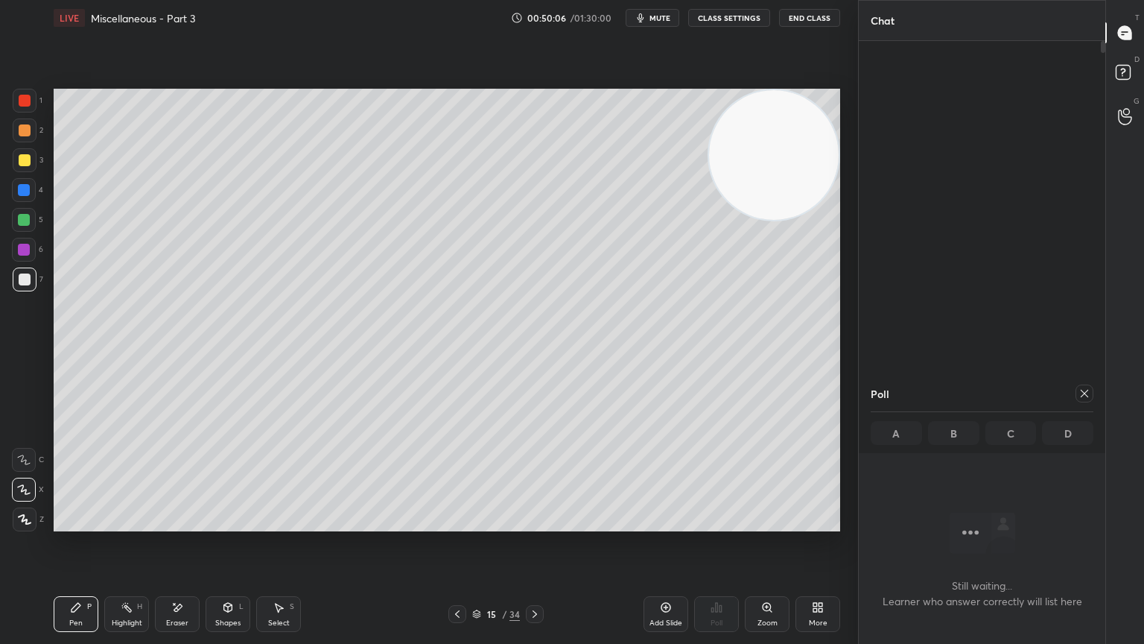
click at [457, 523] on icon at bounding box center [457, 614] width 12 height 12
click at [534, 523] on icon at bounding box center [535, 614] width 12 height 12
click at [535, 523] on icon at bounding box center [535, 614] width 12 height 12
click at [1088, 396] on icon at bounding box center [1085, 393] width 12 height 12
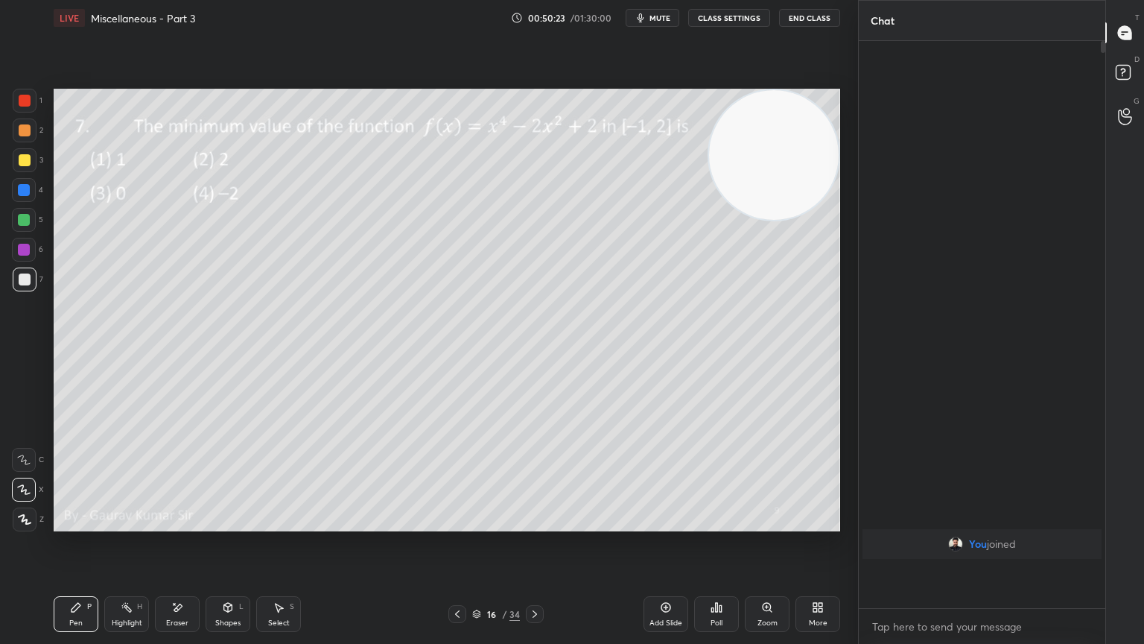
scroll to position [5, 4]
click at [731, 523] on div "Poll" at bounding box center [716, 614] width 45 height 36
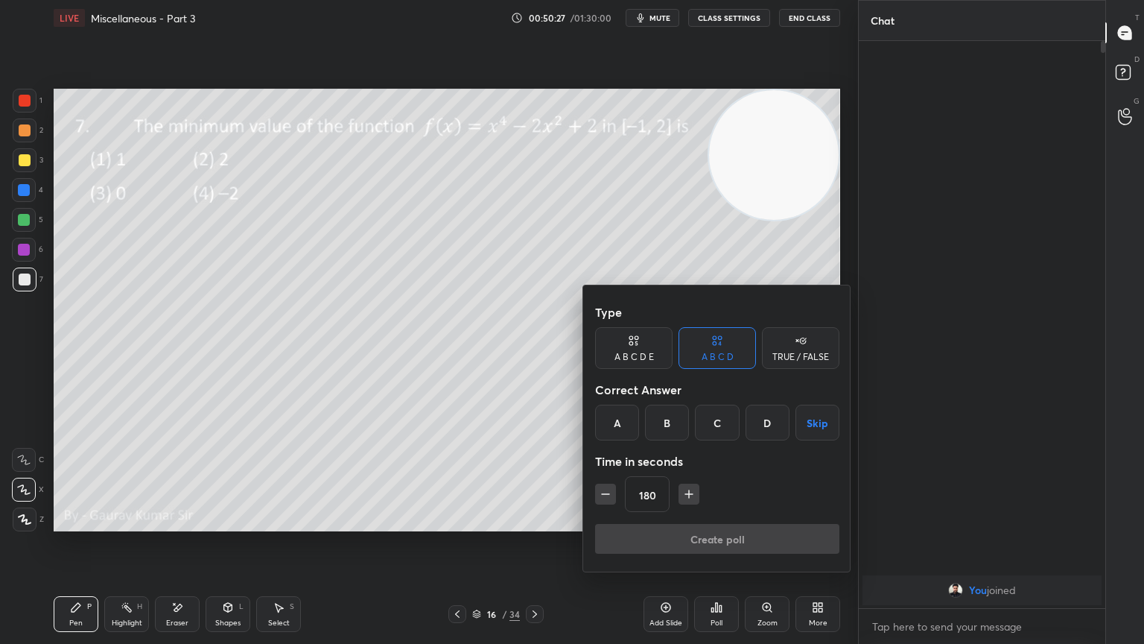
click at [828, 425] on button "Skip" at bounding box center [818, 423] width 44 height 36
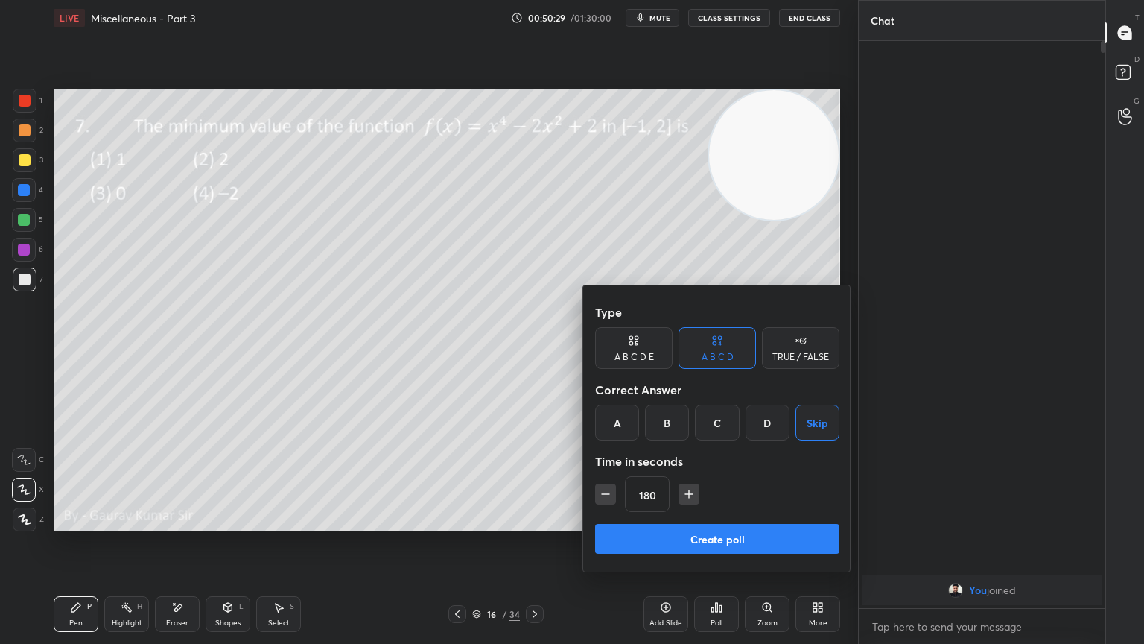
click at [752, 523] on button "Create poll" at bounding box center [717, 539] width 244 height 30
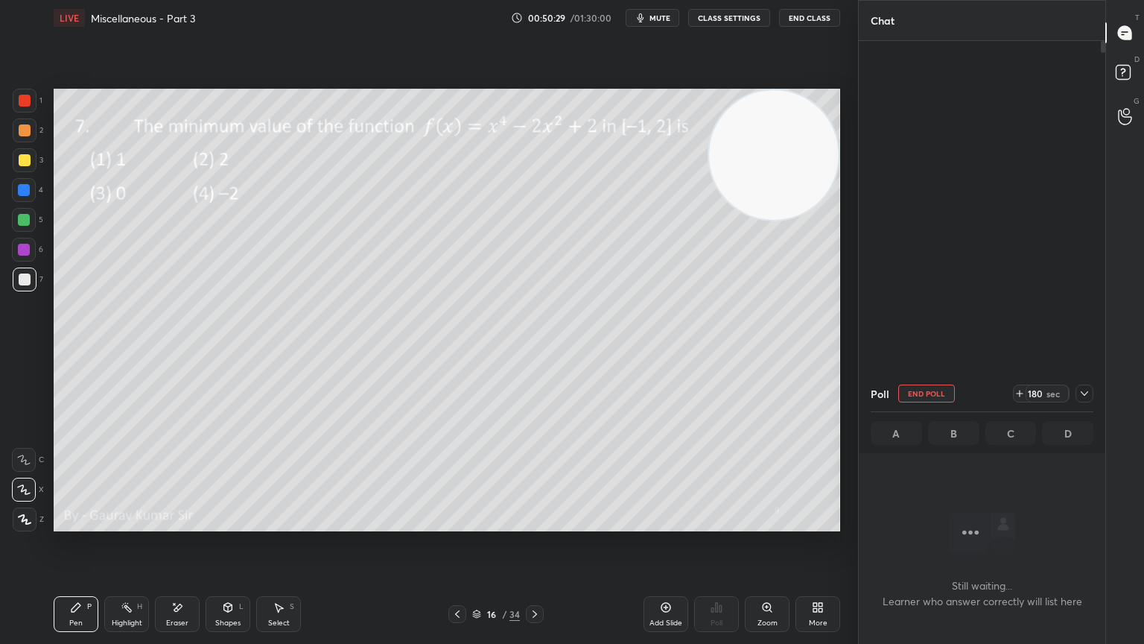
scroll to position [4, 4]
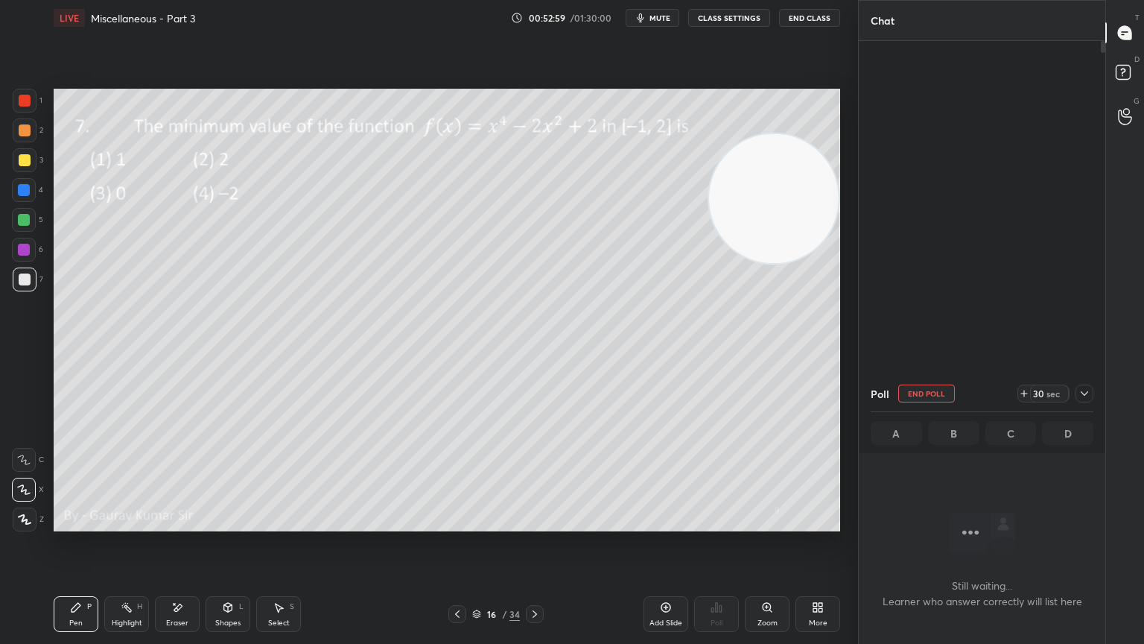
click at [25, 250] on div at bounding box center [24, 250] width 12 height 12
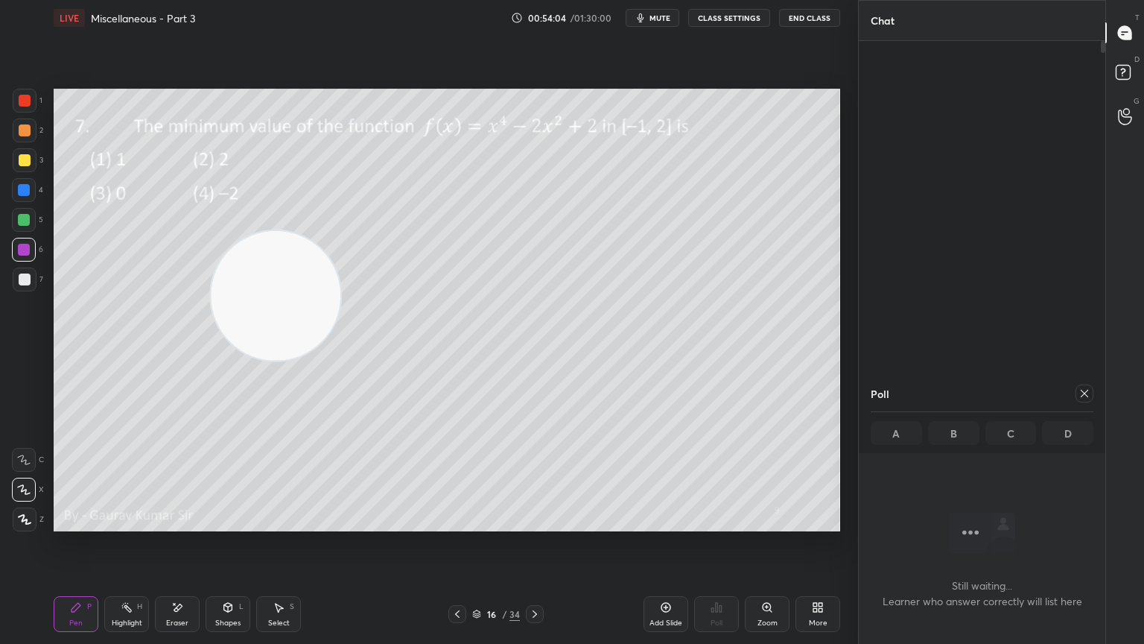
click at [660, 523] on div "Add Slide" at bounding box center [666, 614] width 45 height 36
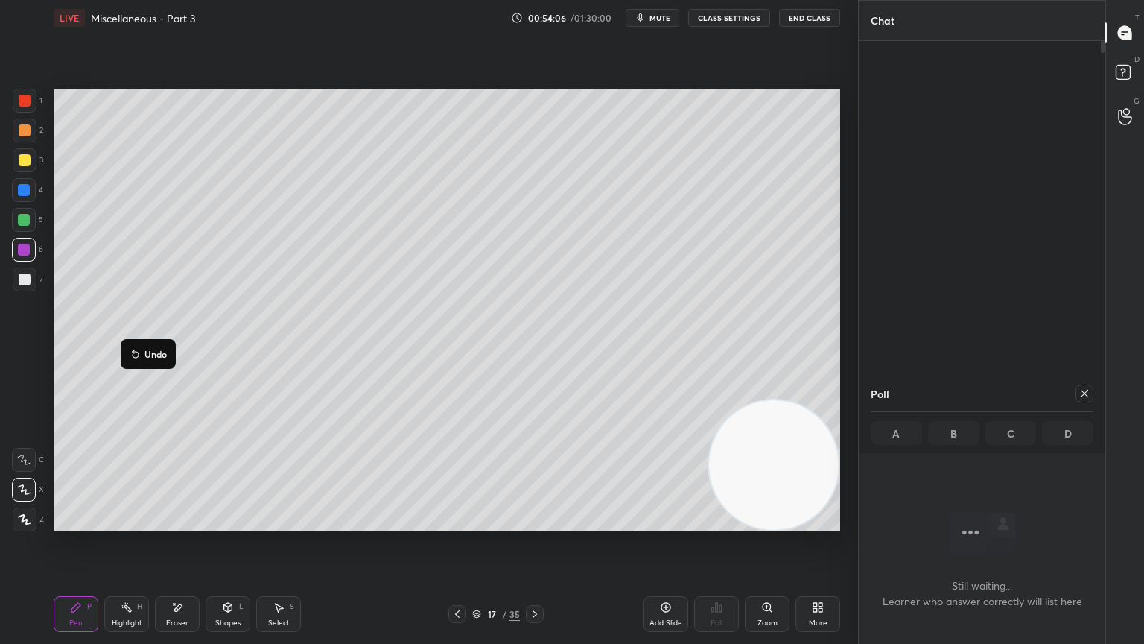
click at [25, 157] on div at bounding box center [25, 160] width 12 height 12
click at [27, 221] on div at bounding box center [24, 220] width 12 height 12
click at [453, 523] on icon at bounding box center [457, 614] width 12 height 12
click at [24, 161] on div at bounding box center [25, 160] width 12 height 12
click at [535, 523] on icon at bounding box center [535, 613] width 4 height 7
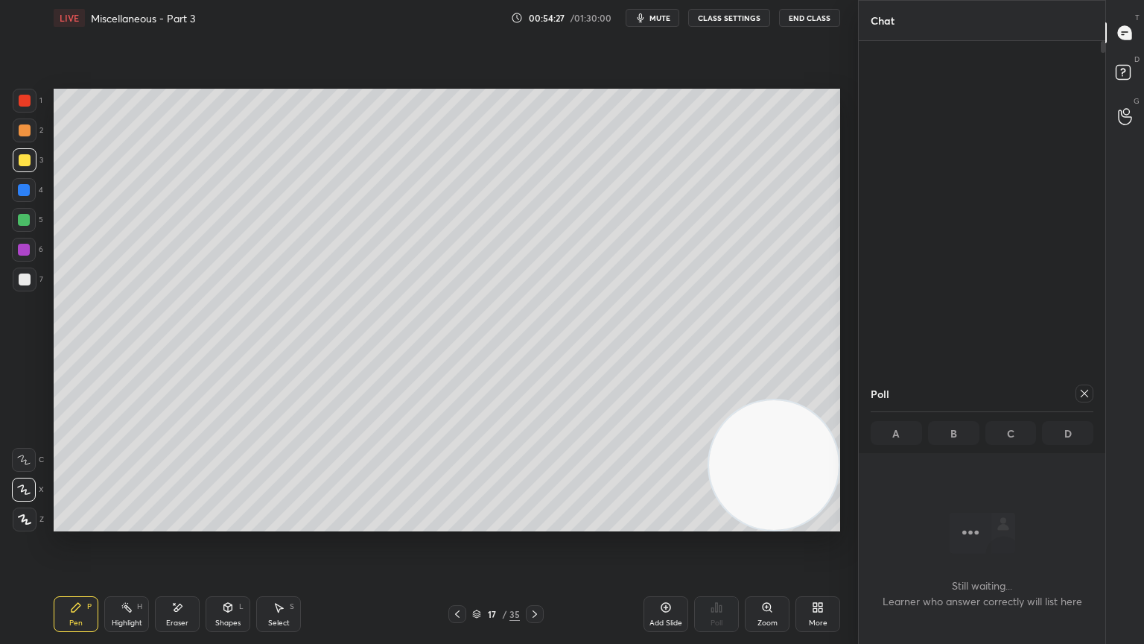
click at [27, 218] on div at bounding box center [24, 220] width 12 height 12
click at [453, 523] on icon at bounding box center [457, 614] width 12 height 12
click at [540, 523] on icon at bounding box center [535, 614] width 12 height 12
click at [22, 249] on div at bounding box center [24, 250] width 12 height 12
click at [24, 160] on div at bounding box center [25, 160] width 12 height 12
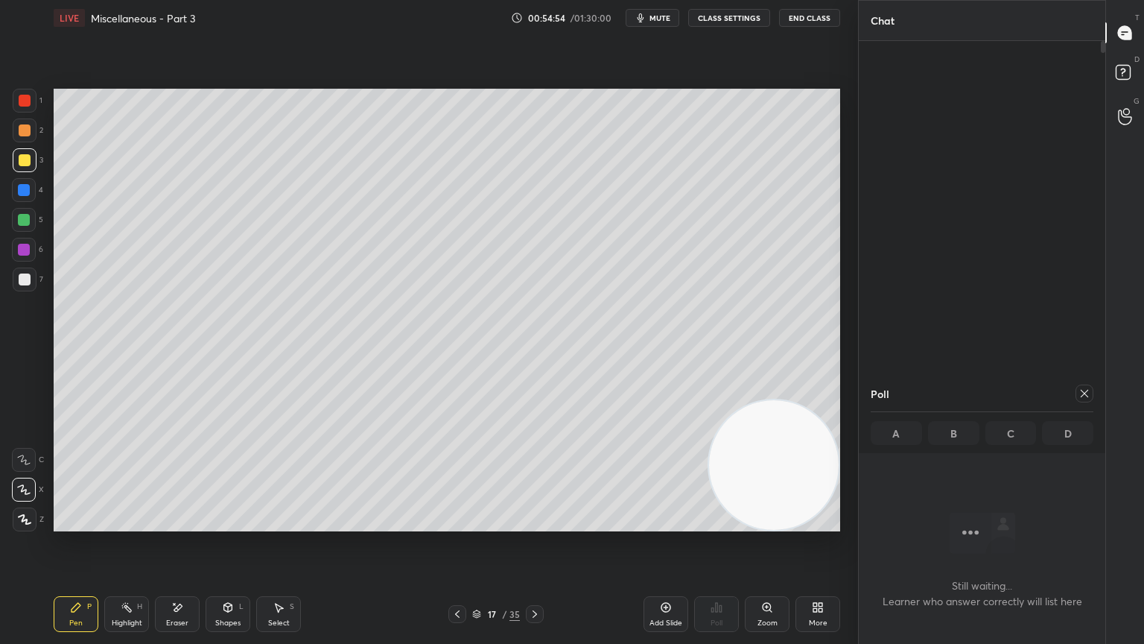
click at [24, 219] on div at bounding box center [24, 220] width 12 height 12
click at [451, 523] on div at bounding box center [457, 614] width 18 height 18
click at [534, 523] on icon at bounding box center [535, 614] width 12 height 12
click at [457, 523] on icon at bounding box center [457, 614] width 12 height 12
click at [539, 523] on icon at bounding box center [535, 614] width 12 height 12
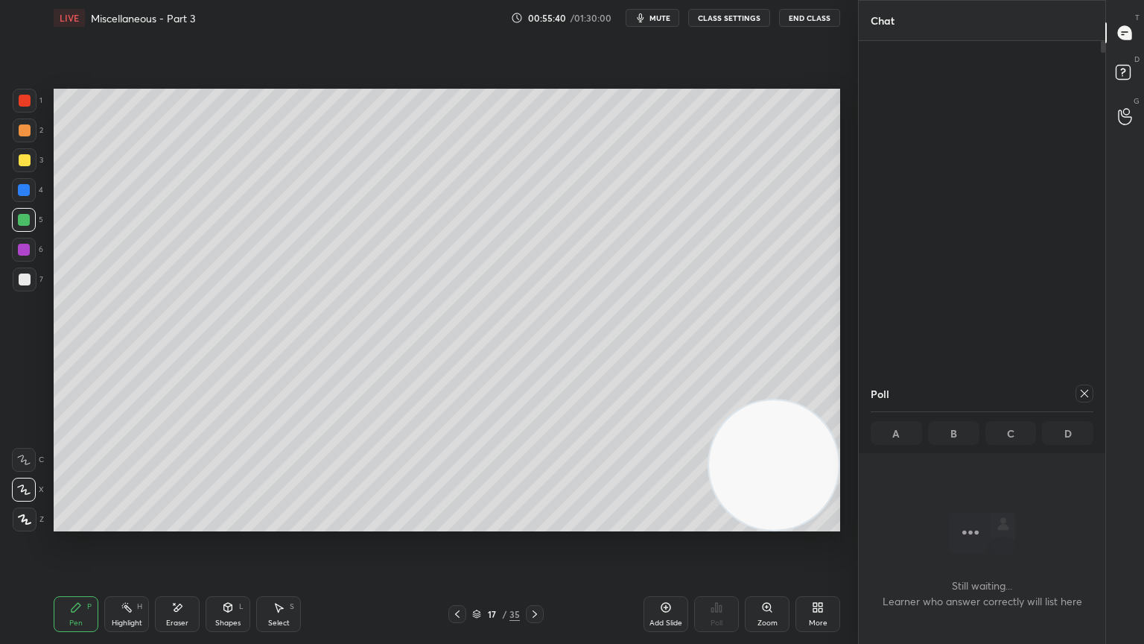
click at [455, 523] on icon at bounding box center [457, 614] width 12 height 12
click at [533, 523] on icon at bounding box center [535, 614] width 12 height 12
click at [662, 523] on div "Add Slide" at bounding box center [666, 622] width 33 height 7
click at [25, 156] on div at bounding box center [25, 160] width 12 height 12
click at [25, 223] on div at bounding box center [24, 220] width 12 height 12
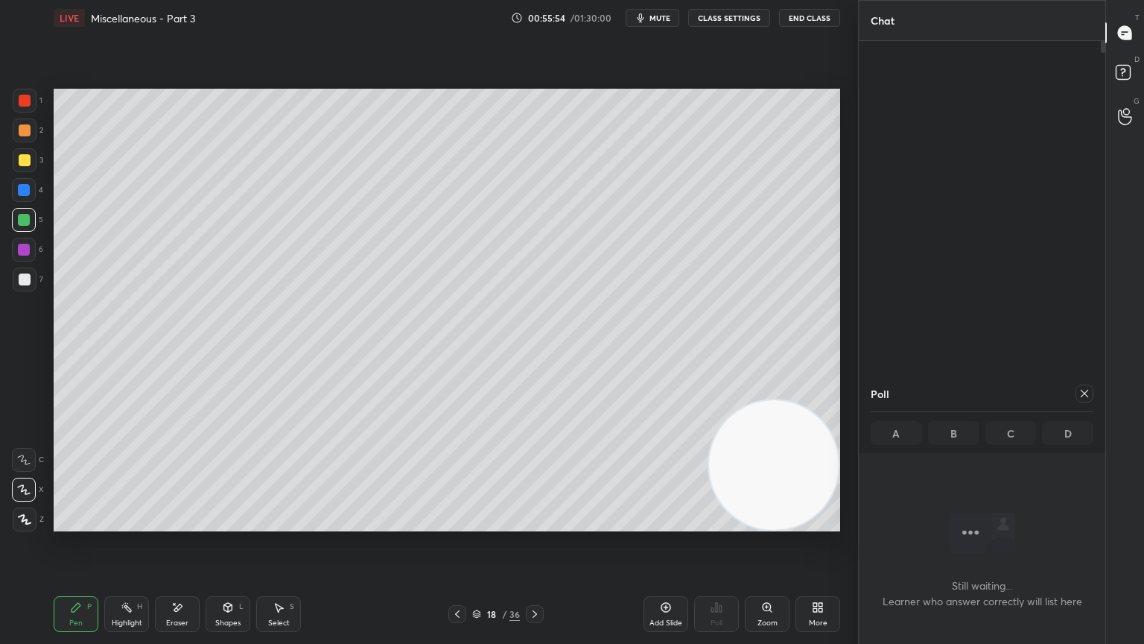
click at [453, 523] on icon at bounding box center [457, 614] width 12 height 12
click at [457, 523] on icon at bounding box center [457, 613] width 4 height 7
click at [536, 523] on icon at bounding box center [535, 613] width 4 height 7
click at [538, 523] on icon at bounding box center [535, 614] width 12 height 12
click at [843, 194] on div "Setting up your live class Poll for secs No correct answer Start poll" at bounding box center [447, 310] width 799 height 548
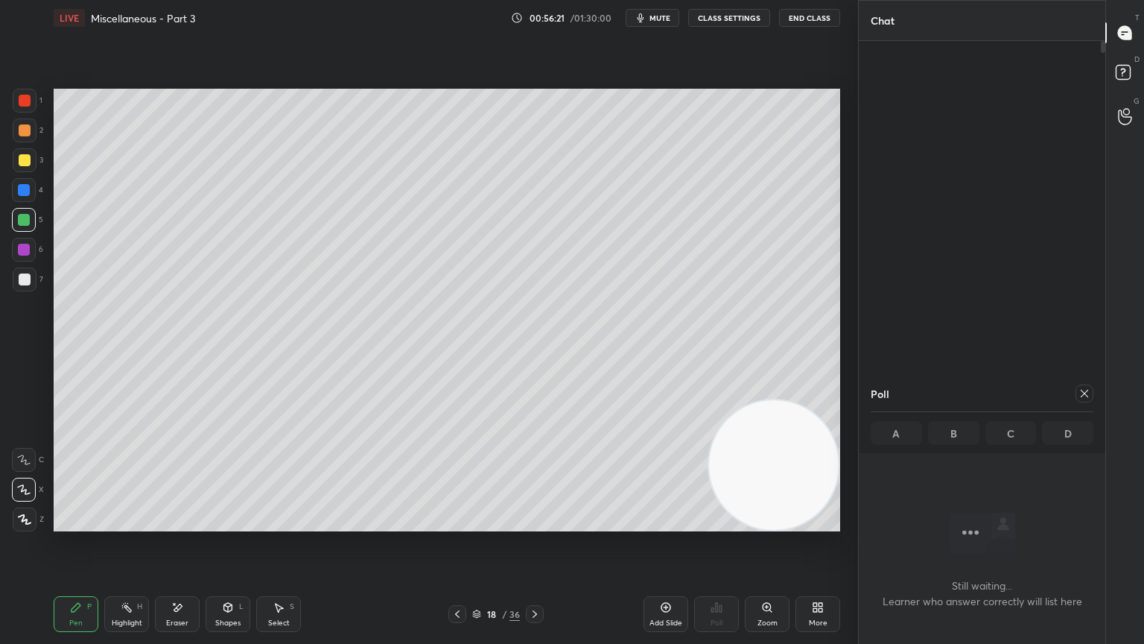
click at [21, 276] on div at bounding box center [25, 279] width 12 height 12
click at [457, 523] on icon at bounding box center [457, 614] width 12 height 12
click at [536, 523] on icon at bounding box center [535, 613] width 4 height 7
click at [539, 523] on icon at bounding box center [535, 614] width 12 height 12
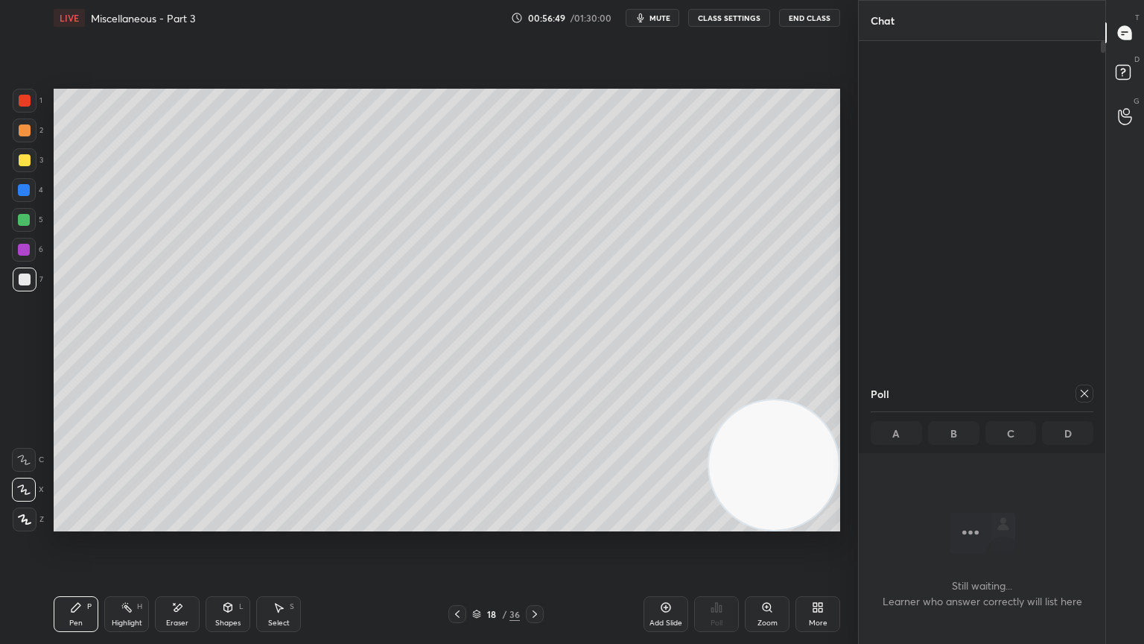
click at [457, 523] on icon at bounding box center [457, 614] width 12 height 12
click at [536, 523] on icon at bounding box center [535, 614] width 12 height 12
click at [534, 523] on icon at bounding box center [535, 614] width 12 height 12
click at [533, 523] on icon at bounding box center [535, 614] width 12 height 12
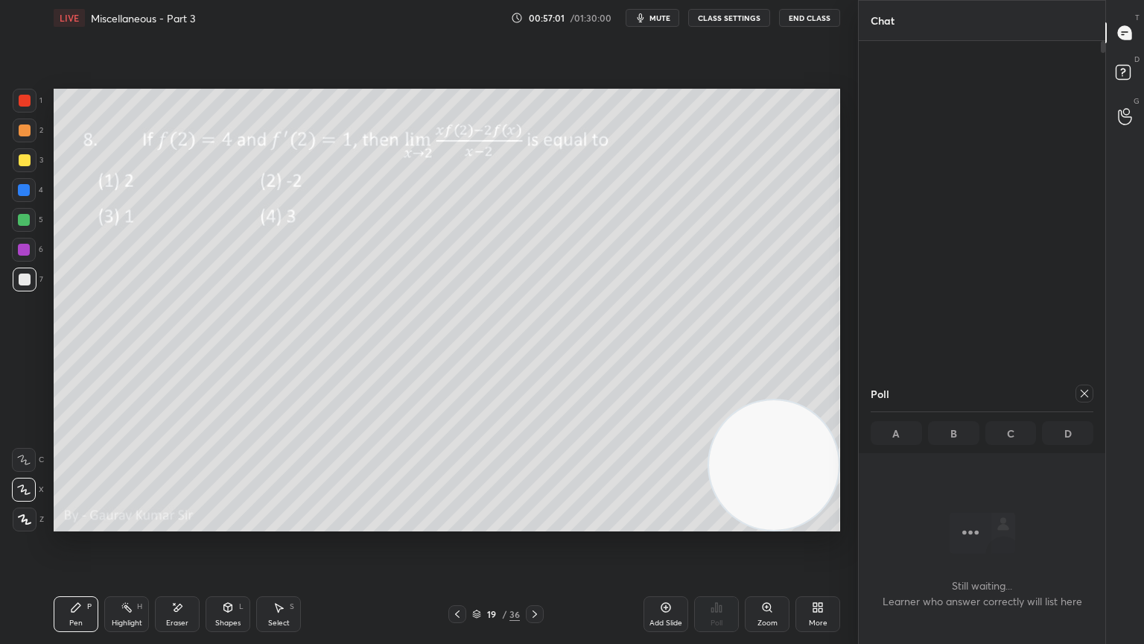
click at [1082, 393] on icon at bounding box center [1085, 393] width 12 height 12
click at [724, 523] on div "Poll" at bounding box center [716, 614] width 45 height 36
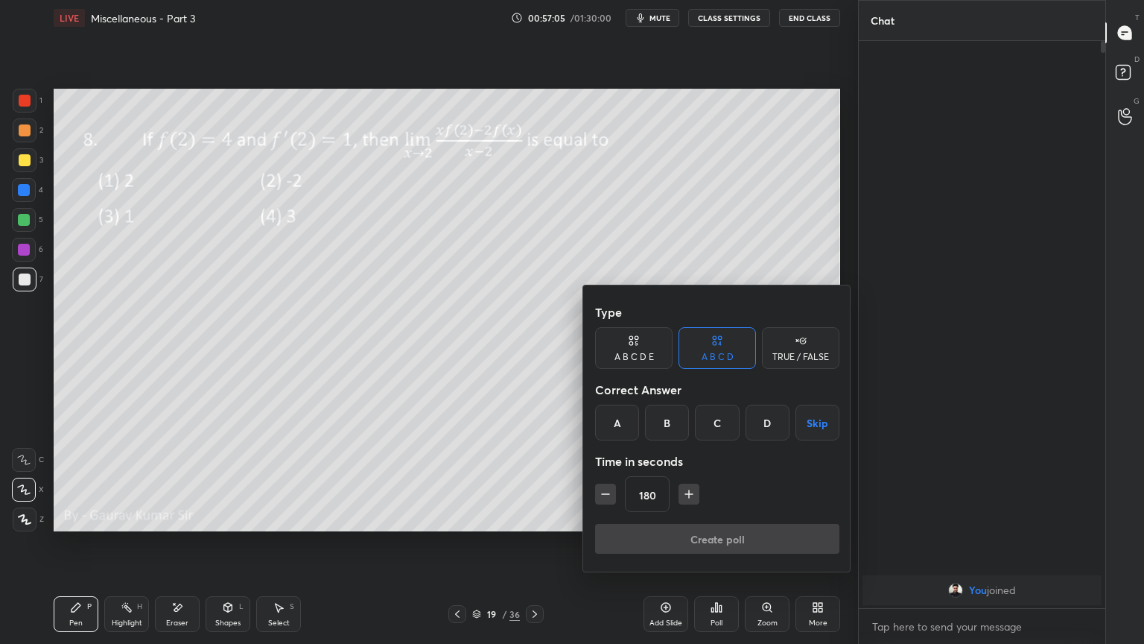
click at [822, 435] on button "Skip" at bounding box center [818, 423] width 44 height 36
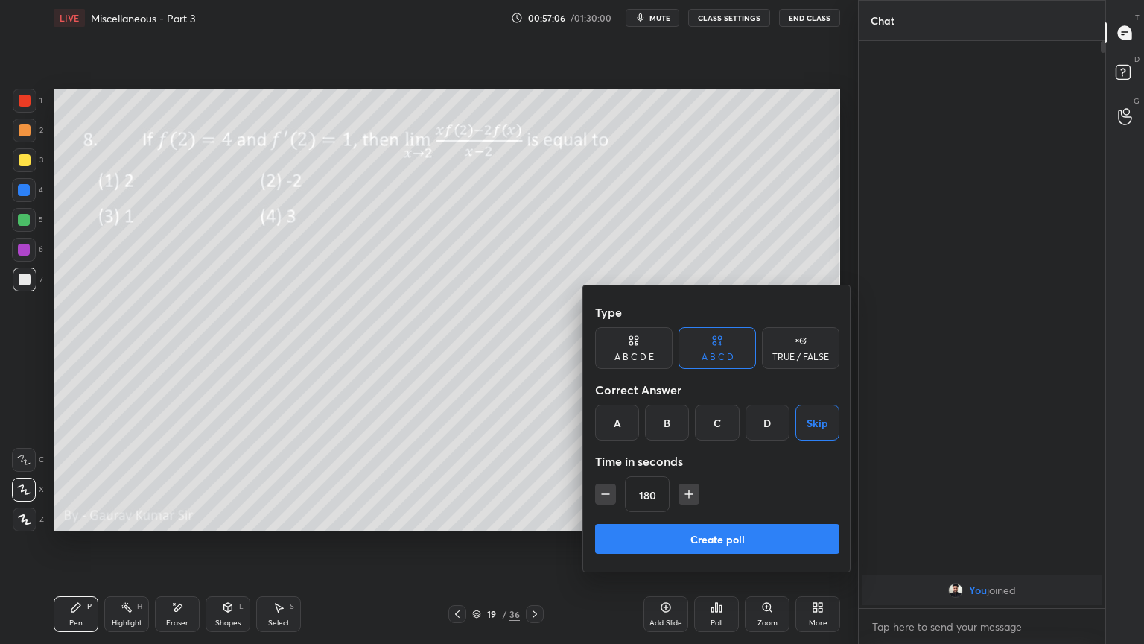
click at [762, 523] on button "Create poll" at bounding box center [717, 539] width 244 height 30
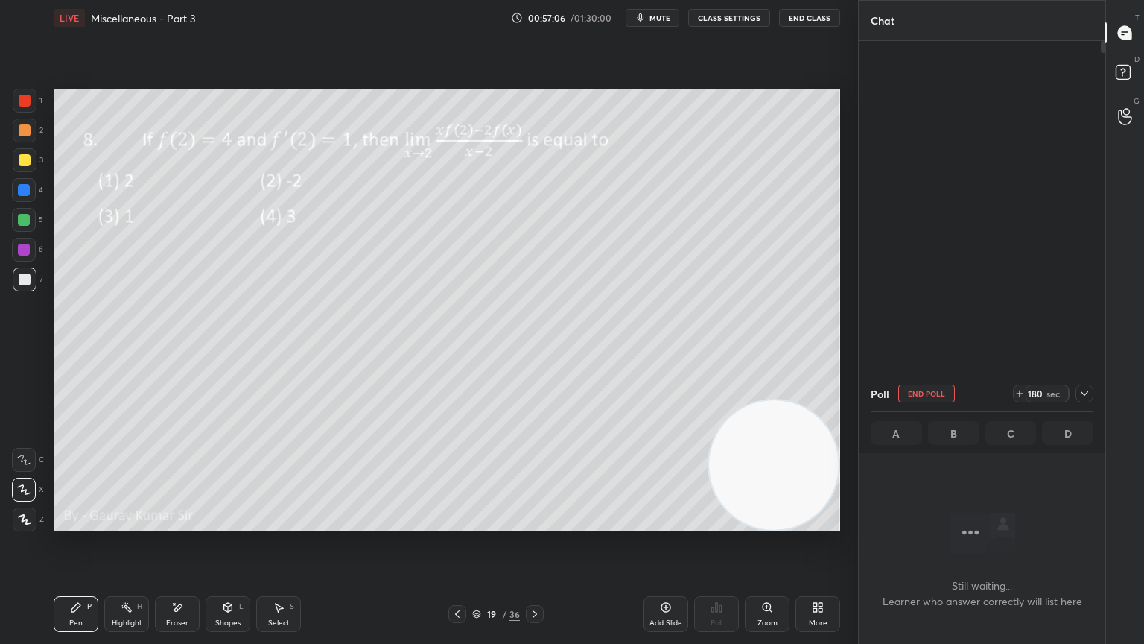
scroll to position [4, 4]
click at [24, 248] on div at bounding box center [24, 250] width 12 height 12
click at [21, 220] on div at bounding box center [24, 220] width 12 height 12
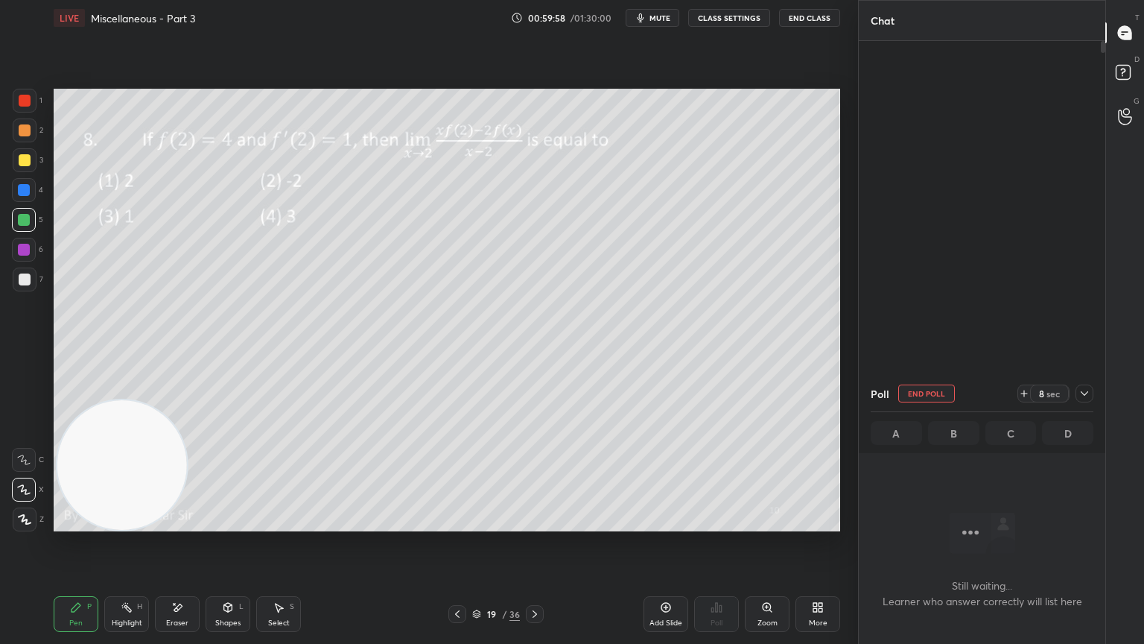
click at [379, 523] on div "Pen P Highlight H Eraser Shapes L Select S 19 / 36 Add Slide Poll Zoom More" at bounding box center [447, 614] width 787 height 60
click at [535, 523] on icon at bounding box center [535, 613] width 4 height 7
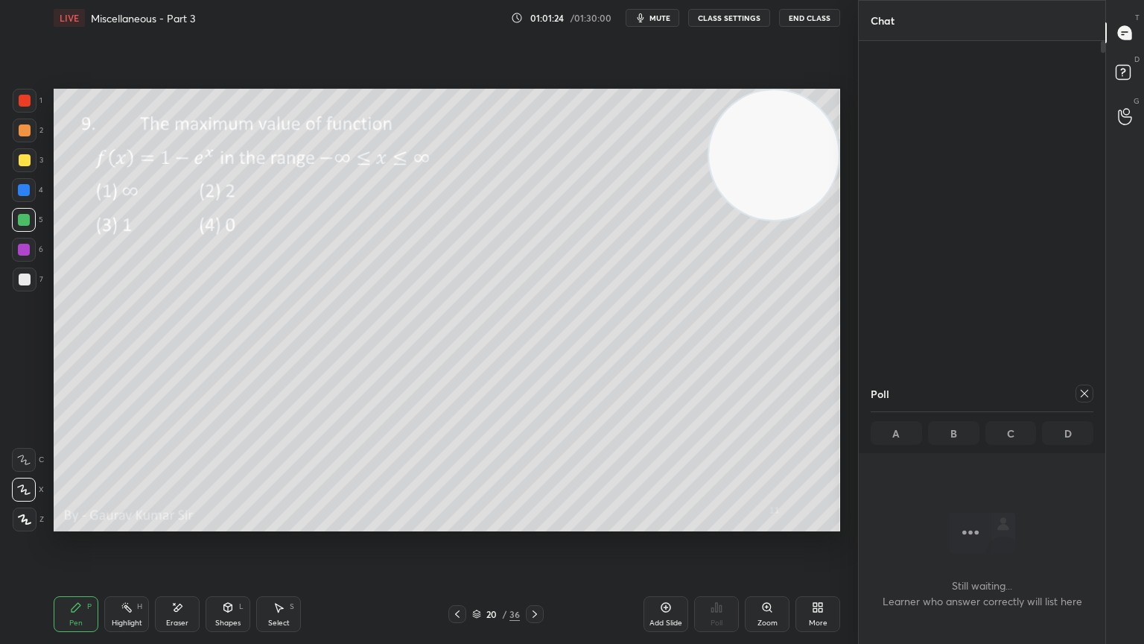
click at [1088, 390] on icon at bounding box center [1085, 393] width 12 height 12
click at [20, 249] on div at bounding box center [24, 250] width 12 height 12
click at [184, 523] on div "Eraser" at bounding box center [177, 614] width 45 height 36
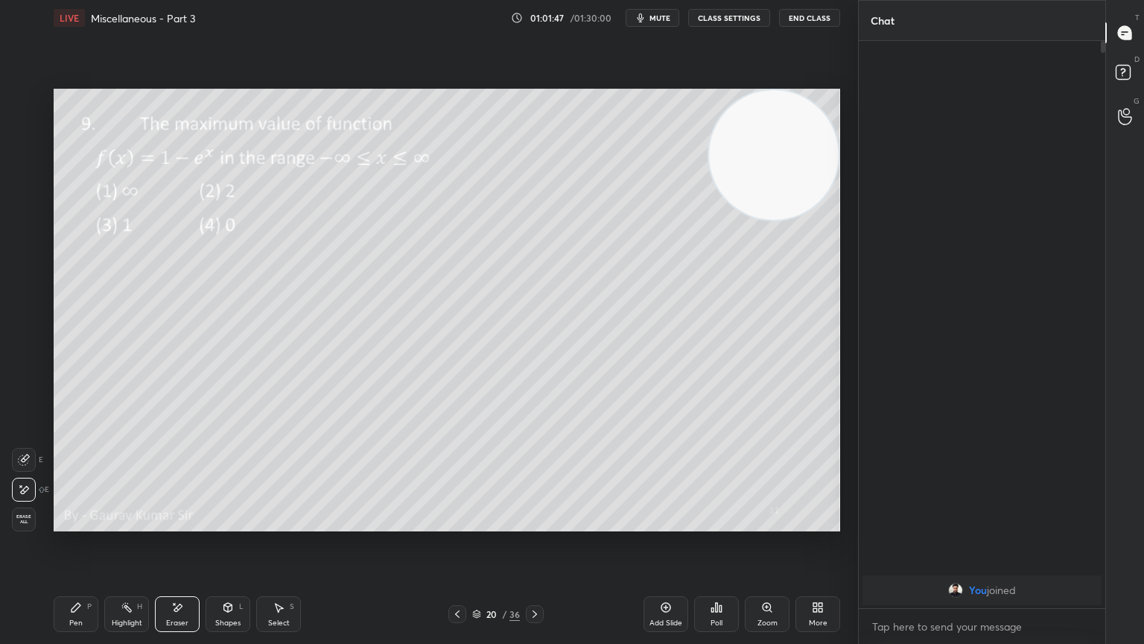
click at [79, 523] on div "Pen P" at bounding box center [76, 614] width 45 height 36
click at [25, 222] on div at bounding box center [24, 220] width 12 height 12
click at [657, 523] on div "Add Slide" at bounding box center [666, 622] width 33 height 7
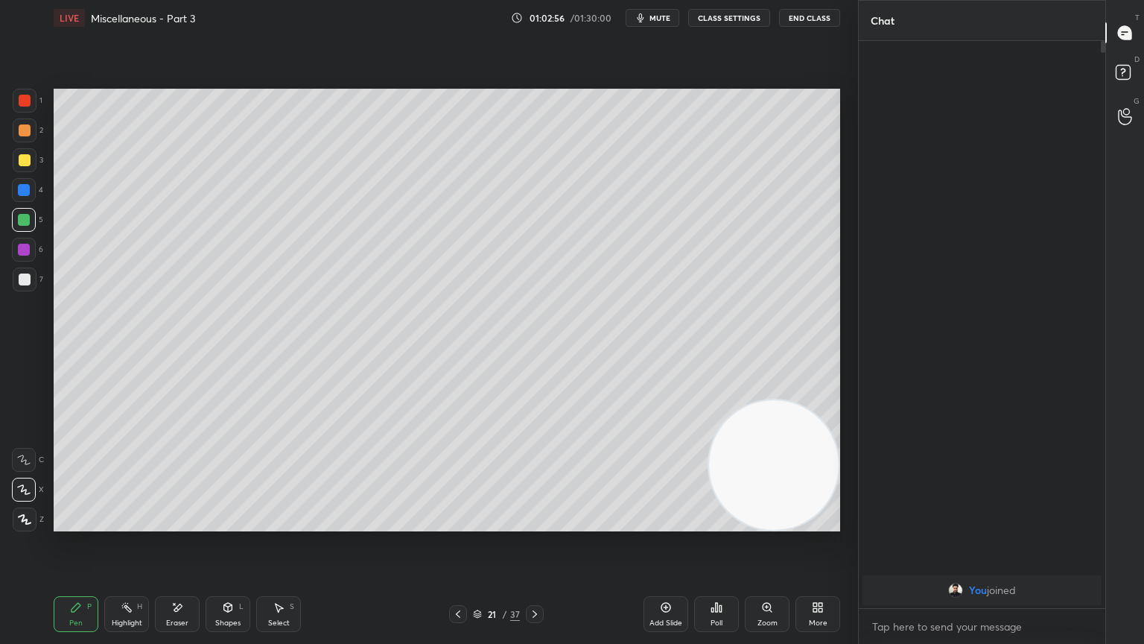
click at [22, 253] on div at bounding box center [24, 250] width 12 height 12
click at [387, 523] on div "Setting up your live class Poll for secs No correct answer Start poll" at bounding box center [447, 310] width 799 height 548
click at [25, 281] on div at bounding box center [25, 279] width 12 height 12
click at [459, 523] on icon at bounding box center [458, 614] width 12 height 12
click at [182, 523] on div "Eraser" at bounding box center [177, 614] width 45 height 36
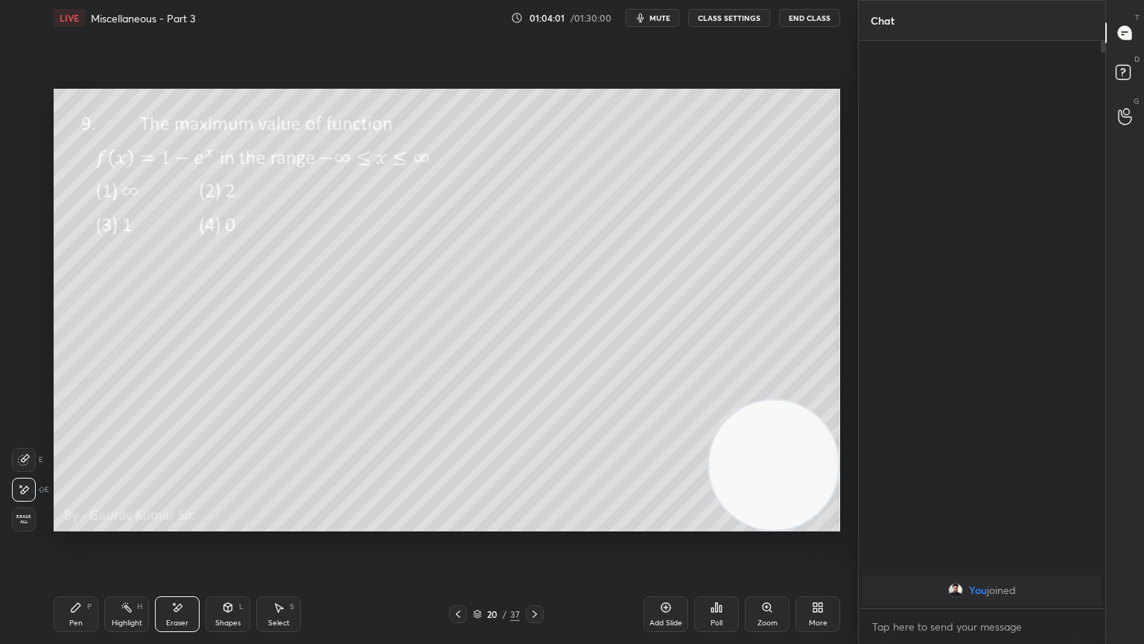
click at [82, 523] on div "Pen P" at bounding box center [76, 614] width 45 height 36
click at [191, 523] on div "Eraser" at bounding box center [177, 614] width 45 height 36
click at [74, 523] on div "Pen P" at bounding box center [76, 614] width 45 height 36
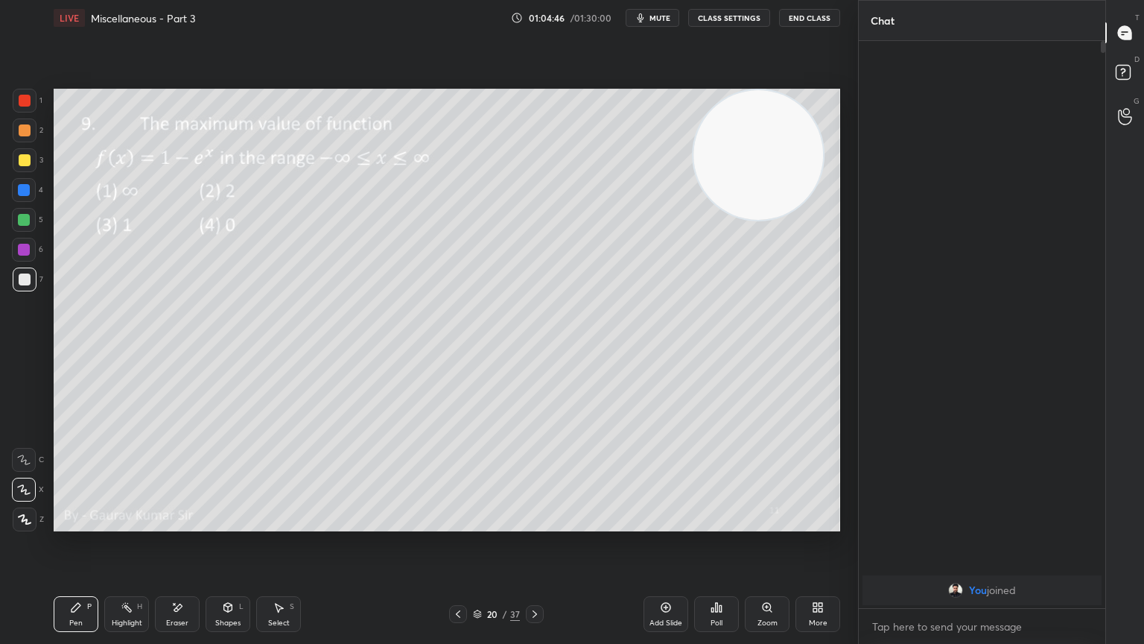
click at [537, 523] on icon at bounding box center [535, 614] width 12 height 12
click at [533, 523] on icon at bounding box center [535, 614] width 12 height 12
click at [23, 159] on div at bounding box center [25, 160] width 12 height 12
click at [725, 523] on div "Poll" at bounding box center [716, 614] width 45 height 36
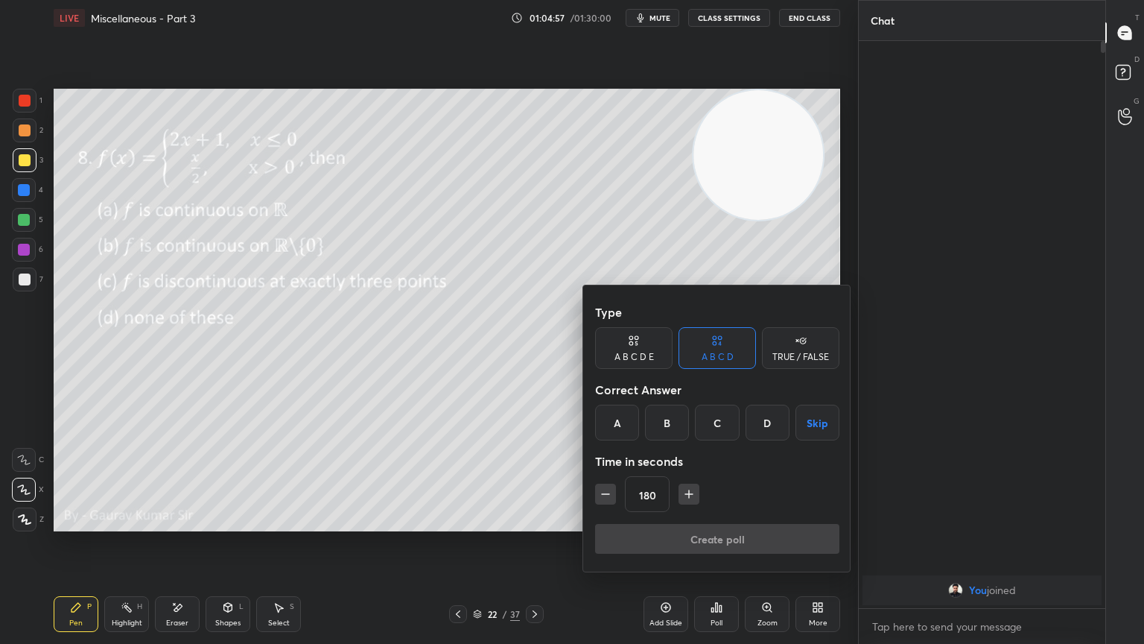
click at [829, 412] on button "Skip" at bounding box center [818, 423] width 44 height 36
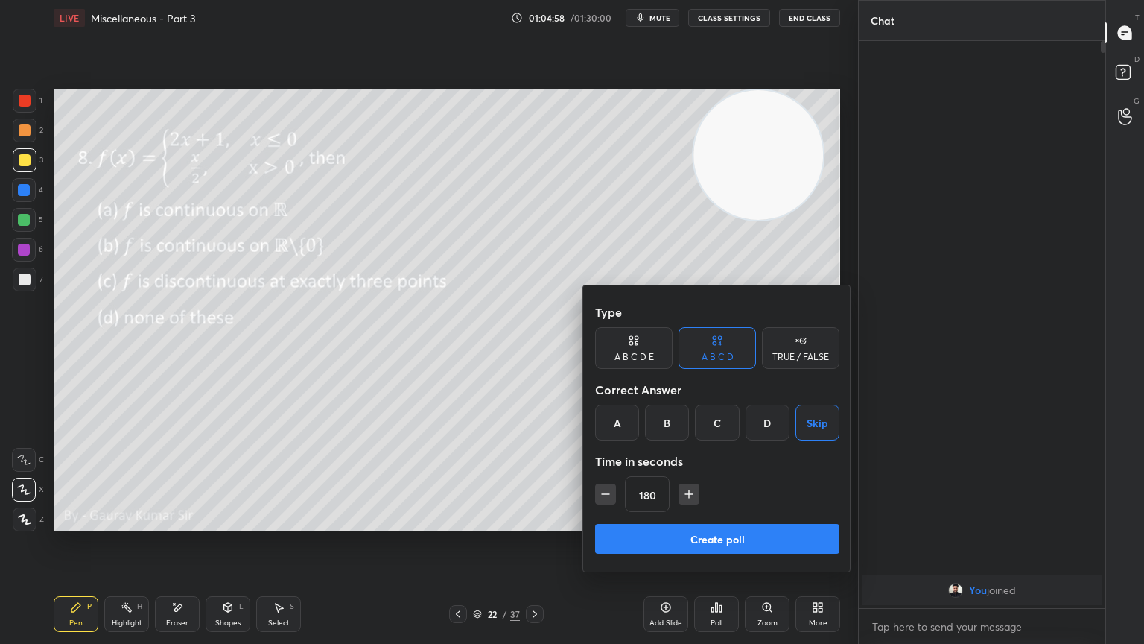
click at [758, 523] on button "Create poll" at bounding box center [717, 539] width 244 height 30
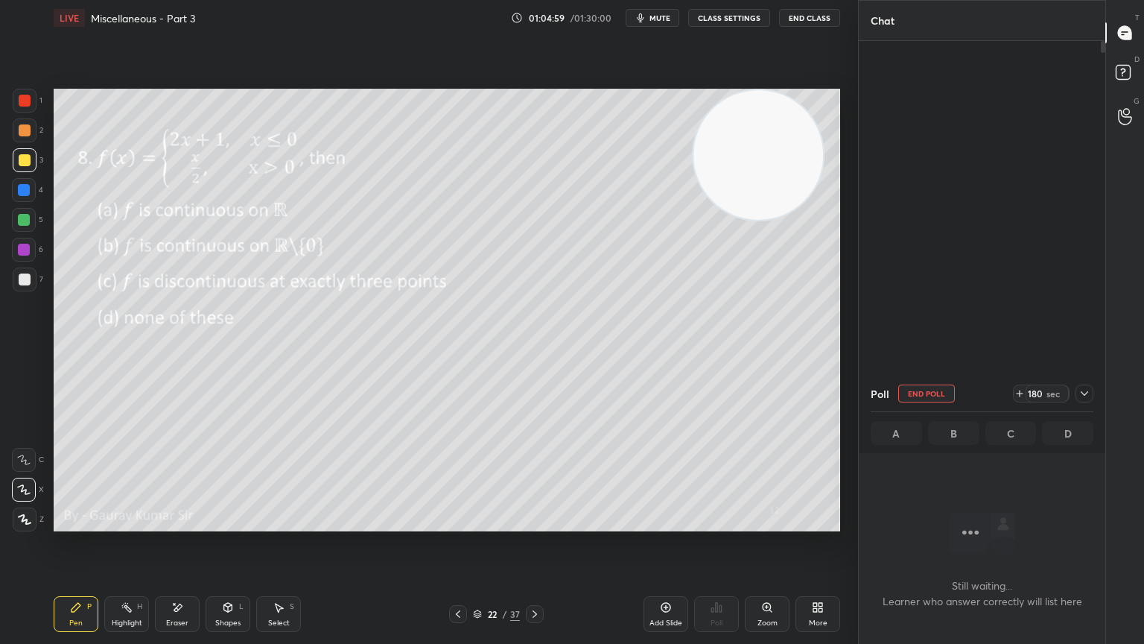
scroll to position [5, 4]
click at [653, 21] on span "mute" at bounding box center [660, 18] width 21 height 10
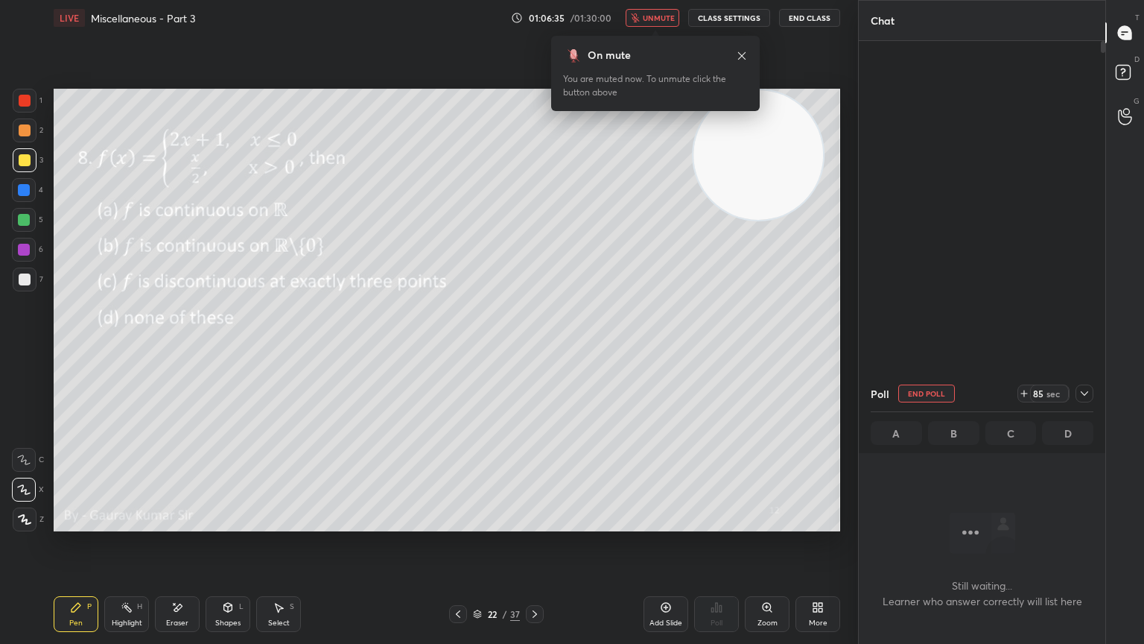
click at [652, 21] on span "unmute" at bounding box center [659, 18] width 32 height 10
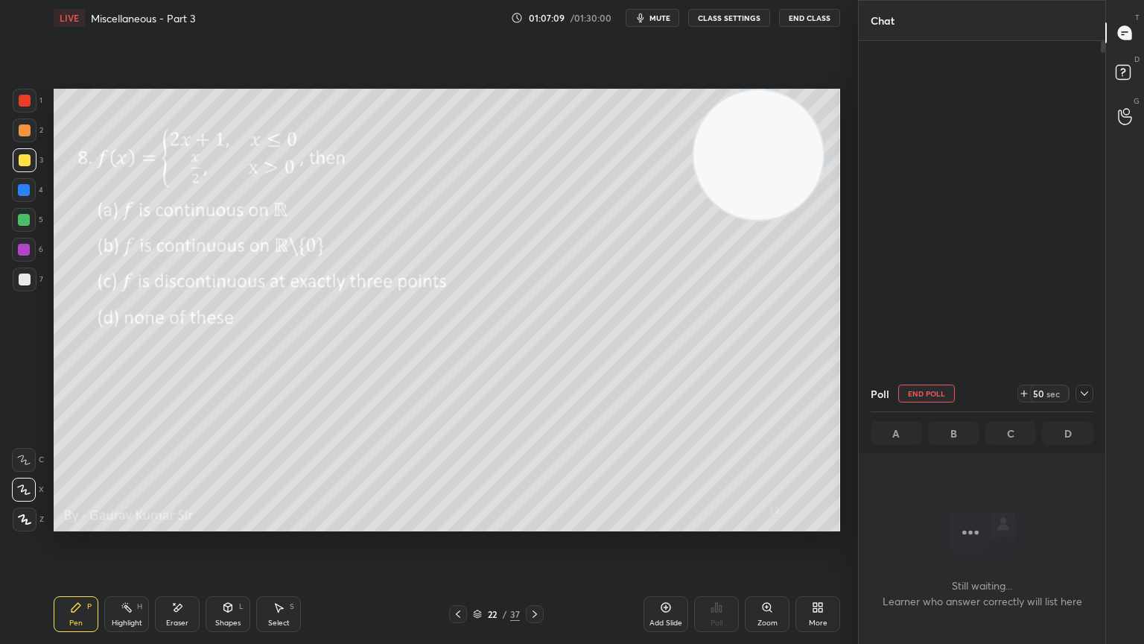
click at [21, 130] on div at bounding box center [25, 130] width 12 height 12
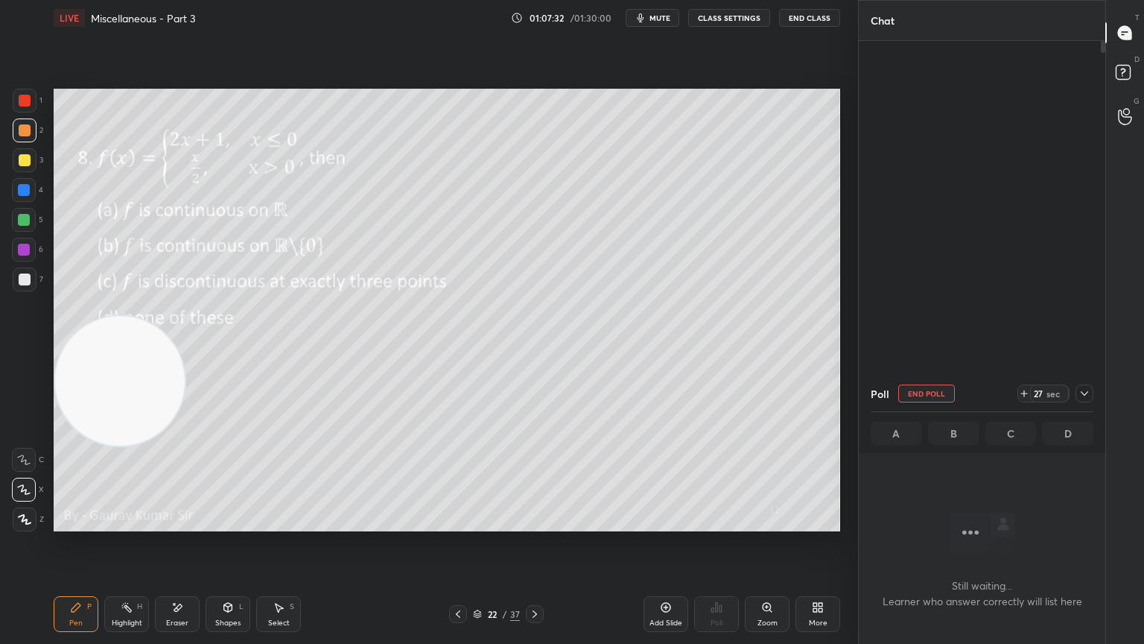
click at [23, 220] on div at bounding box center [24, 220] width 12 height 12
click at [191, 523] on div "Eraser" at bounding box center [177, 614] width 45 height 36
click at [85, 523] on div "Pen P" at bounding box center [76, 614] width 45 height 36
click at [21, 125] on div at bounding box center [25, 130] width 12 height 12
click at [25, 97] on div at bounding box center [25, 101] width 12 height 12
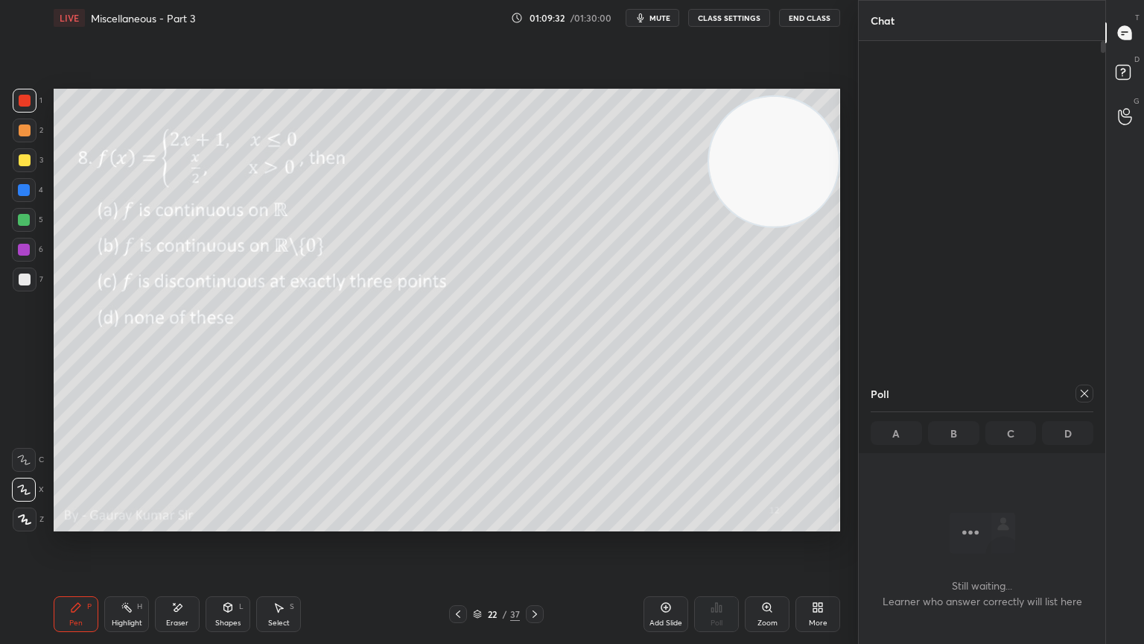
click at [535, 523] on icon at bounding box center [535, 613] width 4 height 7
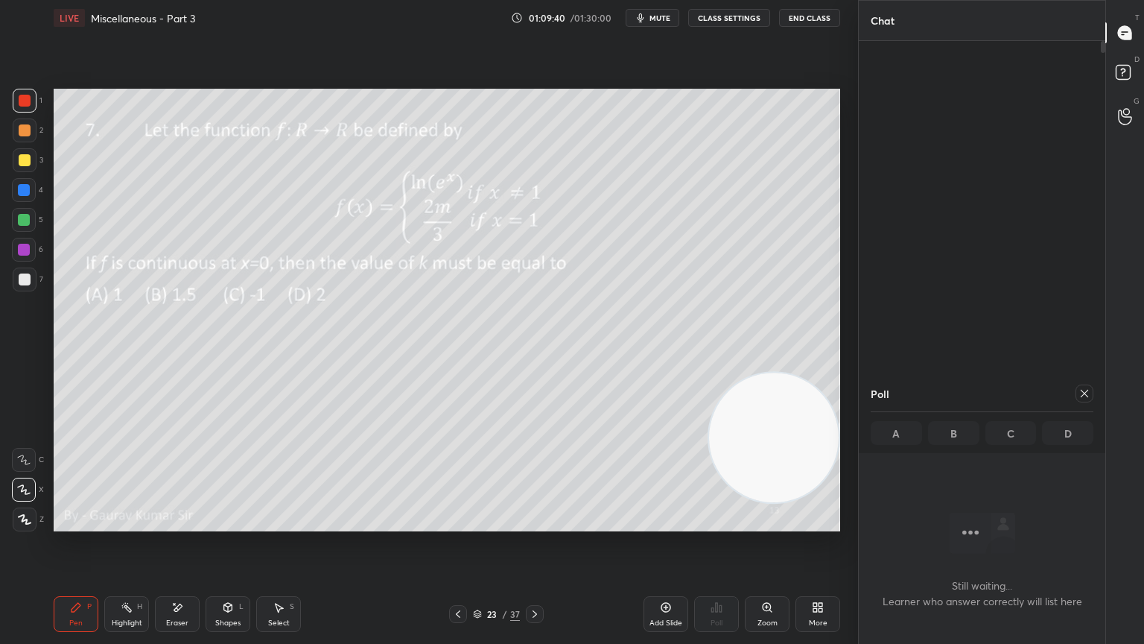
click at [1079, 393] on icon at bounding box center [1085, 393] width 12 height 12
click at [728, 523] on div "Poll" at bounding box center [716, 614] width 45 height 36
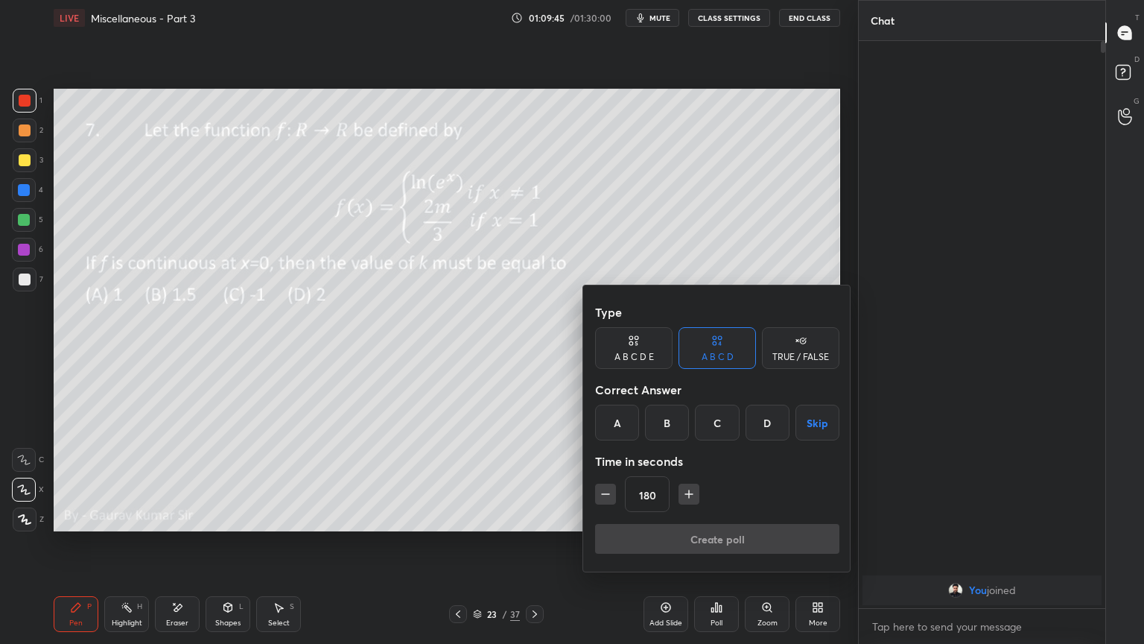
click at [819, 414] on button "Skip" at bounding box center [818, 423] width 44 height 36
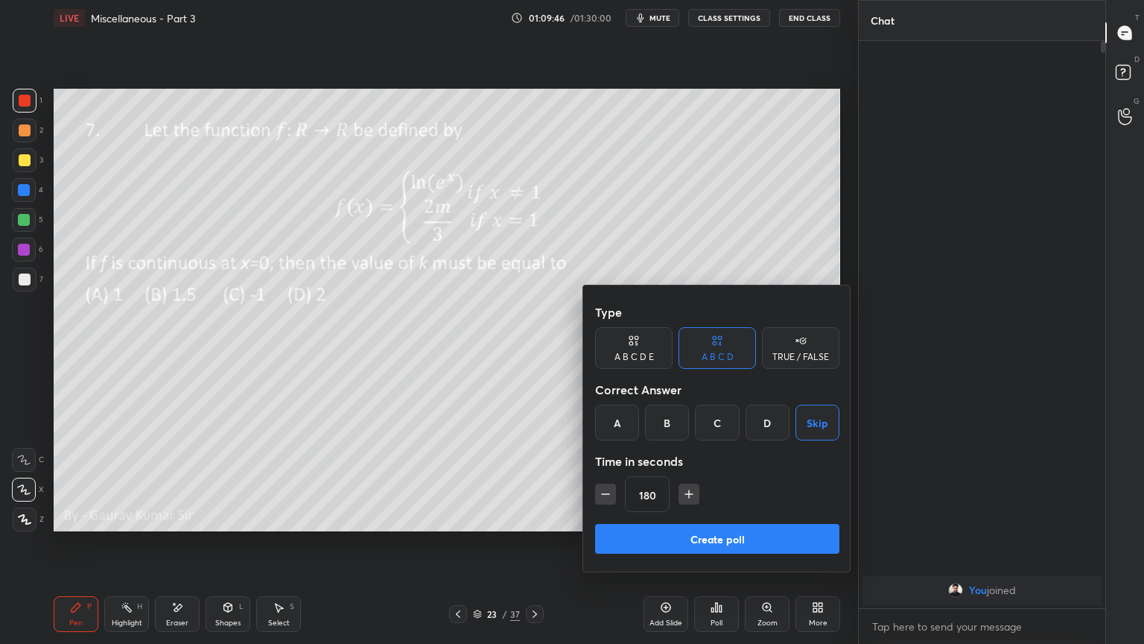
click at [770, 523] on button "Create poll" at bounding box center [717, 539] width 244 height 30
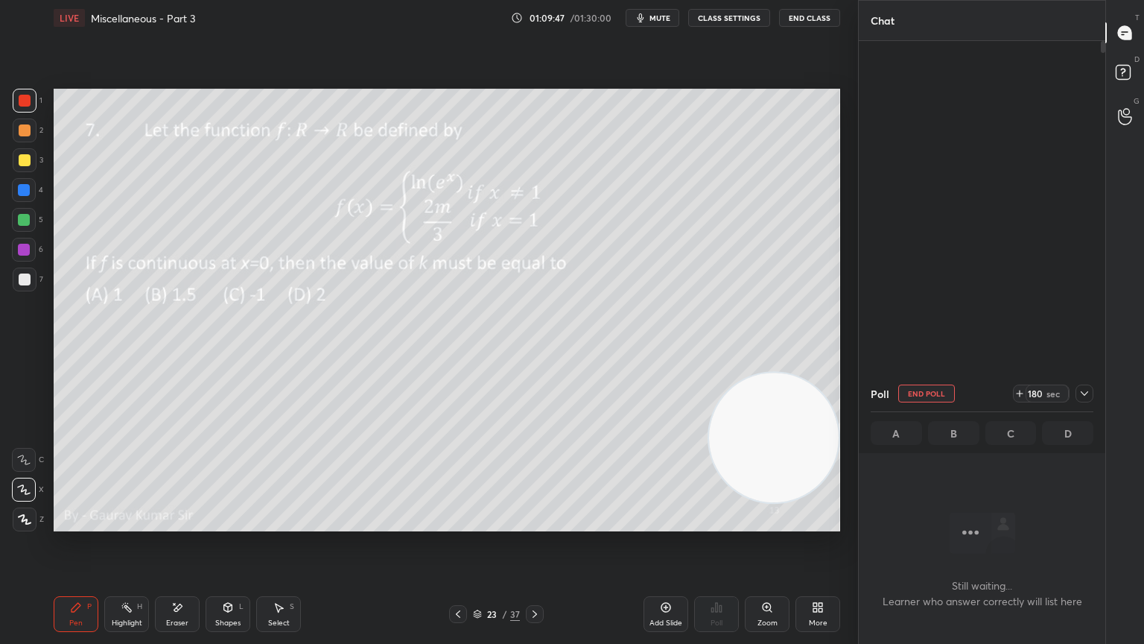
scroll to position [361, 242]
click at [22, 248] on div at bounding box center [24, 250] width 12 height 12
click at [457, 523] on icon at bounding box center [458, 614] width 12 height 12
click at [533, 523] on icon at bounding box center [535, 614] width 12 height 12
click at [177, 523] on div "Eraser" at bounding box center [177, 622] width 22 height 7
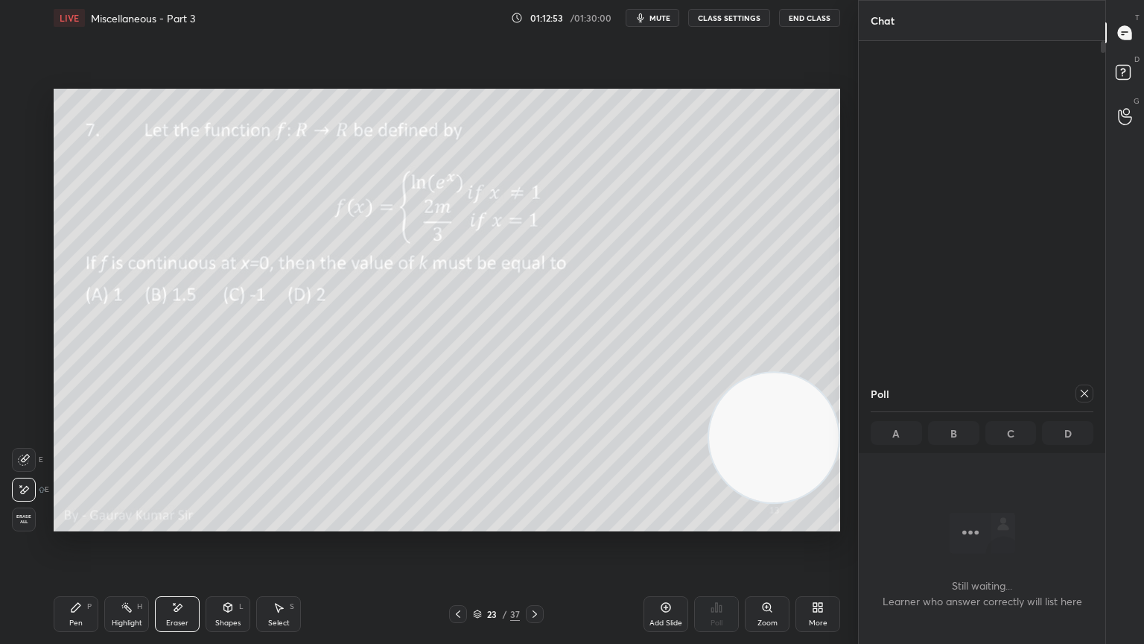
click at [79, 523] on div "Pen P" at bounding box center [76, 614] width 45 height 36
click at [71, 523] on div "Pen" at bounding box center [75, 622] width 13 height 7
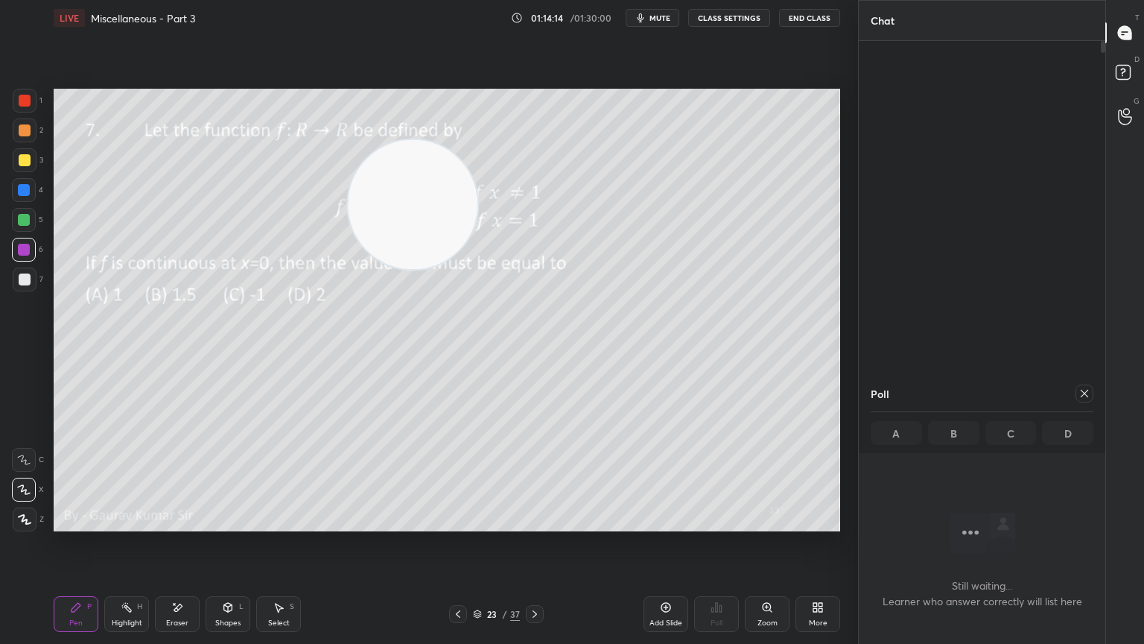
click at [539, 523] on icon at bounding box center [535, 614] width 12 height 12
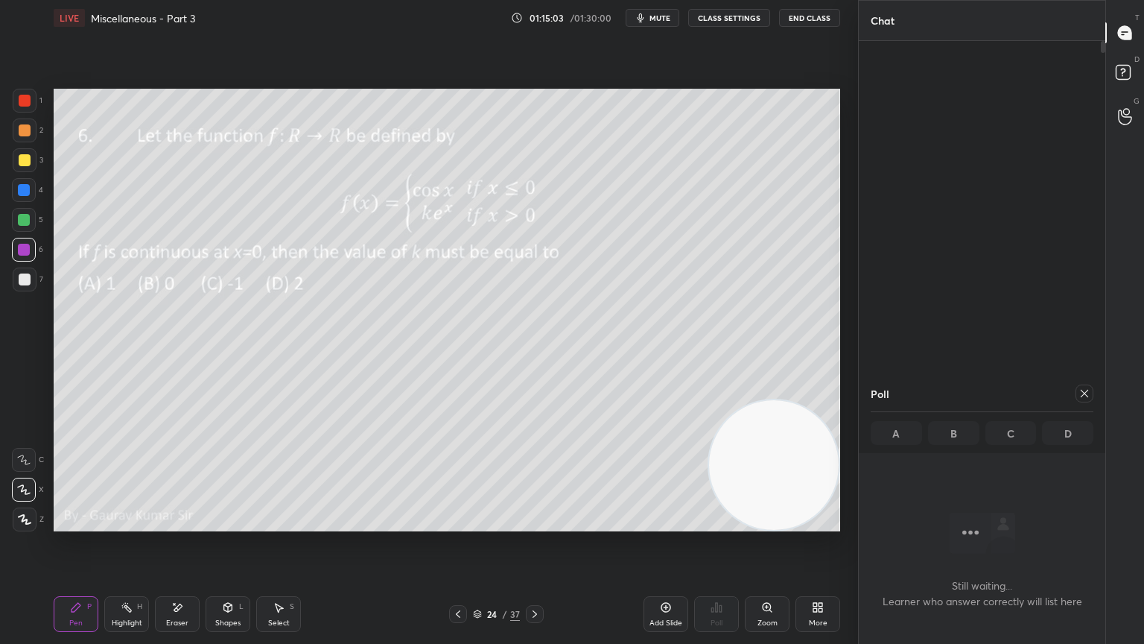
click at [1088, 402] on div at bounding box center [1085, 393] width 18 height 18
click at [715, 523] on icon at bounding box center [717, 607] width 12 height 12
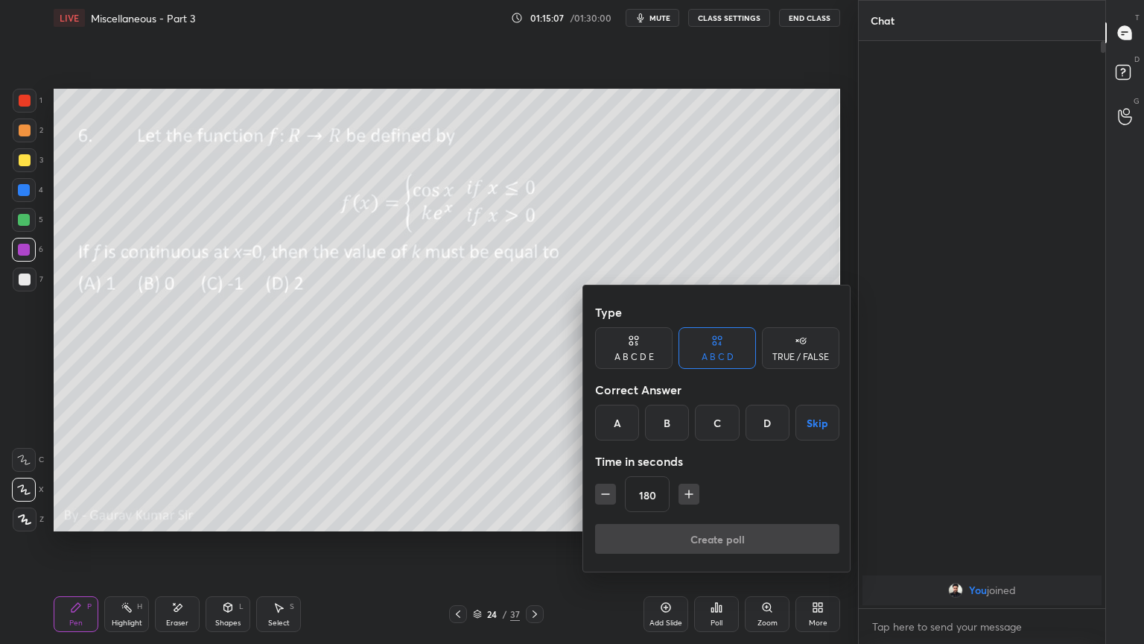
click at [831, 409] on button "Skip" at bounding box center [818, 423] width 44 height 36
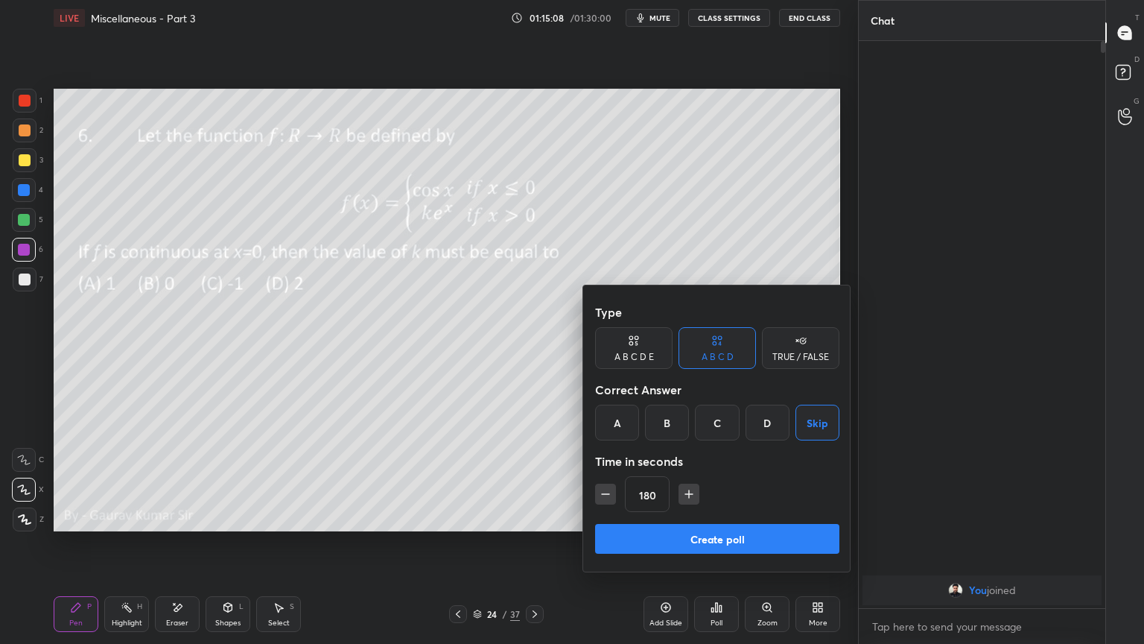
click at [676, 523] on button "Create poll" at bounding box center [717, 539] width 244 height 30
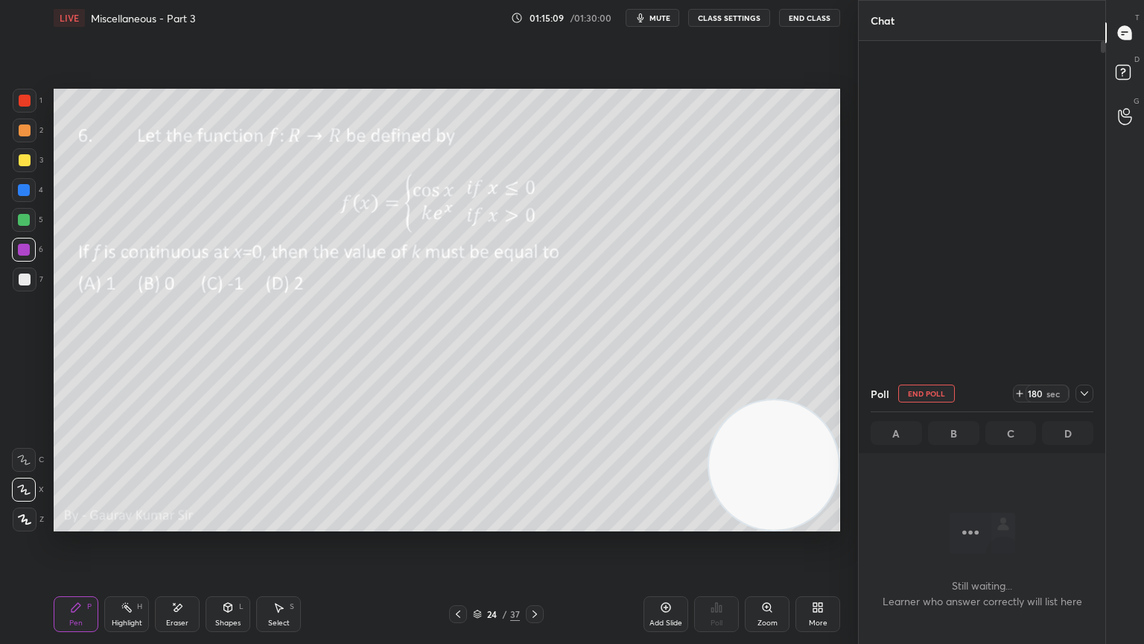
scroll to position [361, 242]
click at [25, 223] on div at bounding box center [24, 220] width 12 height 12
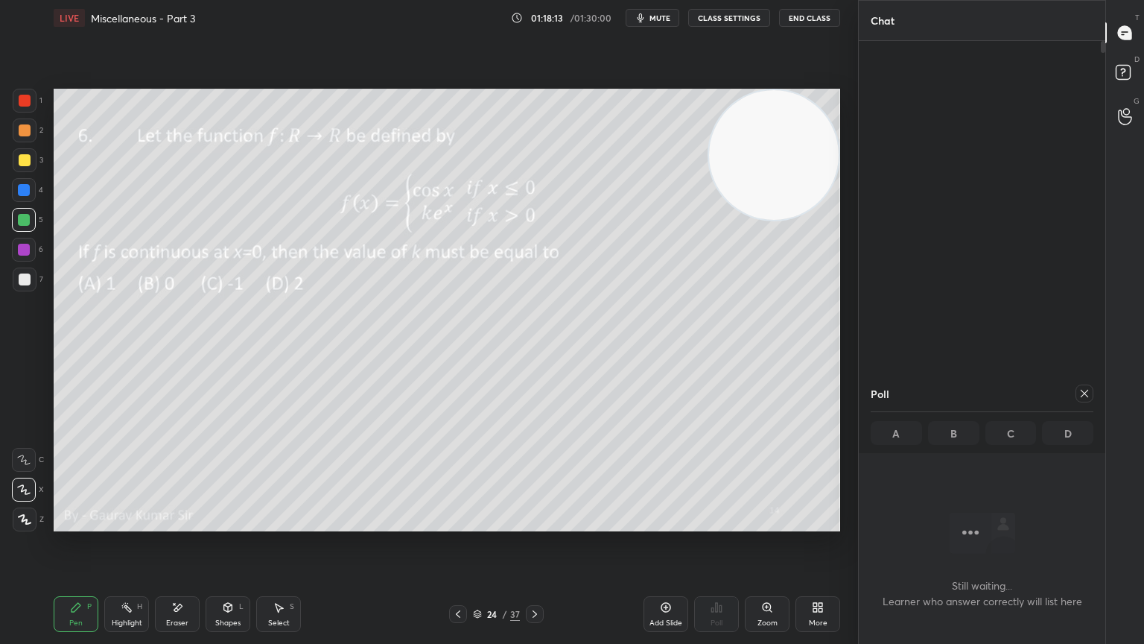
click at [25, 282] on div at bounding box center [25, 279] width 12 height 12
click at [652, 523] on div "Add Slide" at bounding box center [666, 614] width 45 height 36
click at [457, 523] on icon at bounding box center [457, 614] width 12 height 12
click at [539, 523] on icon at bounding box center [535, 614] width 12 height 12
click at [534, 523] on icon at bounding box center [535, 614] width 12 height 12
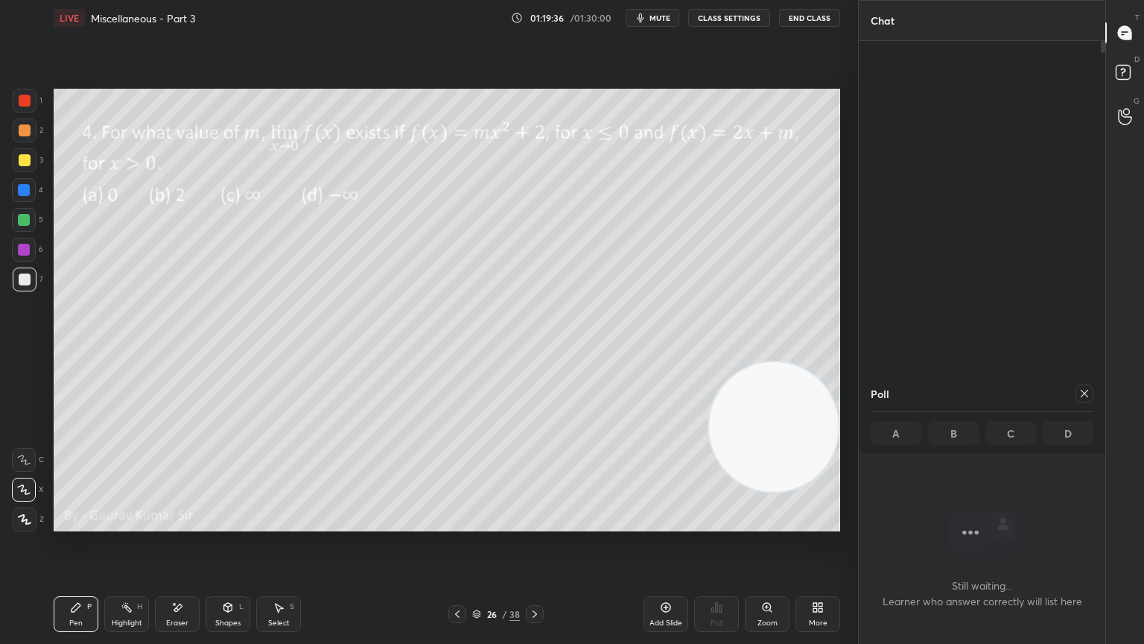
click at [805, 449] on video at bounding box center [774, 427] width 130 height 130
click at [23, 249] on div at bounding box center [24, 250] width 12 height 12
click at [1081, 389] on icon at bounding box center [1085, 393] width 12 height 12
click at [26, 224] on div at bounding box center [24, 220] width 12 height 12
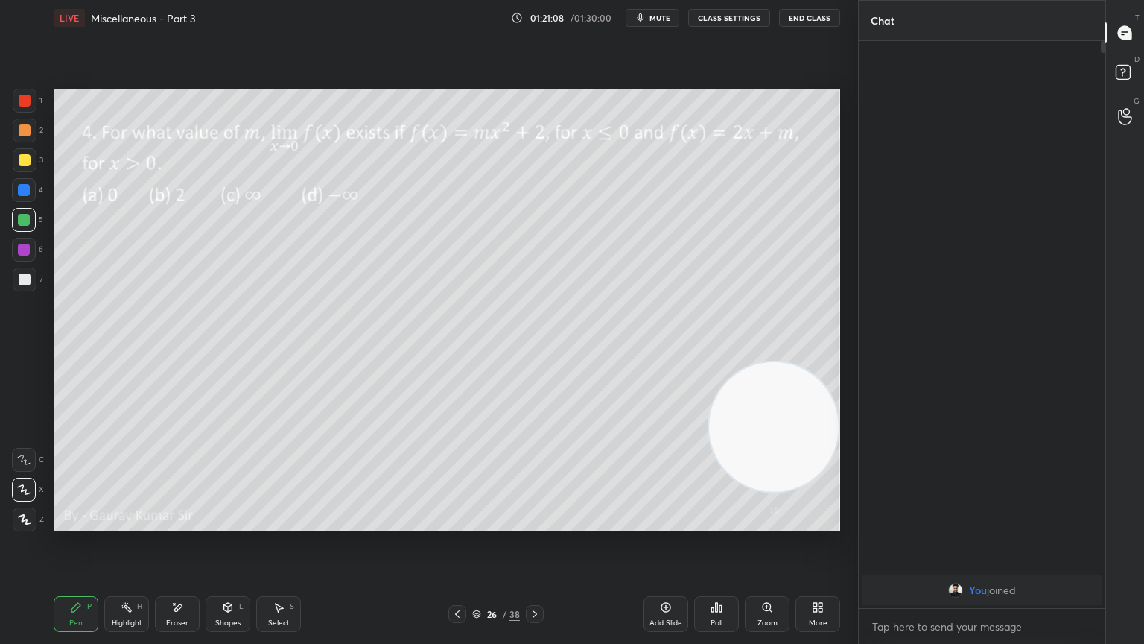
click at [185, 523] on div "Eraser" at bounding box center [177, 614] width 45 height 36
click at [89, 523] on div "P" at bounding box center [89, 606] width 4 height 7
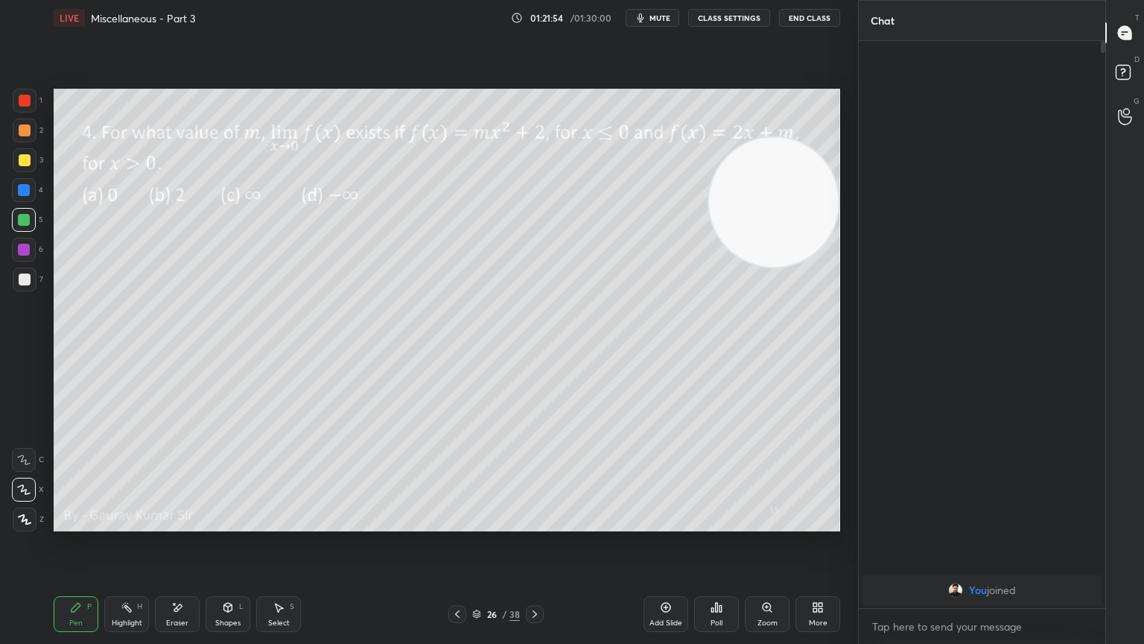
click at [650, 523] on div "Add Slide" at bounding box center [666, 622] width 33 height 7
click at [457, 523] on icon at bounding box center [457, 614] width 12 height 12
click at [536, 523] on icon at bounding box center [535, 614] width 12 height 12
click at [456, 523] on icon at bounding box center [457, 614] width 12 height 12
click at [531, 523] on icon at bounding box center [535, 614] width 12 height 12
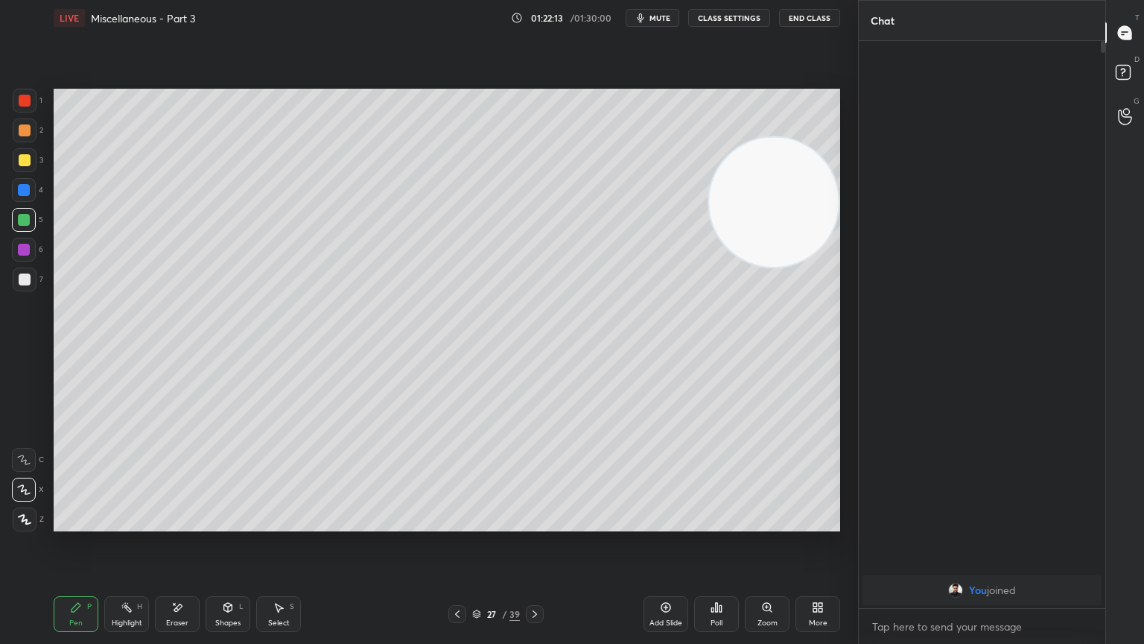
click at [458, 523] on icon at bounding box center [457, 614] width 12 height 12
click at [533, 523] on icon at bounding box center [535, 614] width 12 height 12
click at [646, 24] on button "mute" at bounding box center [653, 18] width 54 height 18
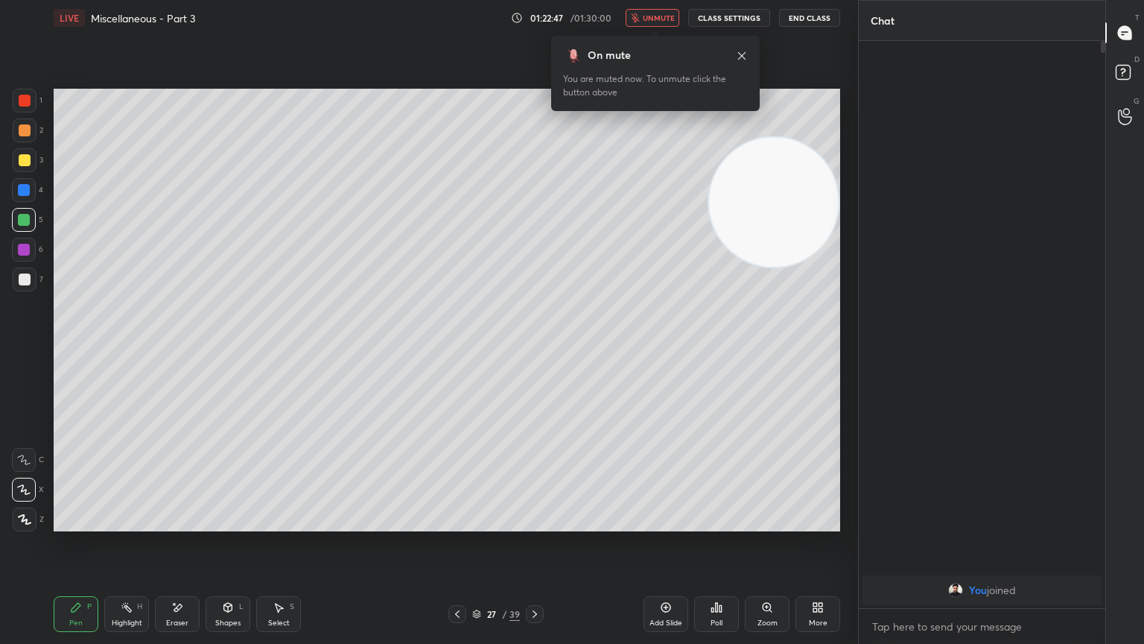
click at [668, 22] on button "unmute" at bounding box center [653, 18] width 54 height 18
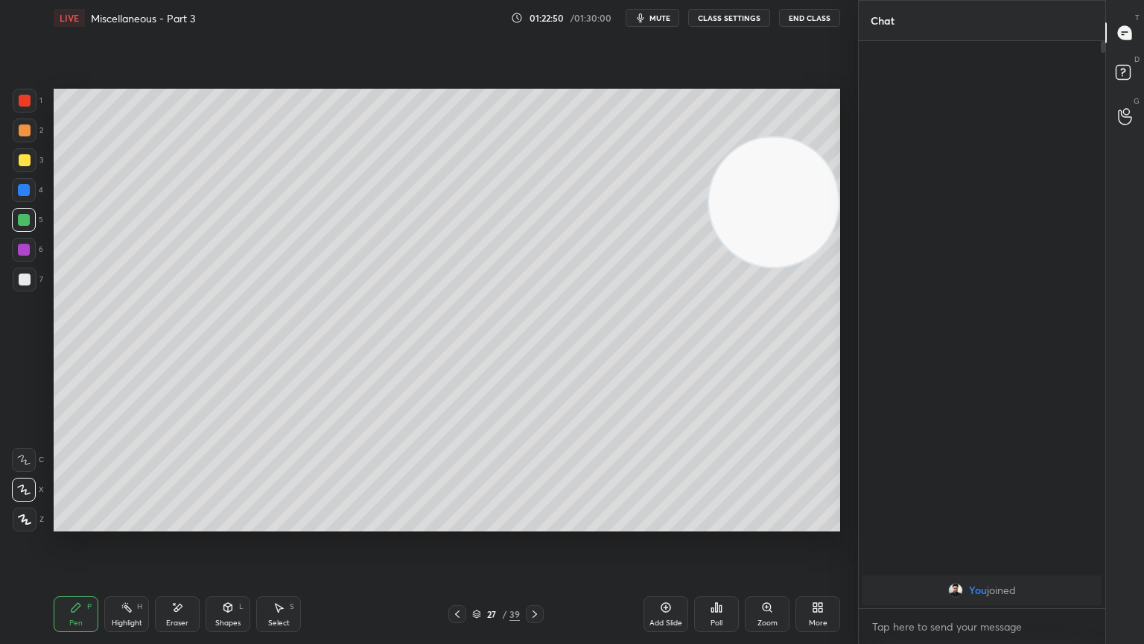
click at [459, 523] on icon at bounding box center [457, 614] width 12 height 12
click at [539, 523] on icon at bounding box center [535, 614] width 12 height 12
click at [534, 523] on icon at bounding box center [535, 614] width 12 height 12
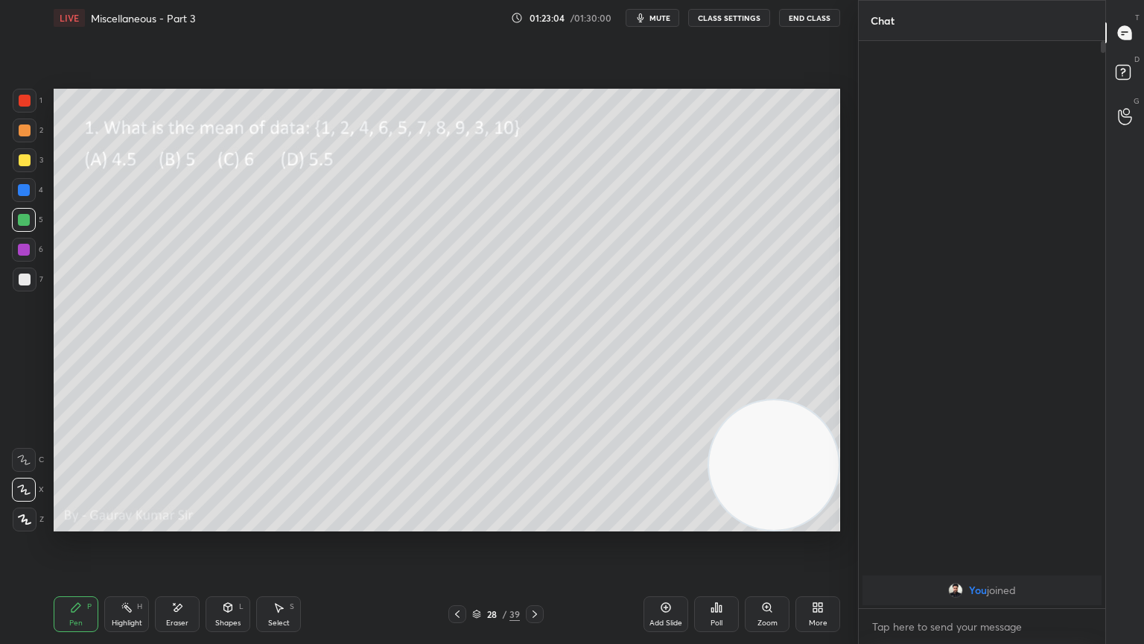
click at [28, 247] on div at bounding box center [24, 250] width 12 height 12
click at [158, 523] on div "Eraser" at bounding box center [177, 614] width 45 height 36
click at [75, 523] on icon at bounding box center [76, 607] width 9 height 9
click at [538, 523] on icon at bounding box center [535, 614] width 12 height 12
click at [25, 283] on div at bounding box center [25, 279] width 12 height 12
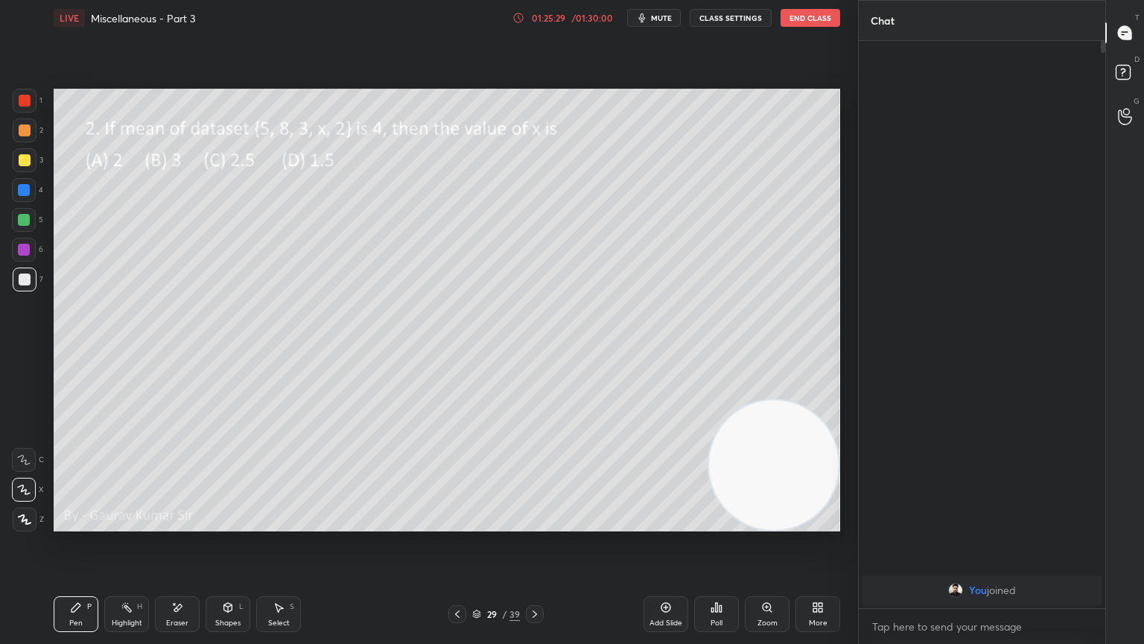
click at [538, 523] on icon at bounding box center [535, 614] width 12 height 12
click at [25, 164] on div at bounding box center [25, 160] width 12 height 12
click at [24, 127] on div at bounding box center [25, 130] width 12 height 12
click at [164, 523] on div "Eraser" at bounding box center [177, 614] width 45 height 36
click at [276, 523] on div "Select" at bounding box center [279, 622] width 22 height 7
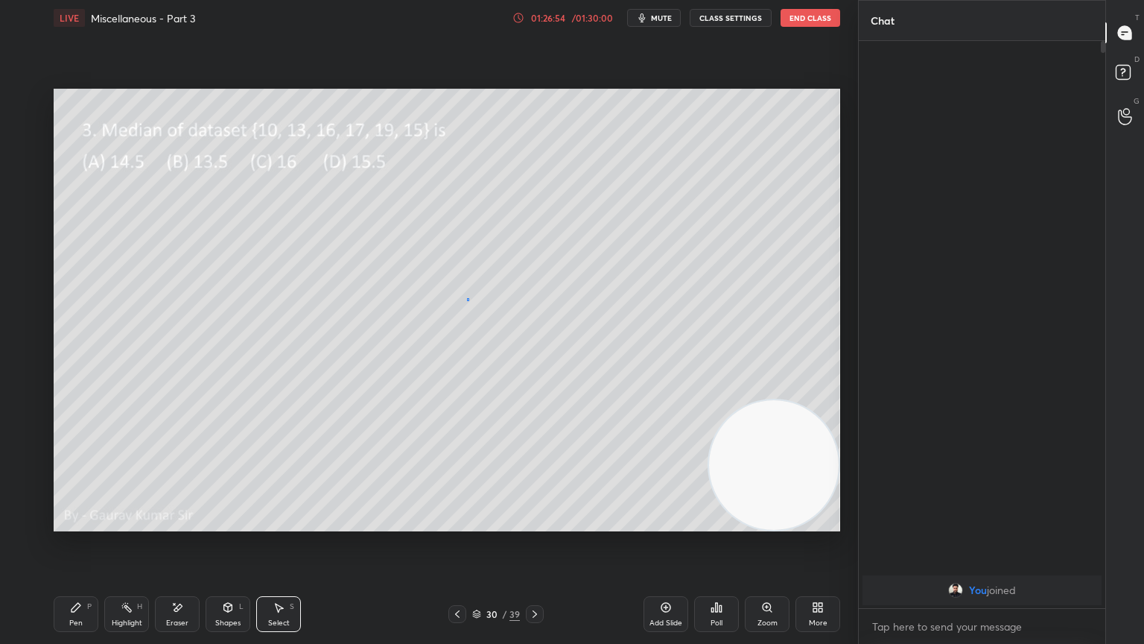
click at [468, 300] on div "0 ° Undo Copy Duplicate Duplicate to new slide Delete" at bounding box center [447, 310] width 787 height 443
click at [72, 523] on div "Pen P" at bounding box center [76, 614] width 45 height 36
click at [24, 253] on div at bounding box center [24, 250] width 12 height 12
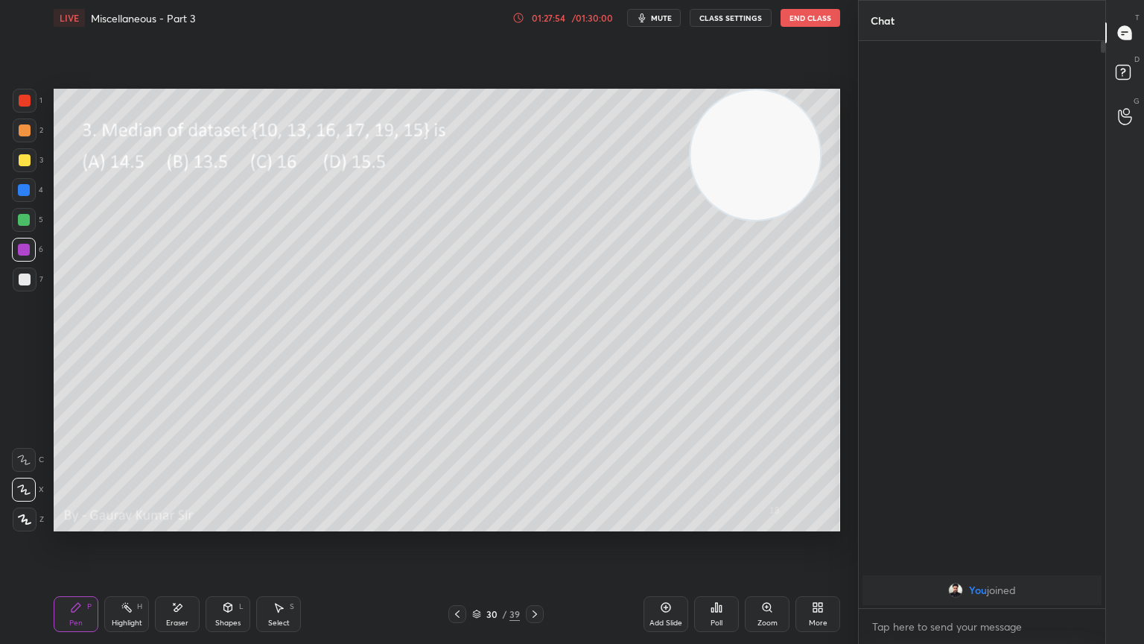
click at [176, 523] on div "Eraser" at bounding box center [177, 614] width 45 height 36
click at [89, 523] on div "Pen P" at bounding box center [76, 614] width 45 height 36
click at [176, 523] on div "Eraser" at bounding box center [177, 622] width 22 height 7
click at [80, 523] on div "Pen P" at bounding box center [76, 614] width 45 height 36
click at [536, 523] on icon at bounding box center [535, 614] width 12 height 12
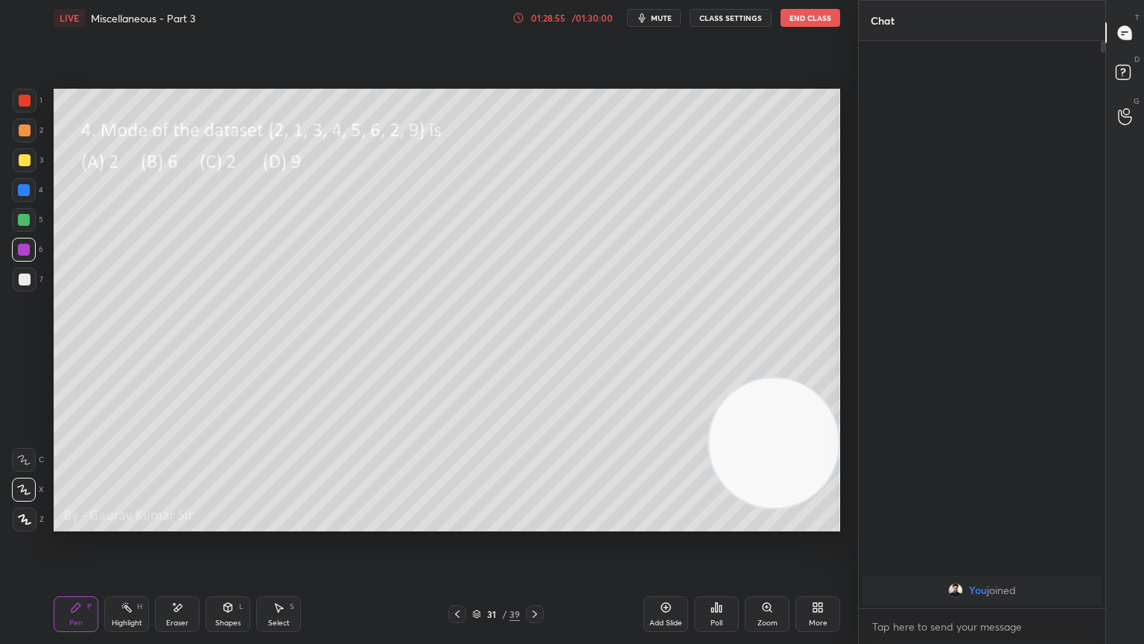
click at [24, 219] on div at bounding box center [24, 220] width 12 height 12
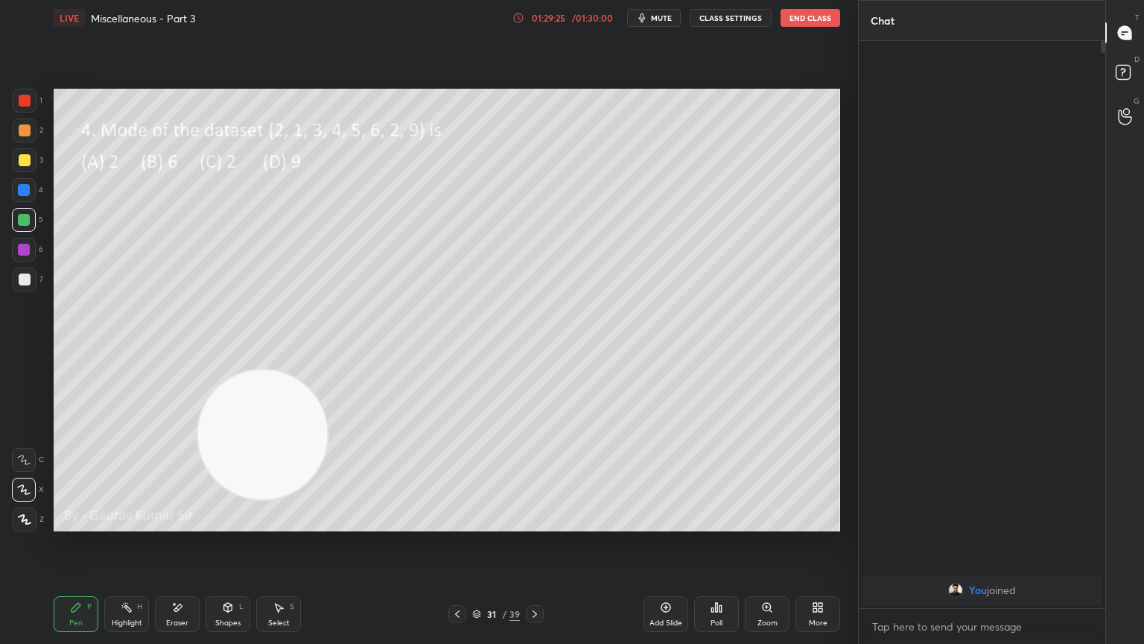
click at [23, 253] on div at bounding box center [24, 250] width 12 height 12
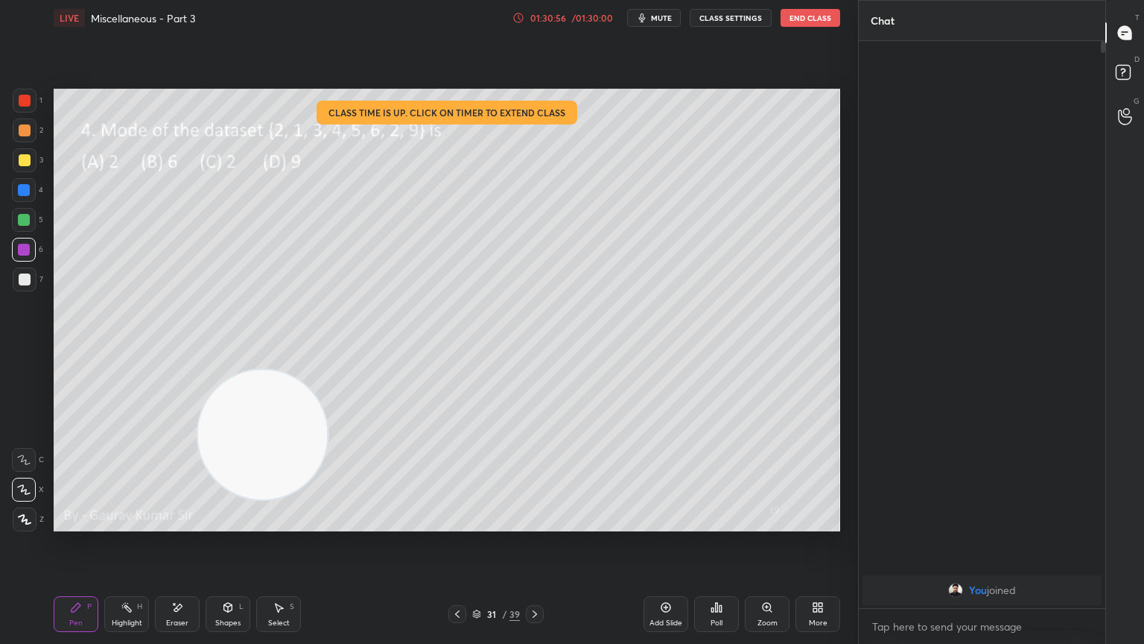
click at [810, 12] on button "End Class" at bounding box center [811, 18] width 60 height 18
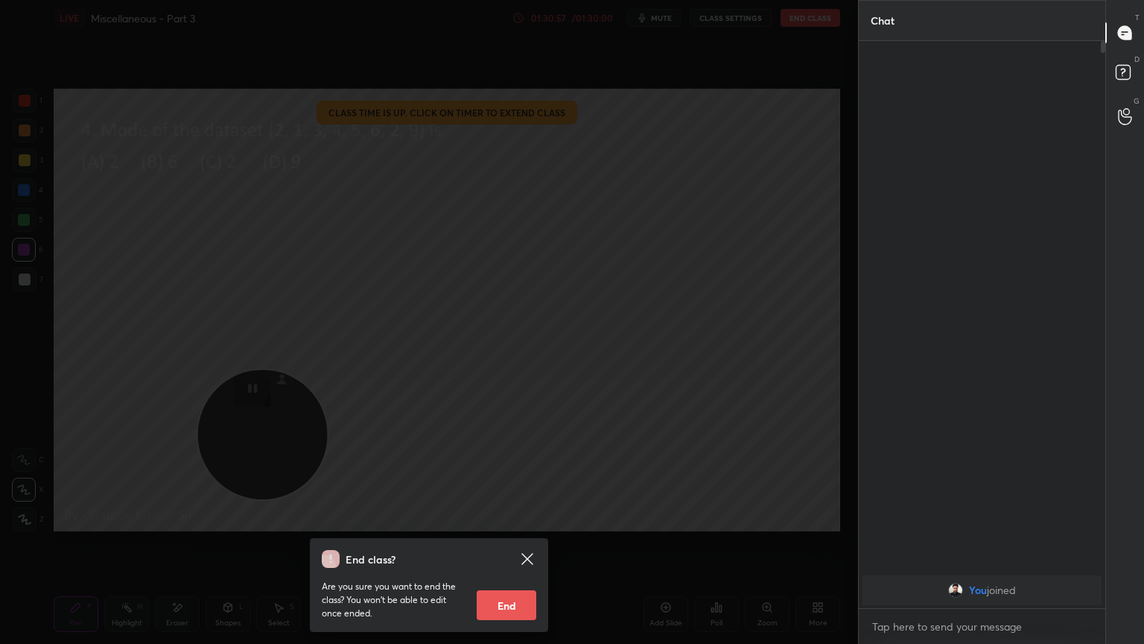
click at [508, 523] on button "End" at bounding box center [507, 605] width 60 height 30
type textarea "x"
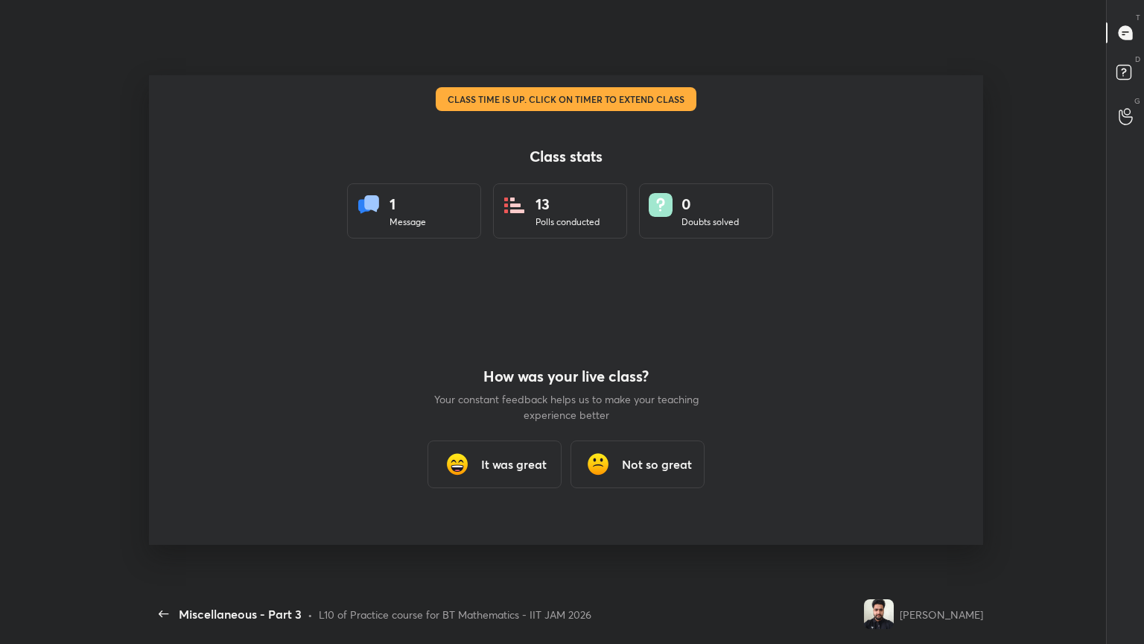
scroll to position [0, 0]
